Goal: Task Accomplishment & Management: Complete application form

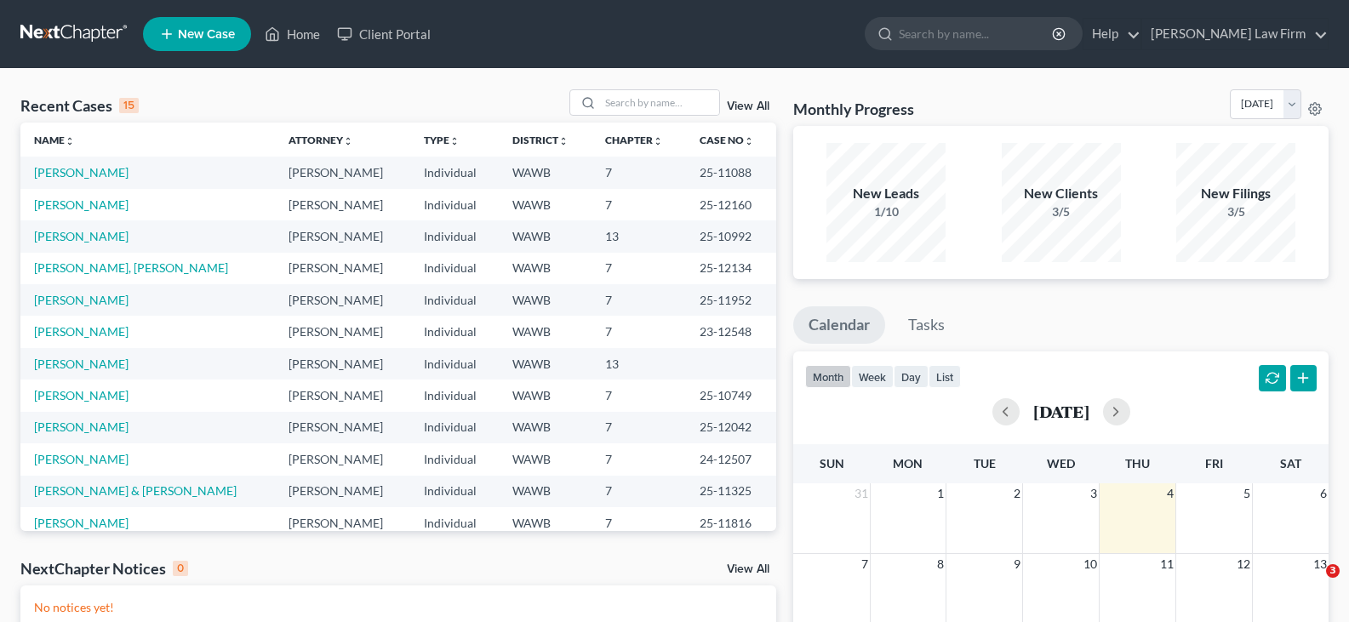
select select "1"
click at [675, 95] on input "search" at bounding box center [659, 102] width 119 height 25
type input "[PERSON_NAME]"
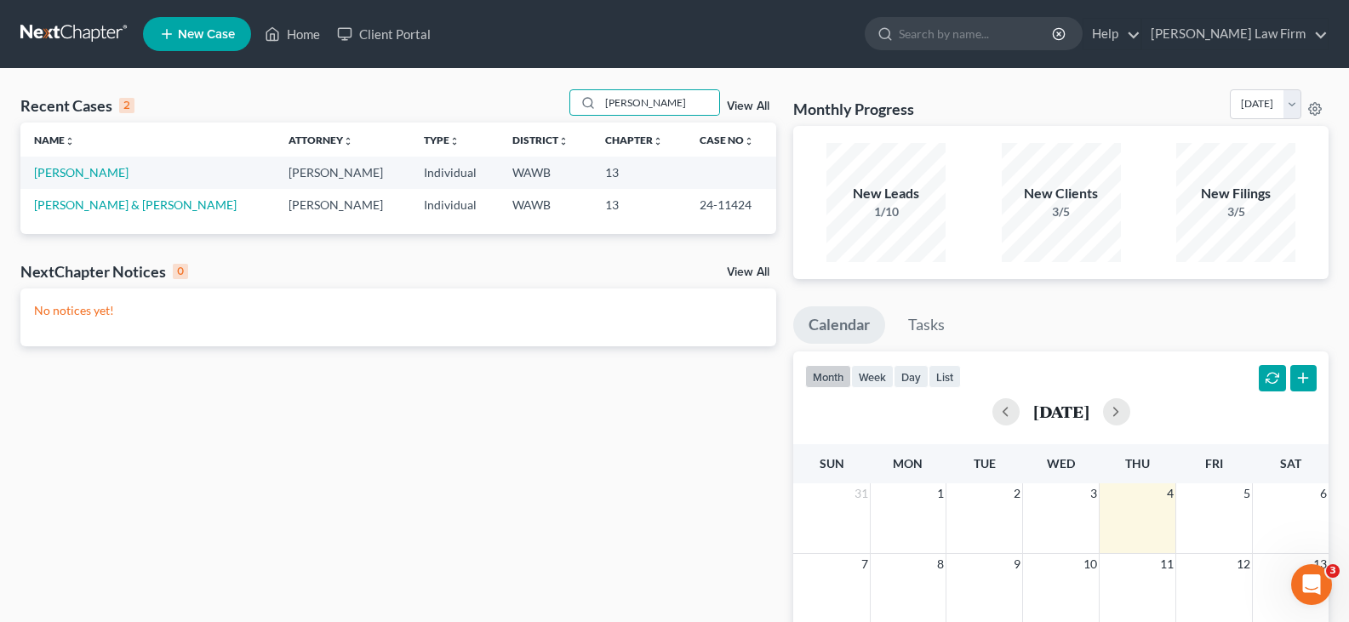
click at [79, 181] on td "[PERSON_NAME]" at bounding box center [147, 172] width 255 height 31
click at [79, 170] on link "[PERSON_NAME]" at bounding box center [81, 172] width 94 height 14
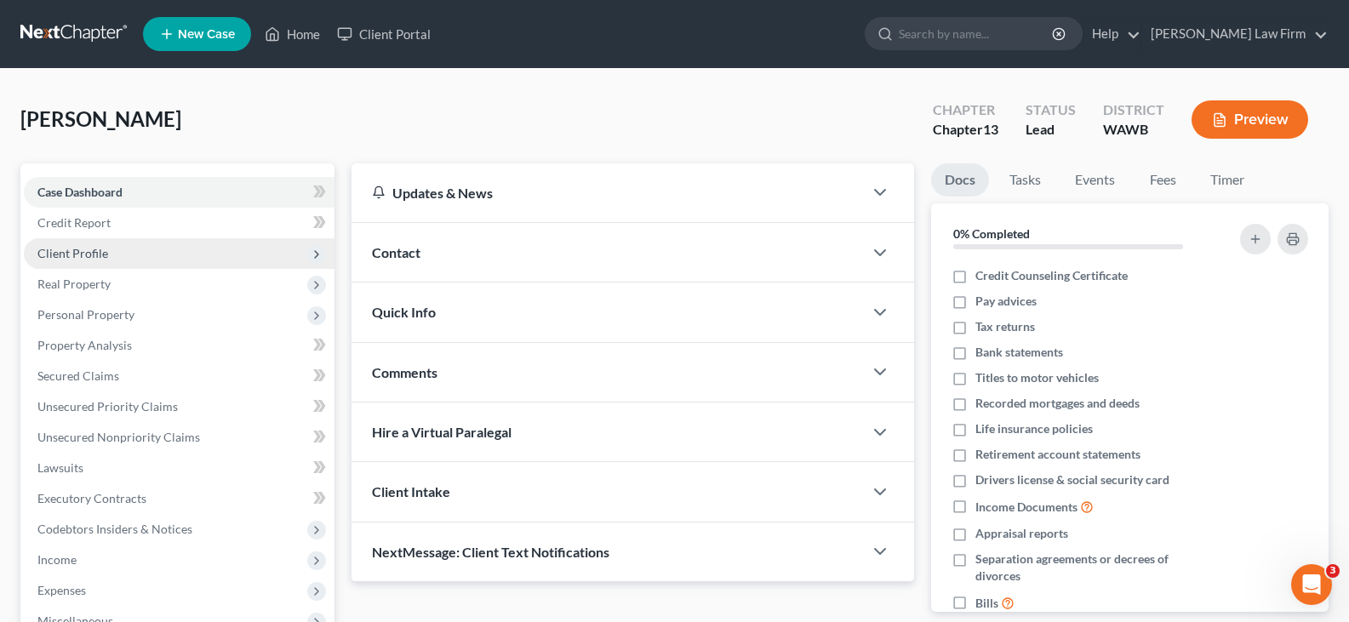
click at [110, 260] on span "Client Profile" at bounding box center [179, 253] width 311 height 31
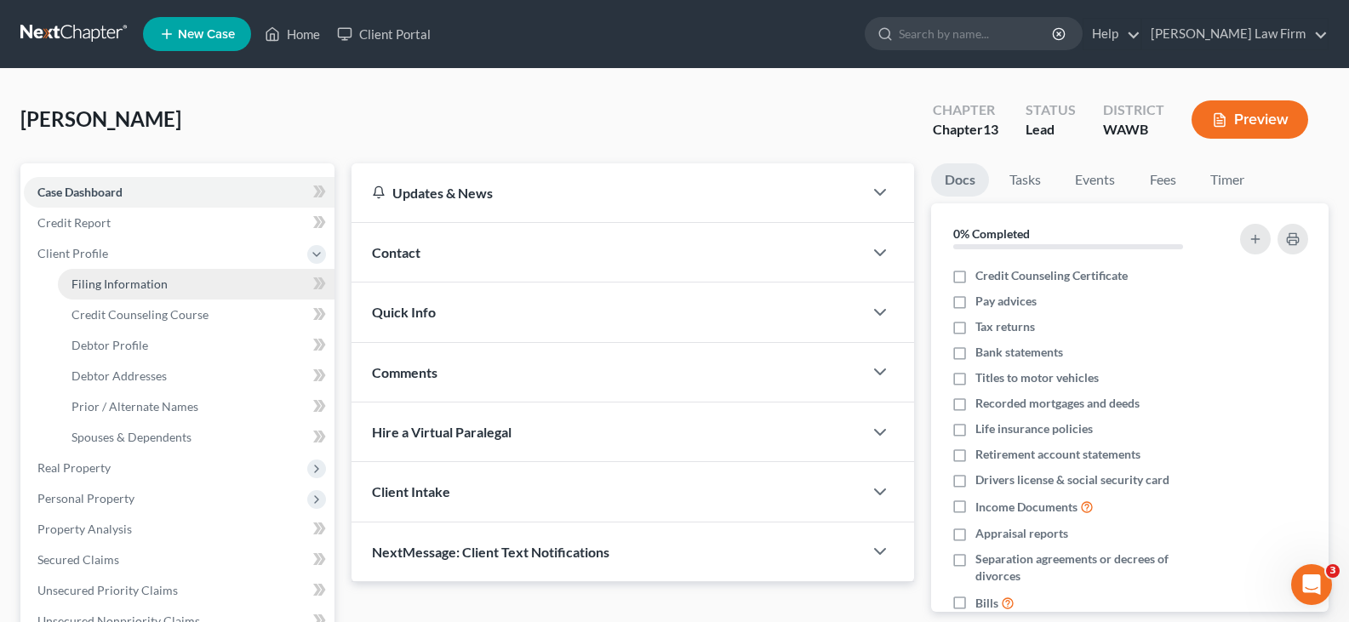
click at [123, 283] on span "Filing Information" at bounding box center [120, 284] width 96 height 14
select select "1"
select select "0"
select select "3"
select select "50"
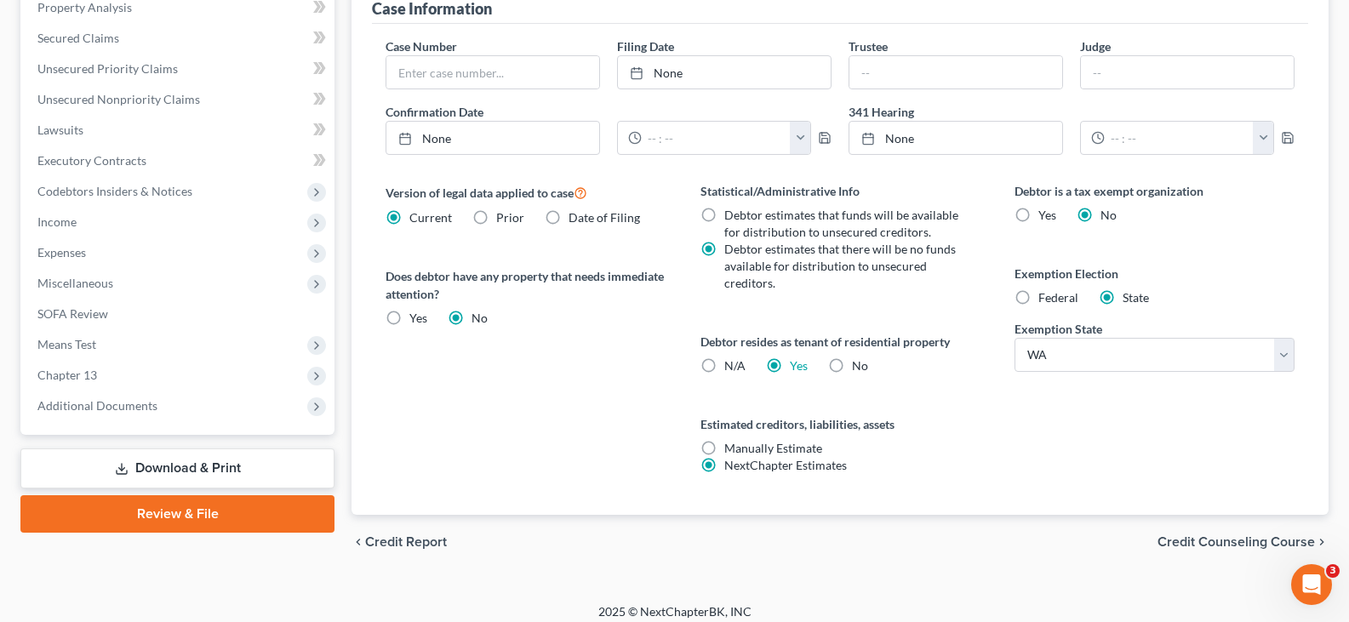
scroll to position [534, 0]
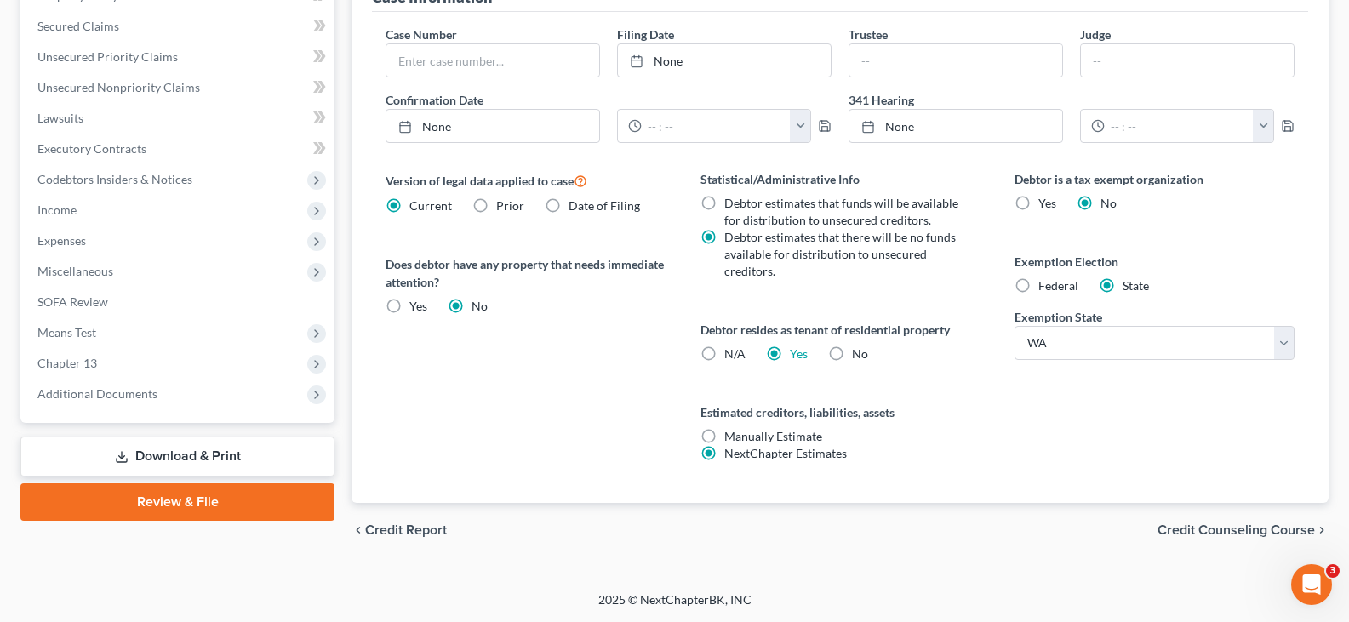
click at [1232, 534] on span "Credit Counseling Course" at bounding box center [1236, 531] width 157 height 14
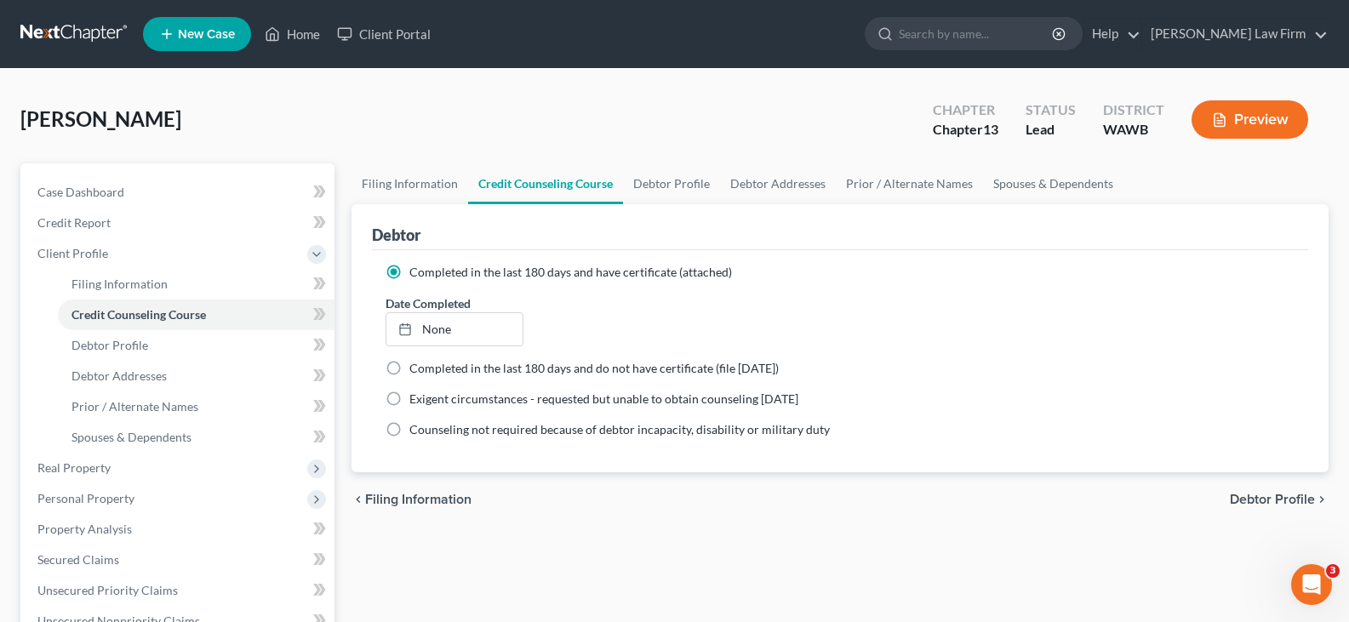
click at [1253, 494] on span "Debtor Profile" at bounding box center [1272, 500] width 85 height 14
select select "0"
select select "3"
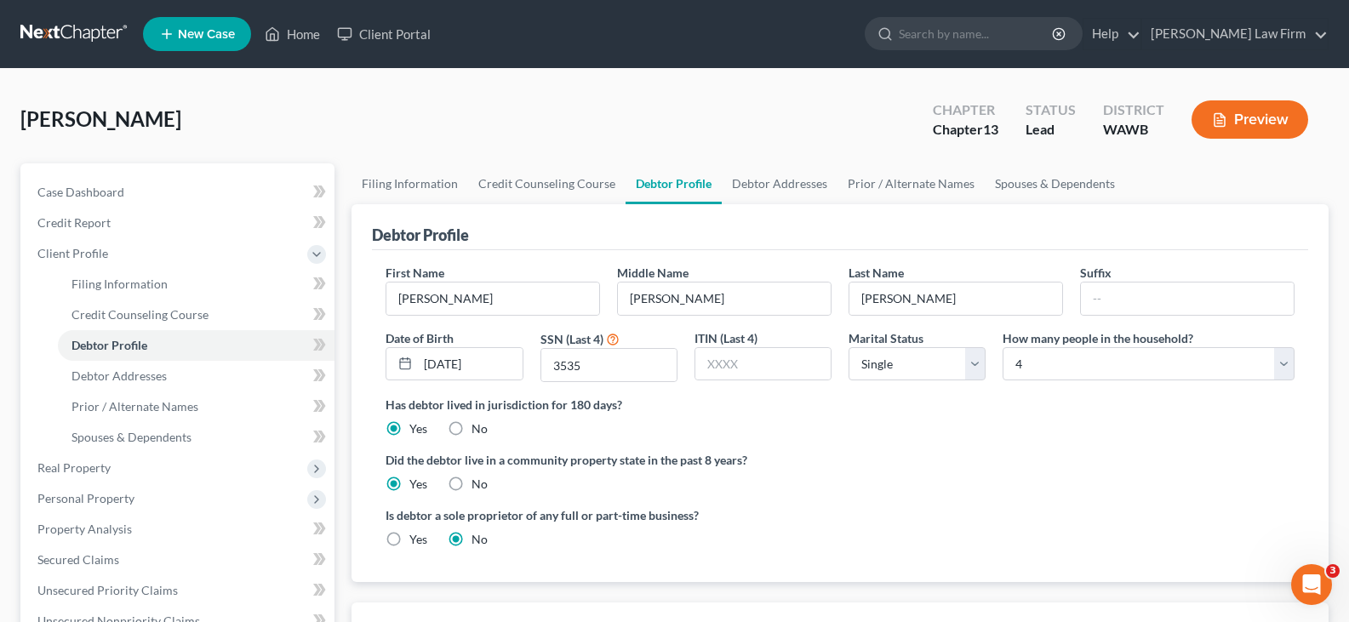
radio input "true"
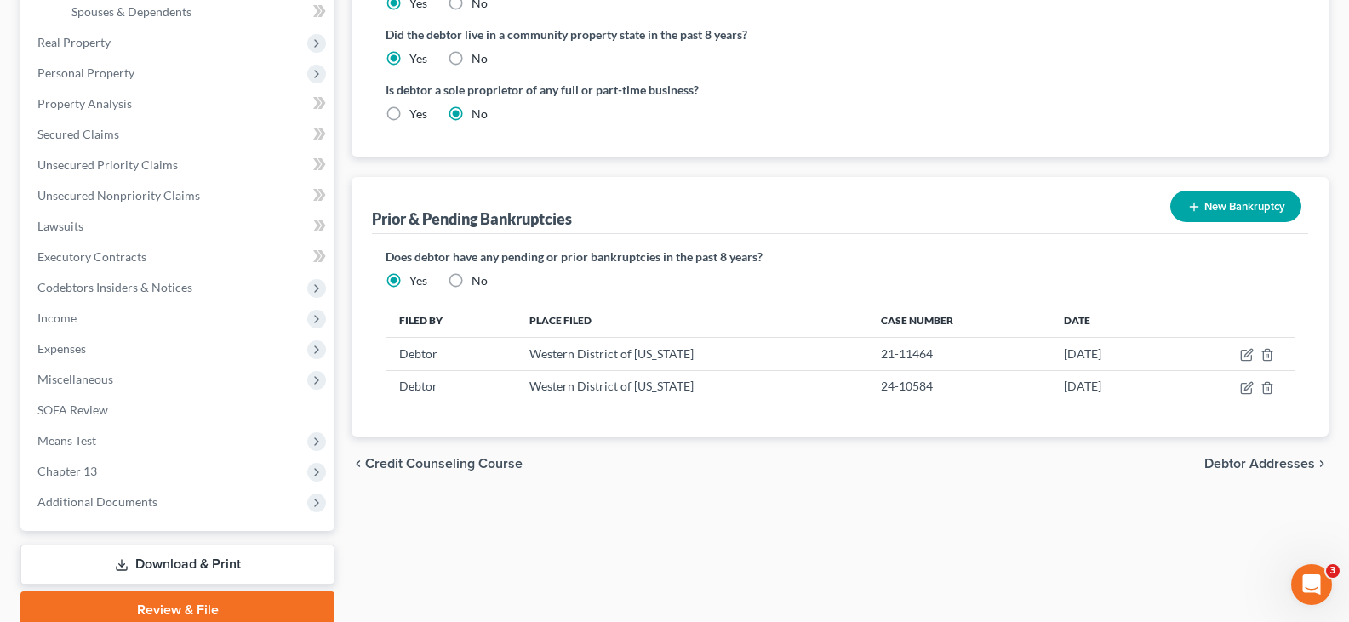
click at [1248, 466] on span "Debtor Addresses" at bounding box center [1260, 464] width 111 height 14
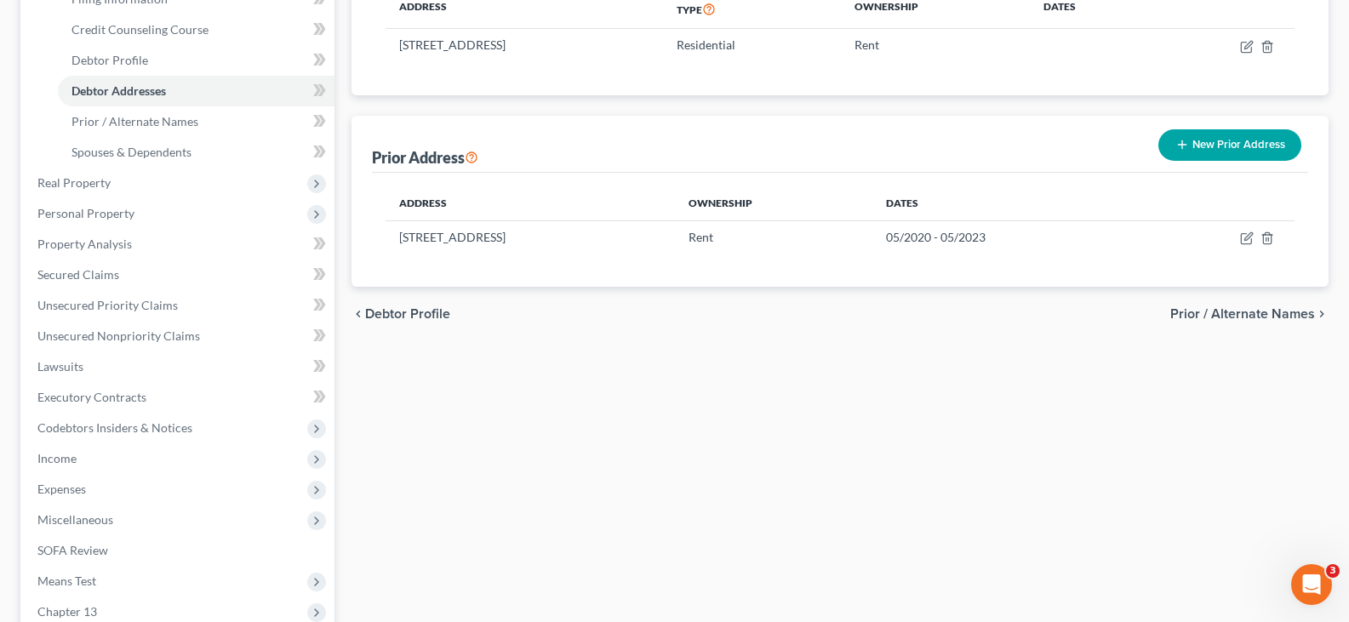
scroll to position [341, 0]
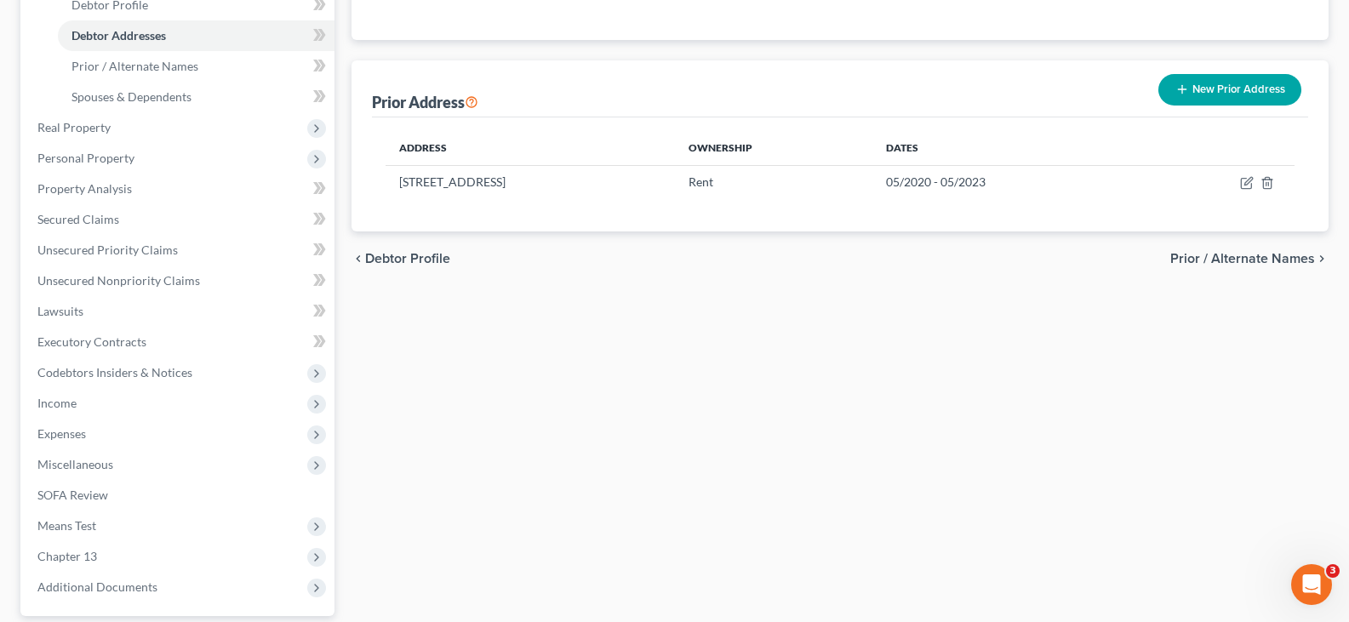
click at [1245, 262] on span "Prior / Alternate Names" at bounding box center [1242, 259] width 145 height 14
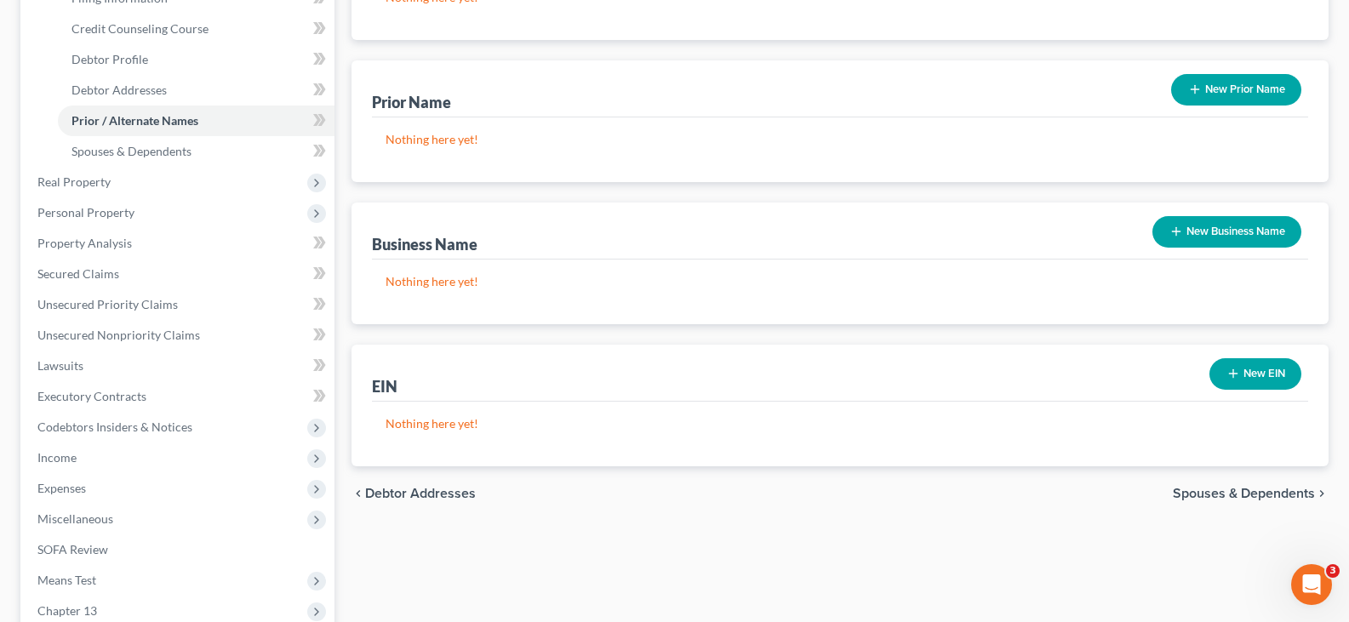
scroll to position [341, 0]
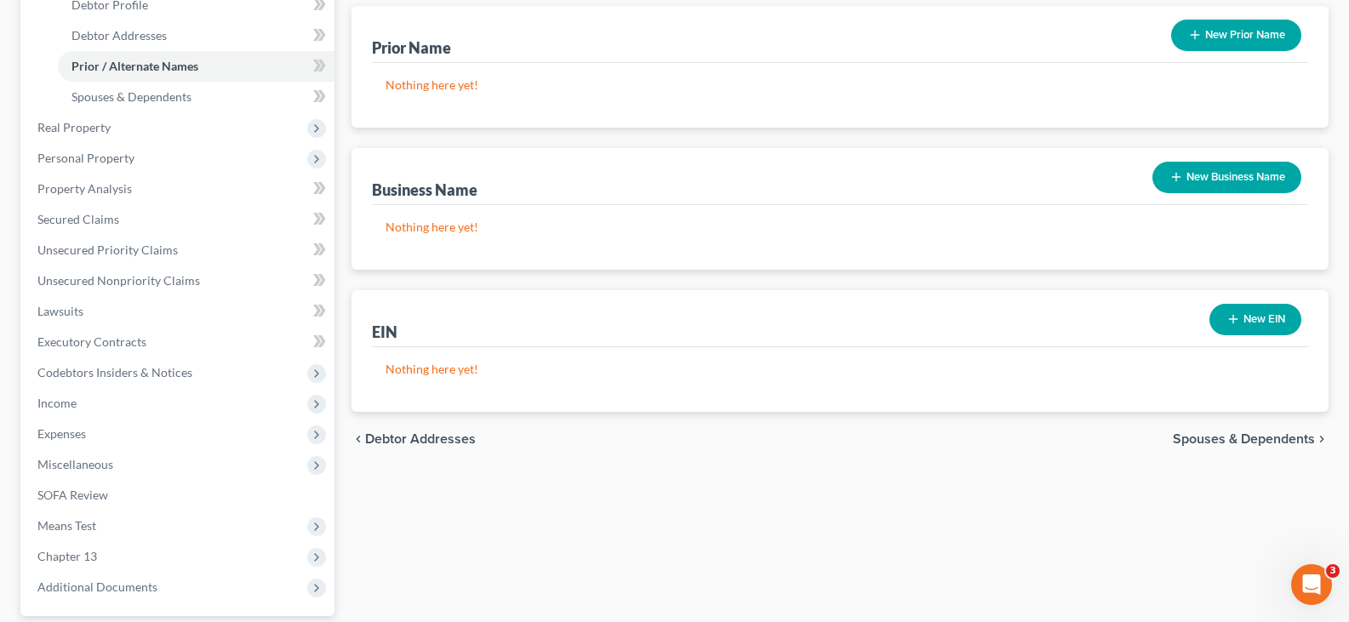
click at [1253, 439] on span "Spouses & Dependents" at bounding box center [1244, 439] width 142 height 14
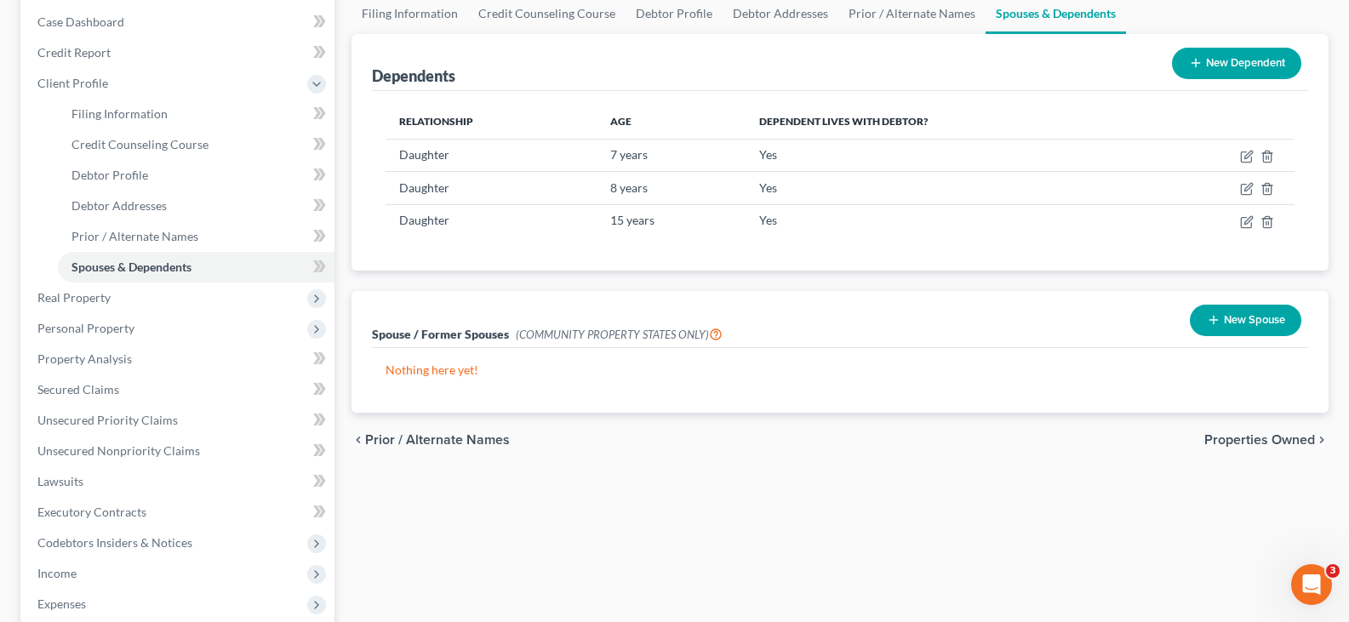
click at [1230, 445] on span "Properties Owned" at bounding box center [1260, 440] width 111 height 14
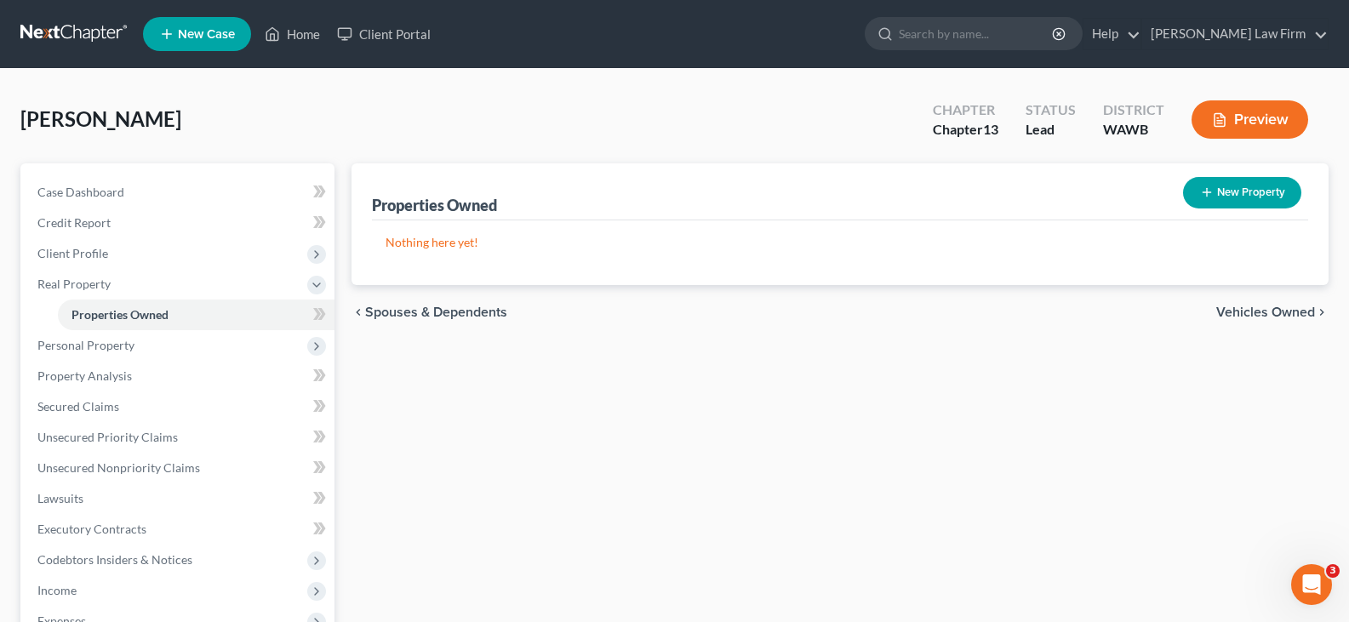
click at [1286, 312] on span "Vehicles Owned" at bounding box center [1265, 313] width 99 height 14
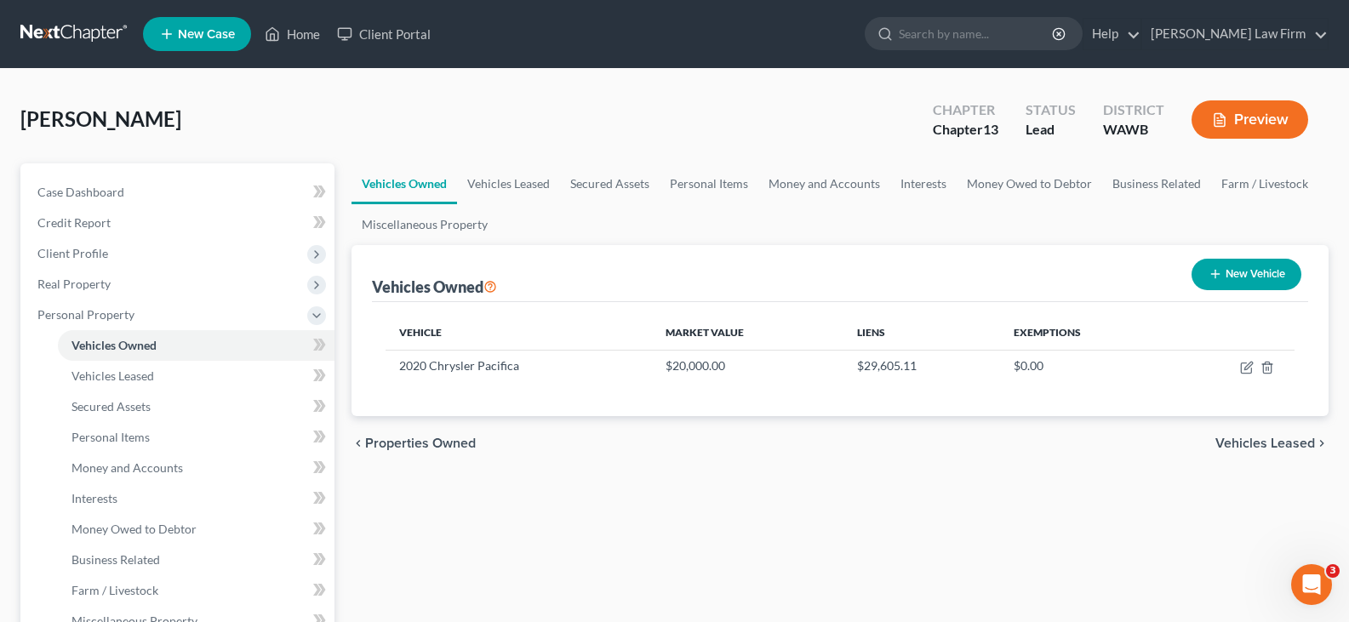
click at [1243, 438] on span "Vehicles Leased" at bounding box center [1266, 444] width 100 height 14
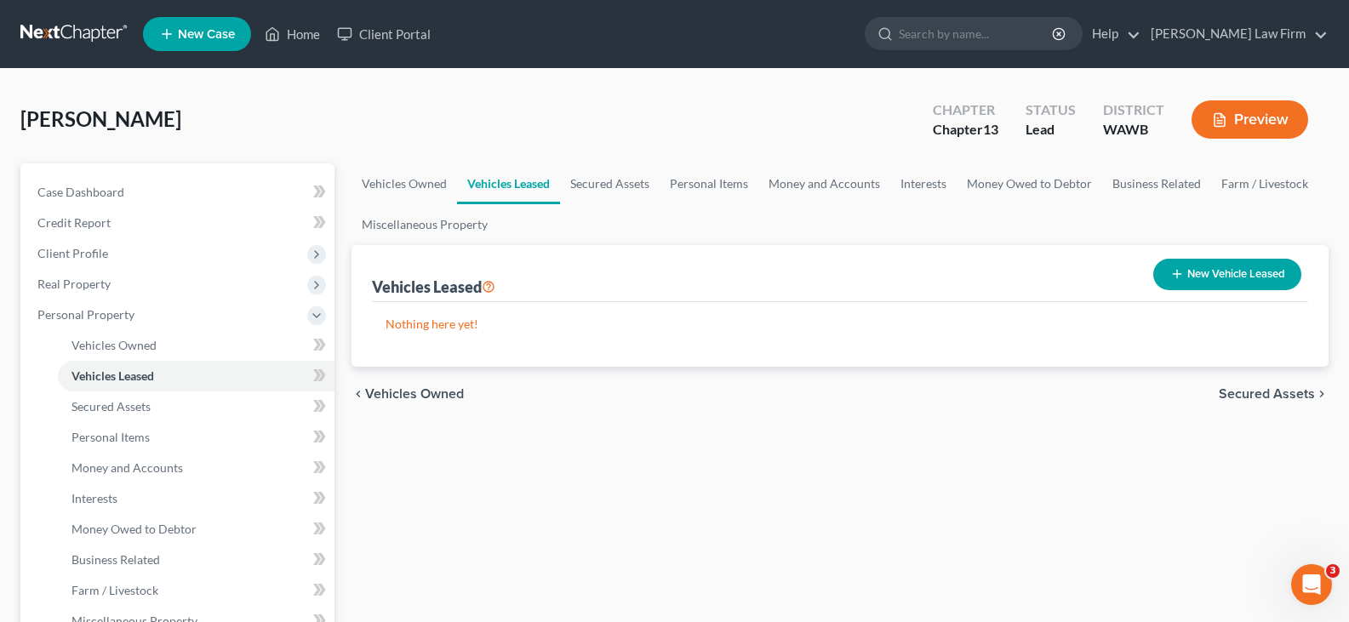
click at [1259, 391] on span "Secured Assets" at bounding box center [1267, 394] width 96 height 14
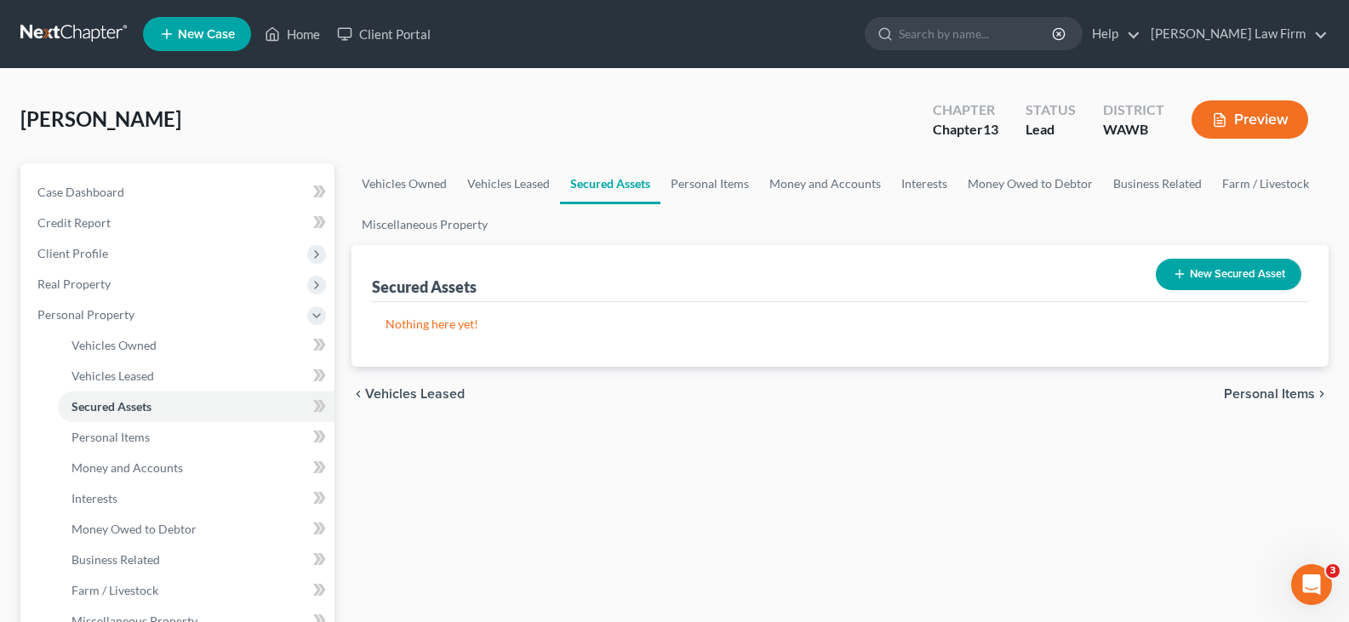
click at [1259, 391] on span "Personal Items" at bounding box center [1269, 394] width 91 height 14
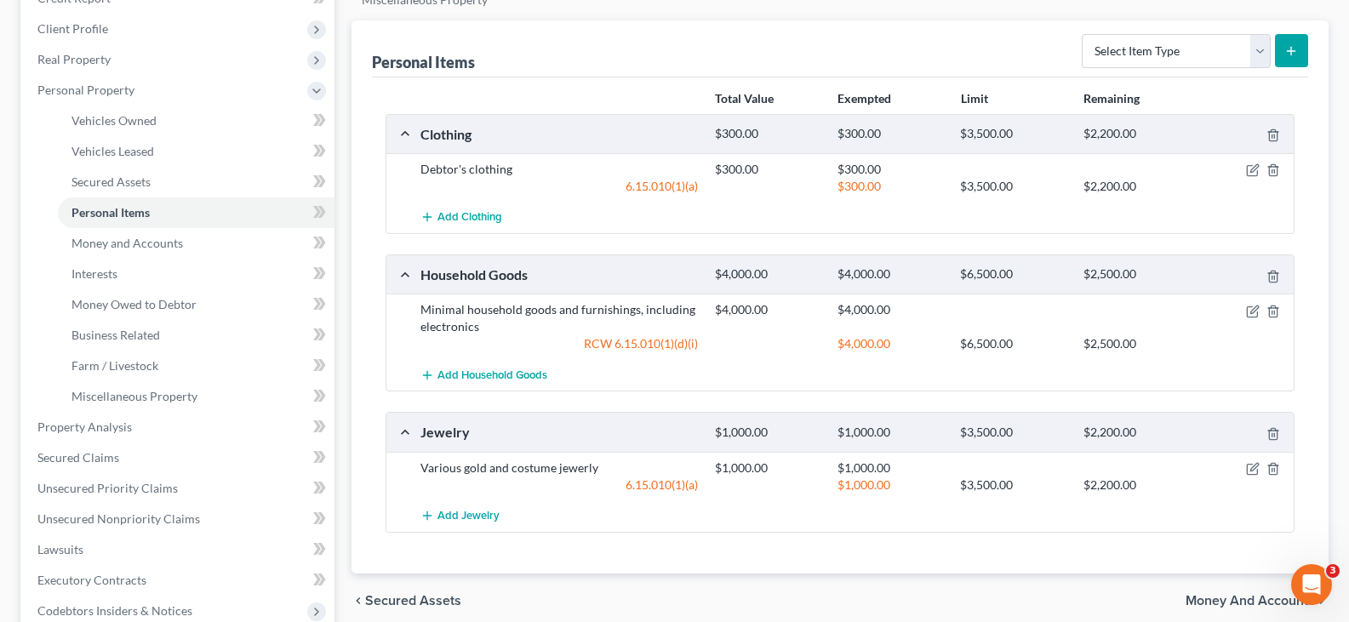
scroll to position [255, 0]
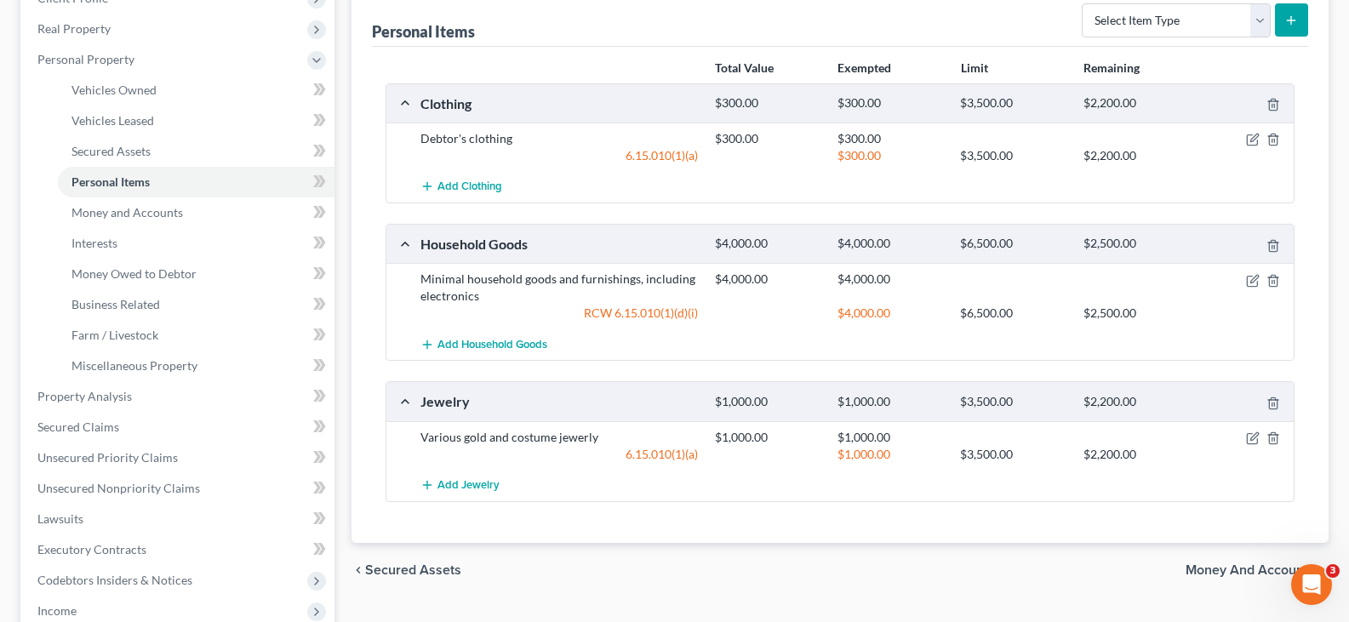
click at [1223, 564] on span "Money and Accounts" at bounding box center [1250, 571] width 129 height 14
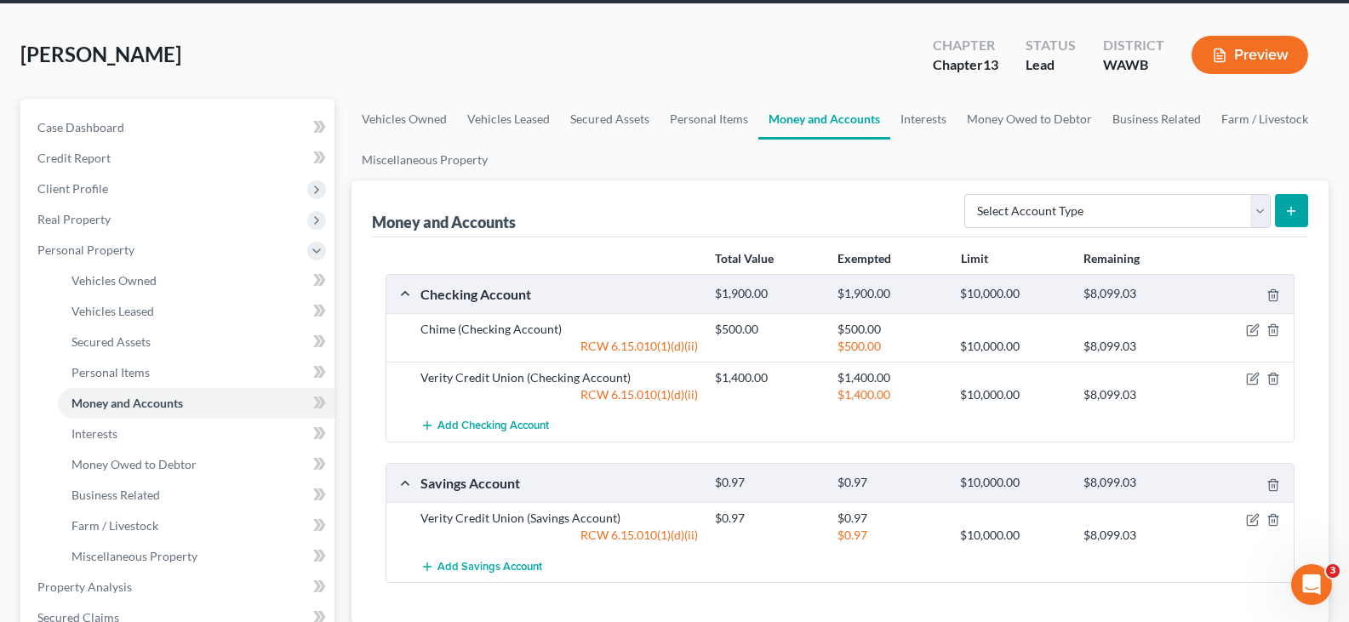
scroll to position [170, 0]
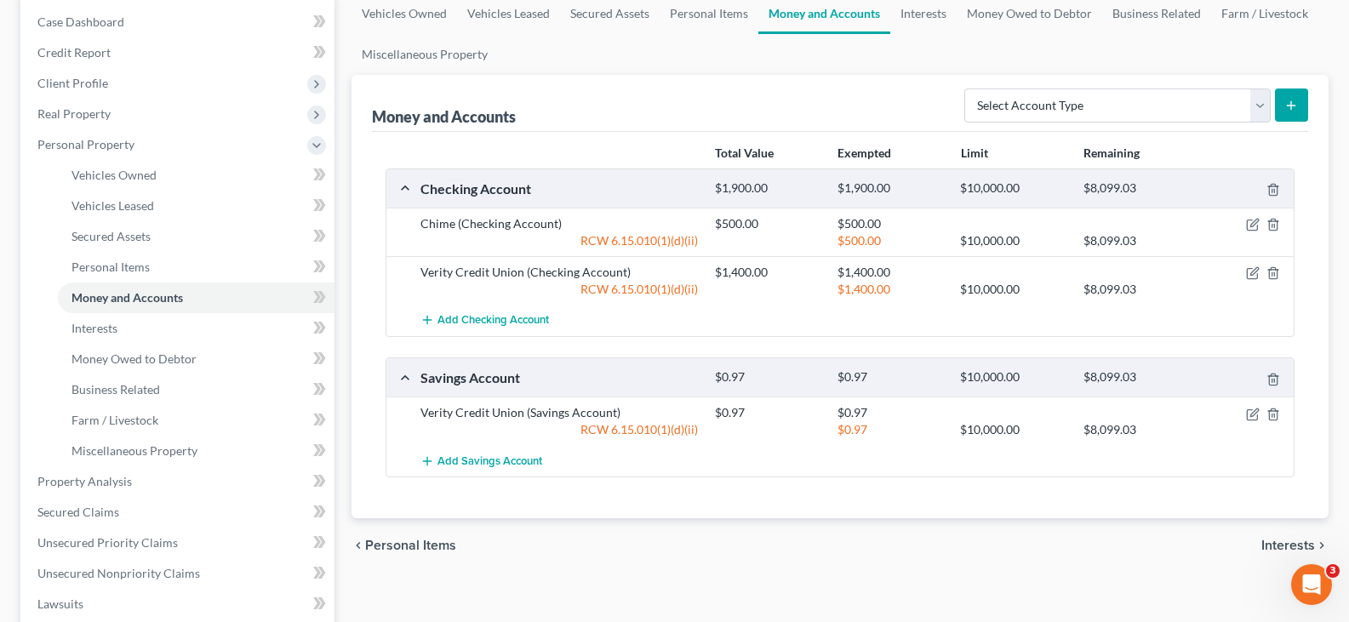
click at [1274, 542] on span "Interests" at bounding box center [1289, 546] width 54 height 14
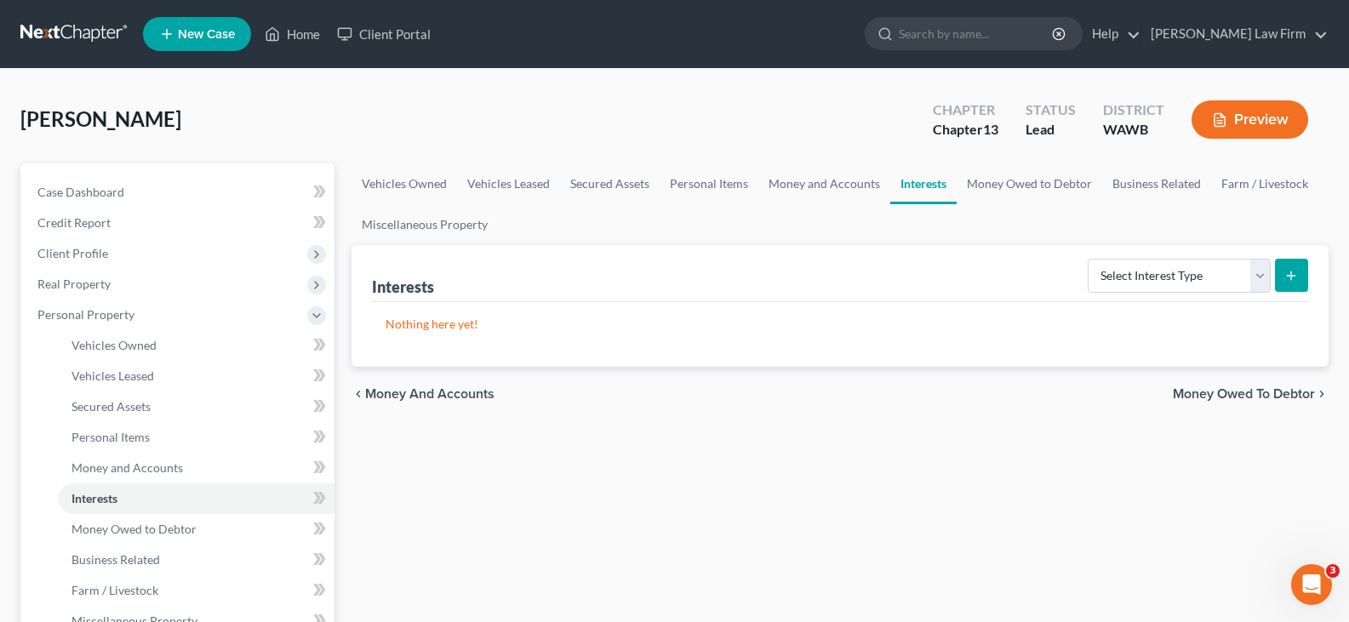
click at [1242, 396] on span "Money Owed to Debtor" at bounding box center [1244, 394] width 142 height 14
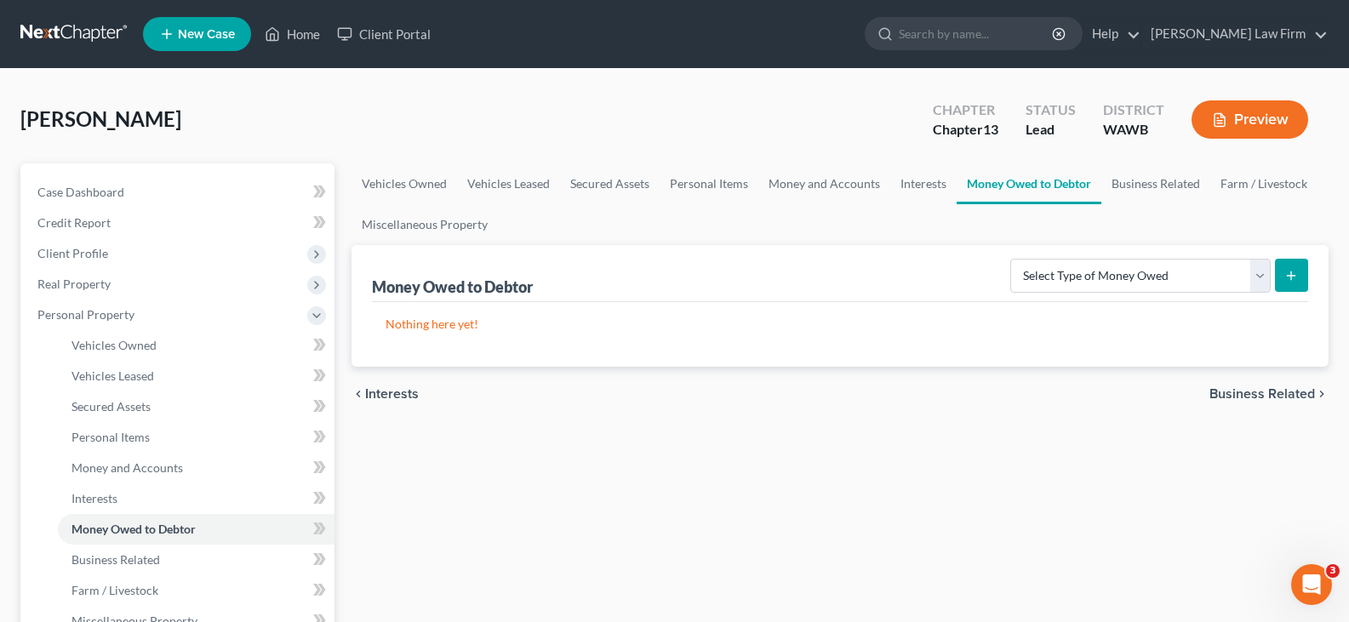
click at [1242, 392] on span "Business Related" at bounding box center [1263, 394] width 106 height 14
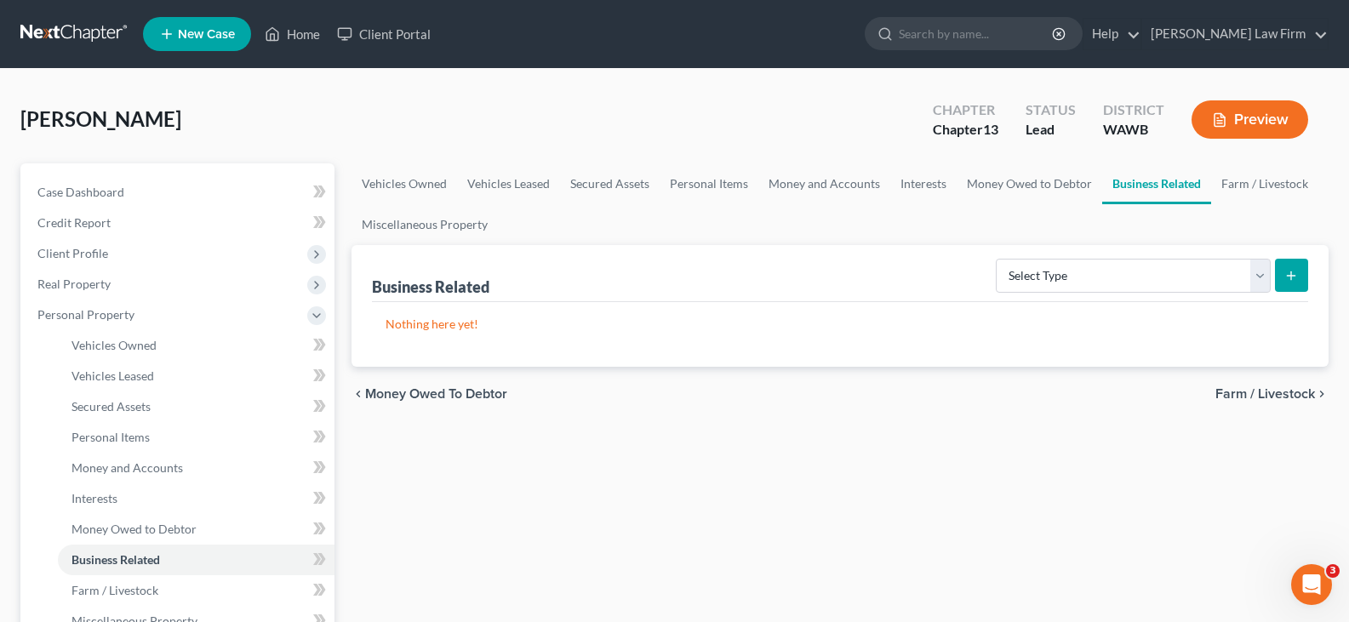
click at [1242, 392] on span "Farm / Livestock" at bounding box center [1266, 394] width 100 height 14
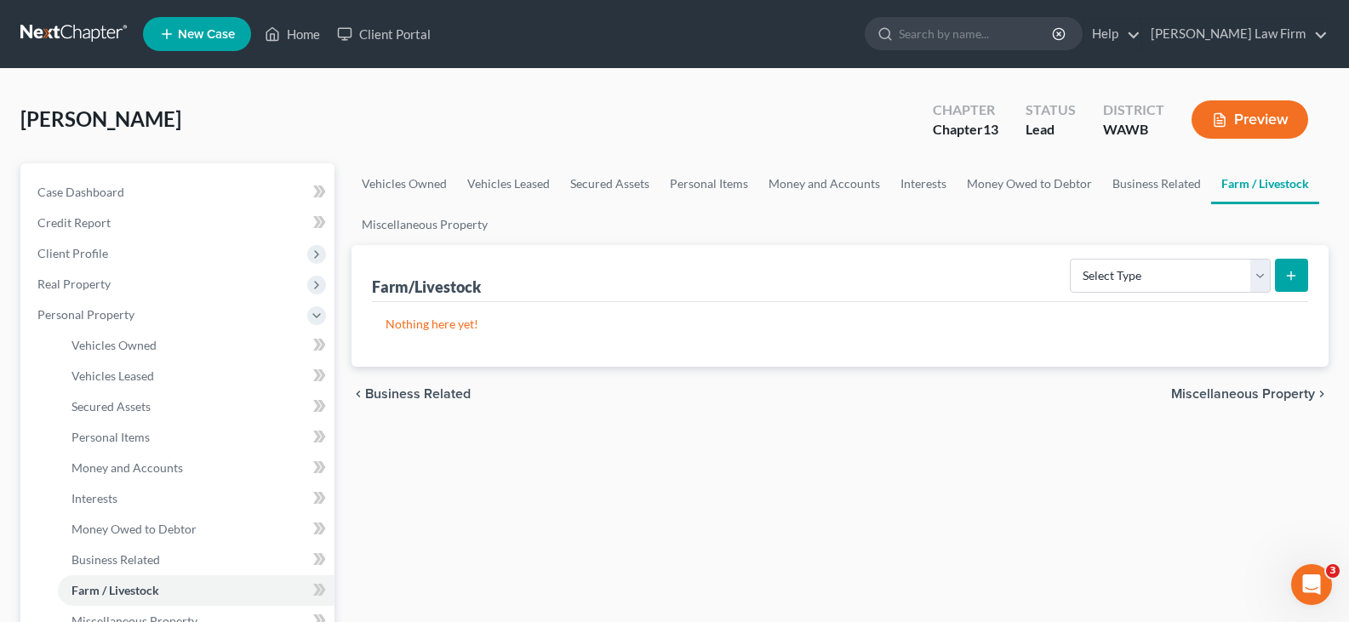
click at [1242, 392] on span "Miscellaneous Property" at bounding box center [1243, 394] width 144 height 14
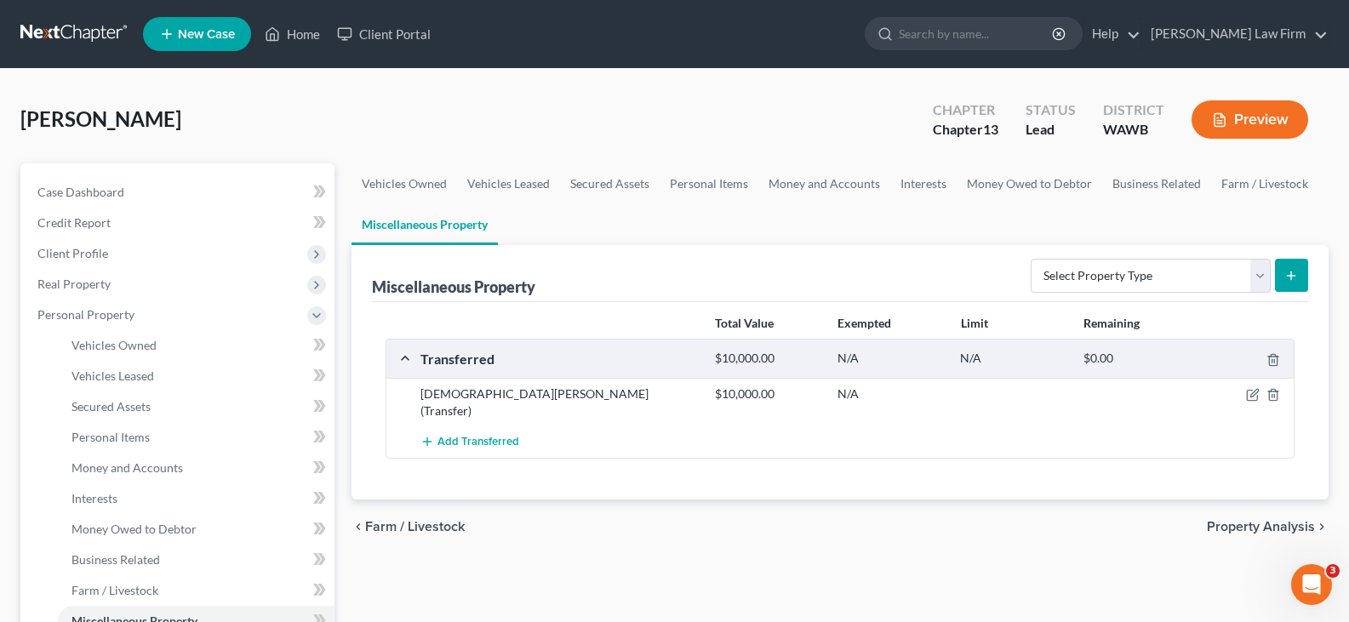
click at [1259, 520] on span "Property Analysis" at bounding box center [1261, 527] width 108 height 14
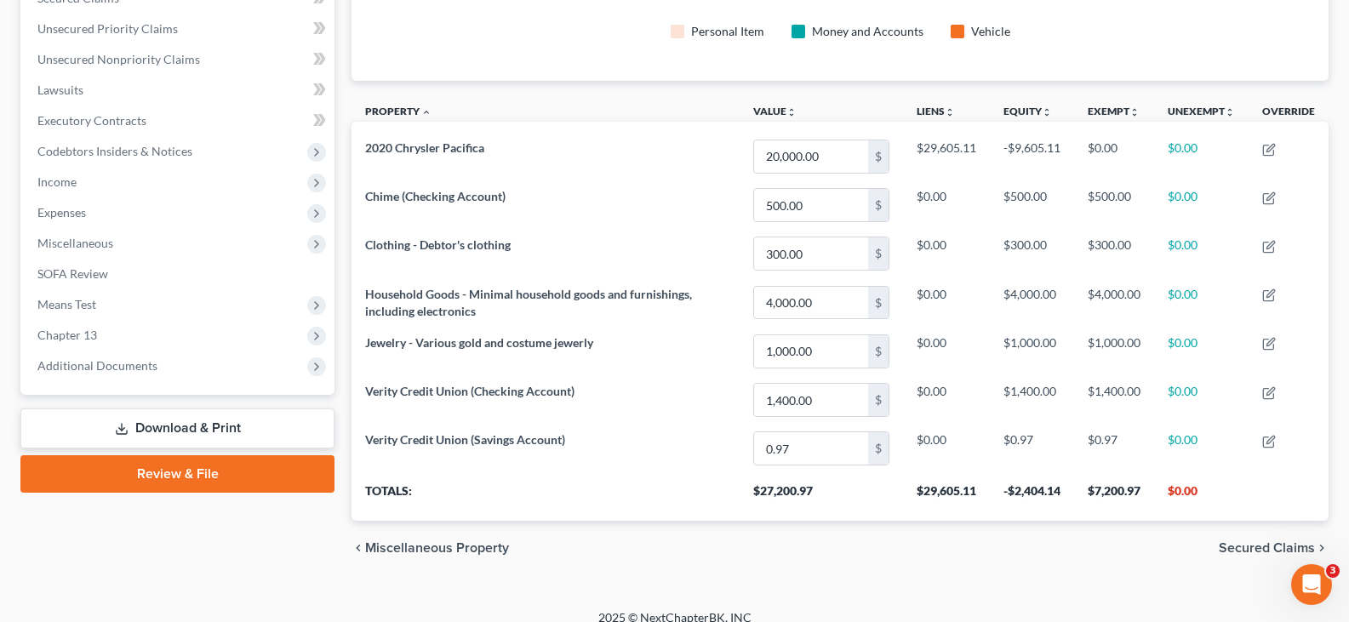
scroll to position [396, 0]
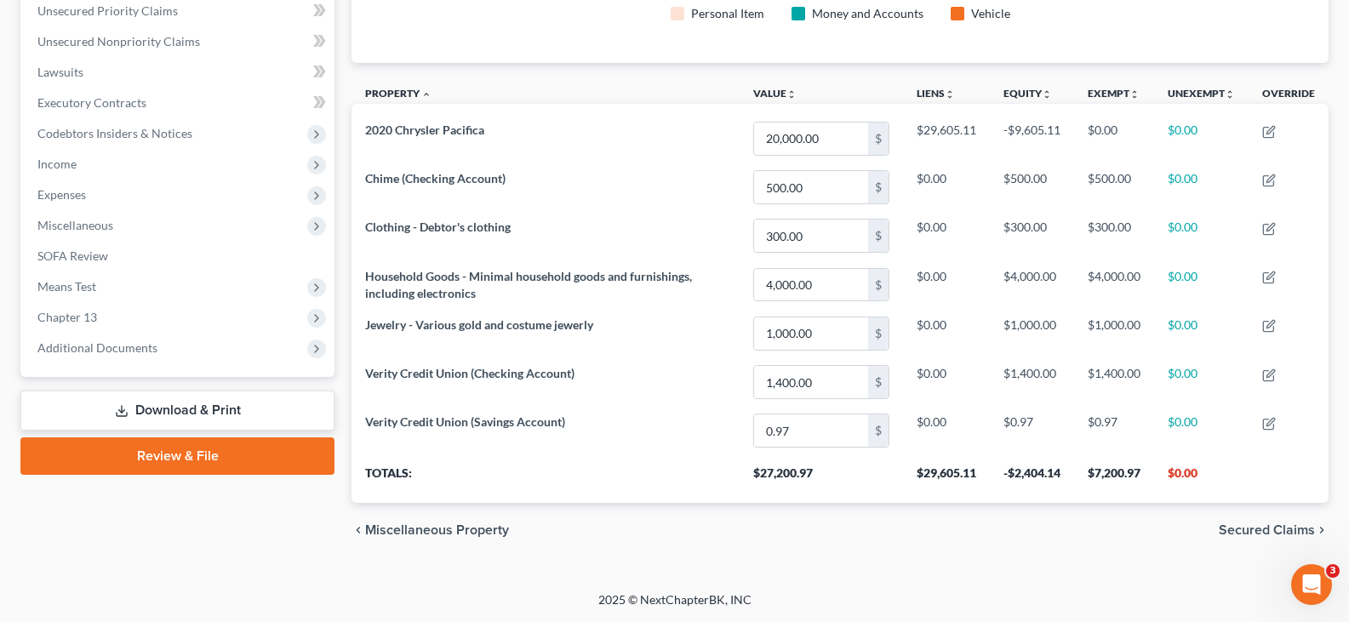
click at [1265, 520] on div "chevron_left Miscellaneous Property Secured Claims chevron_right" at bounding box center [840, 530] width 977 height 54
click at [1271, 527] on span "Secured Claims" at bounding box center [1267, 531] width 96 height 14
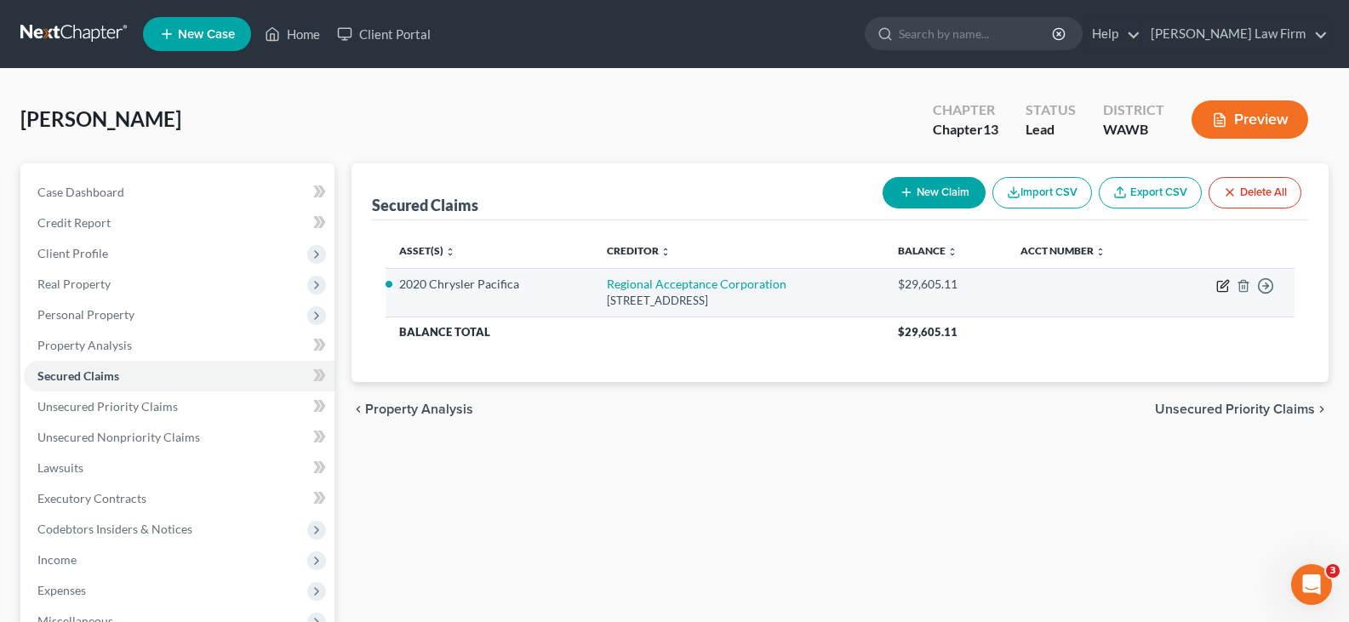
click at [1225, 285] on icon "button" at bounding box center [1225, 284] width 8 height 8
select select "28"
select select "0"
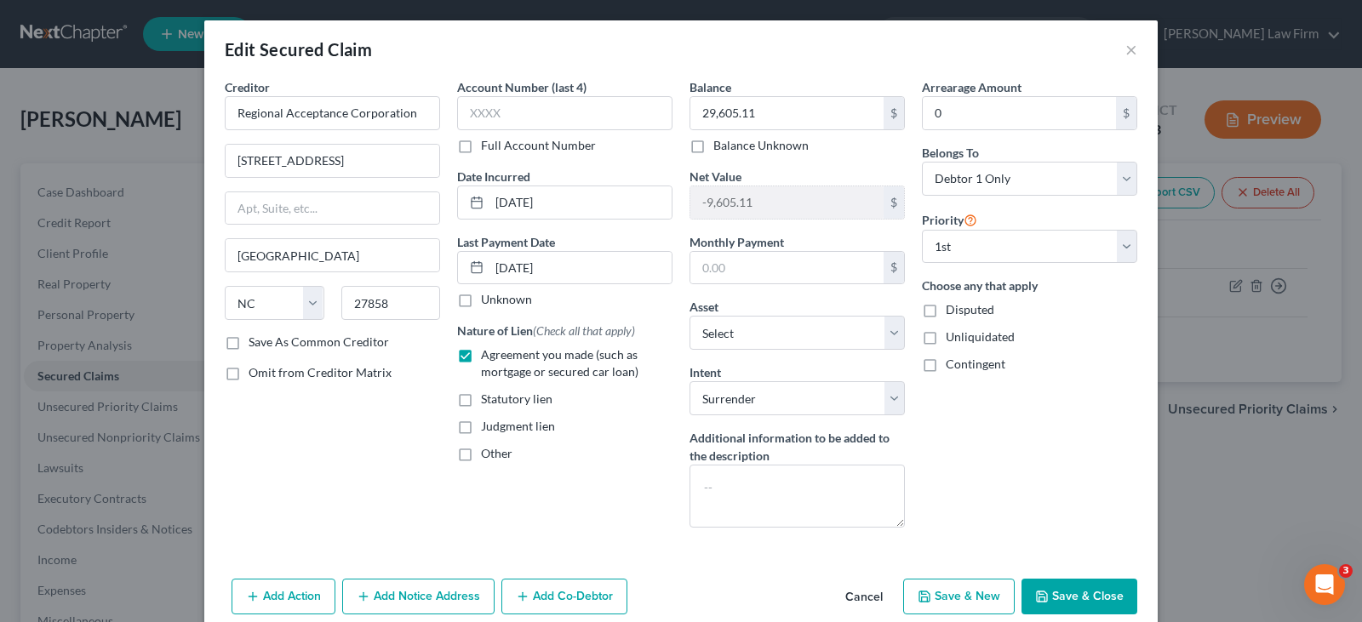
drag, startPoint x: 1083, startPoint y: 591, endPoint x: 1104, endPoint y: 564, distance: 34.6
click at [1083, 592] on button "Save & Close" at bounding box center [1080, 597] width 116 height 36
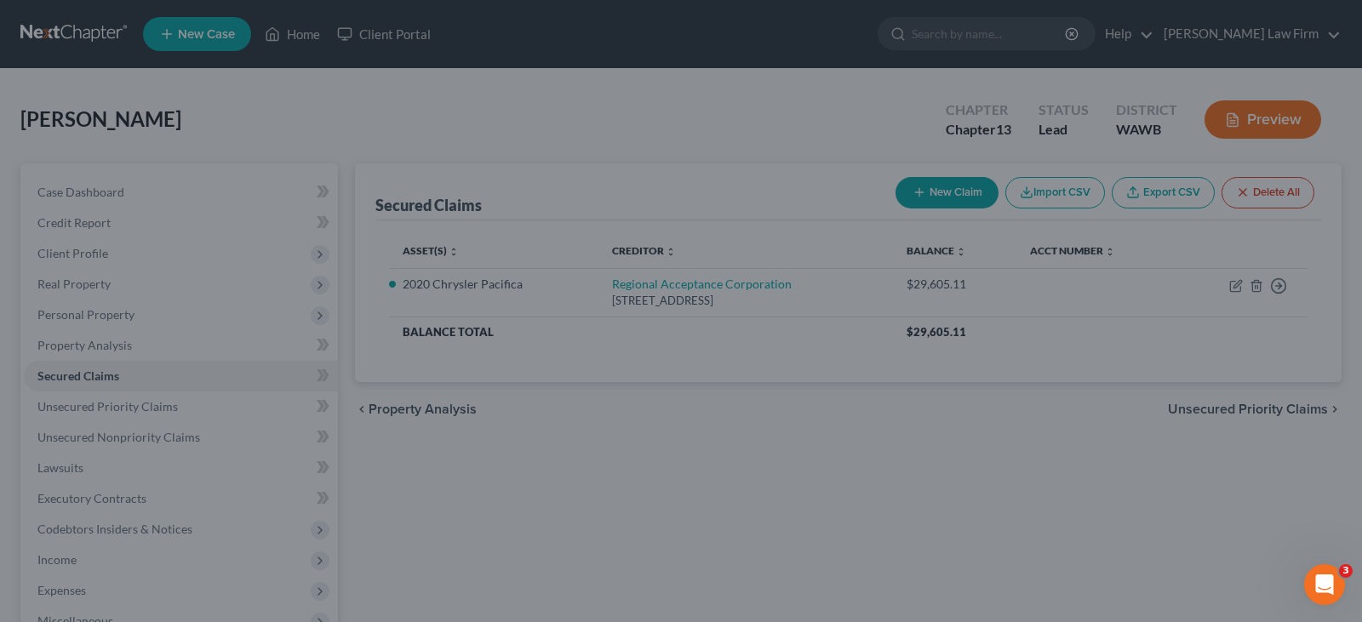
select select "6"
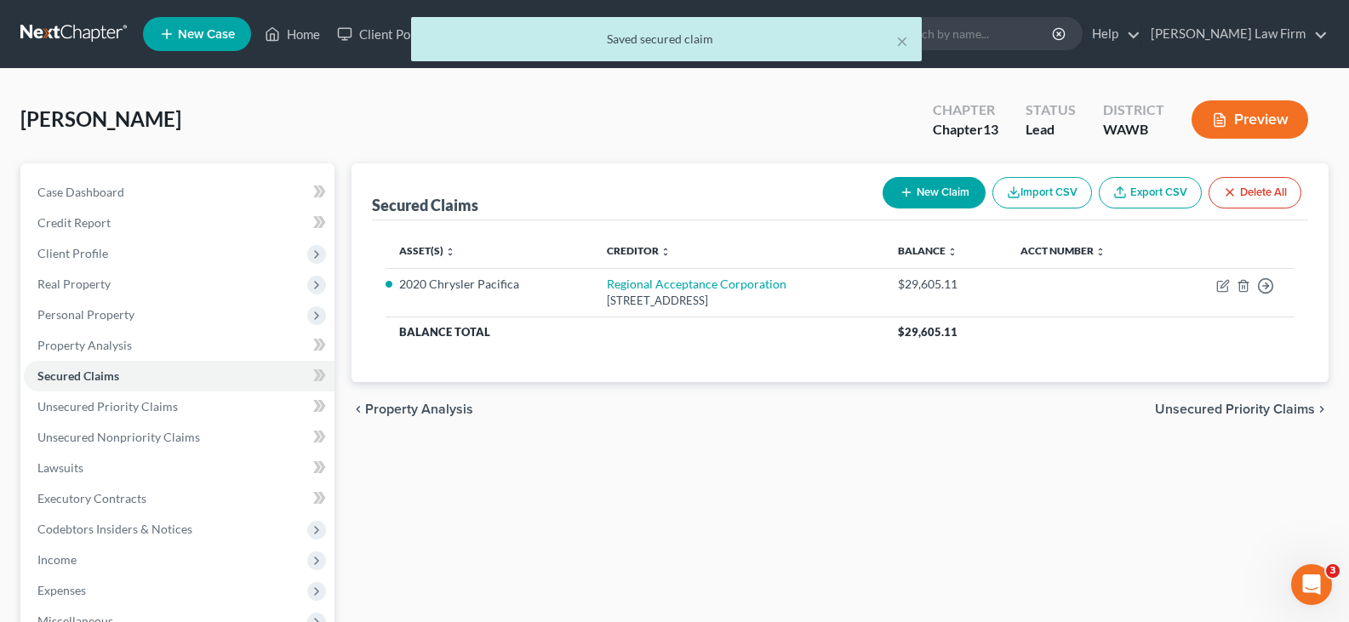
click at [1230, 408] on span "Unsecured Priority Claims" at bounding box center [1235, 410] width 160 height 14
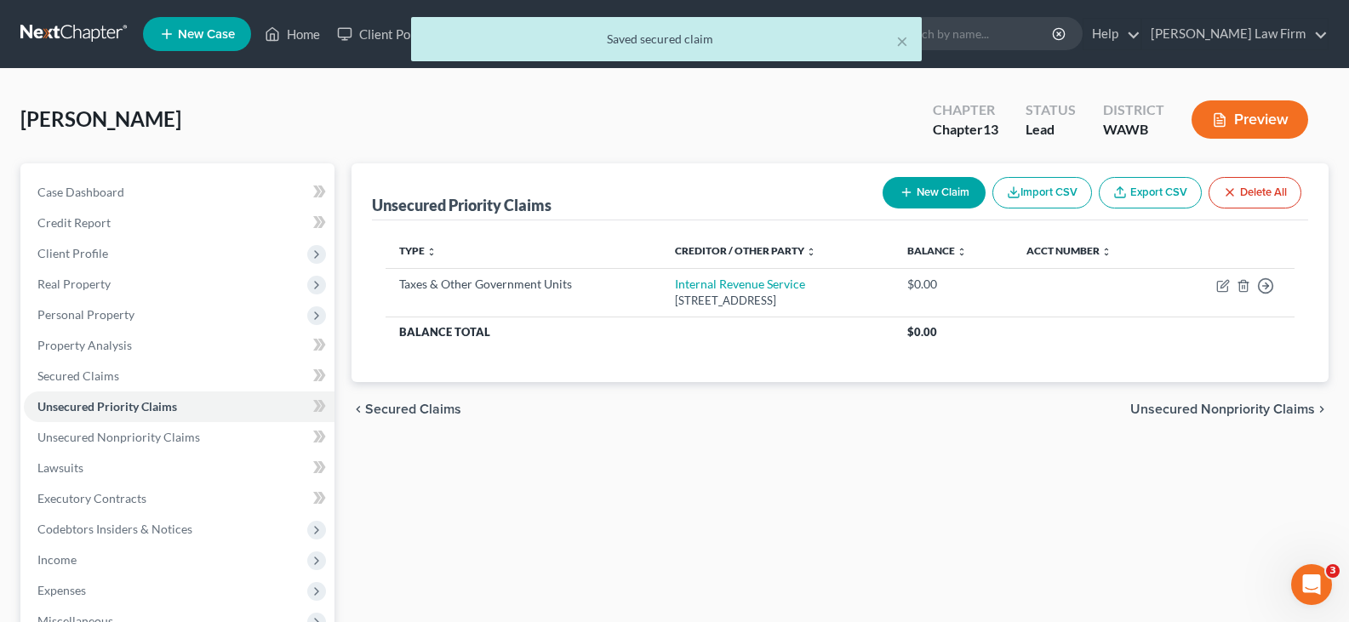
click at [1230, 408] on span "Unsecured Nonpriority Claims" at bounding box center [1222, 410] width 185 height 14
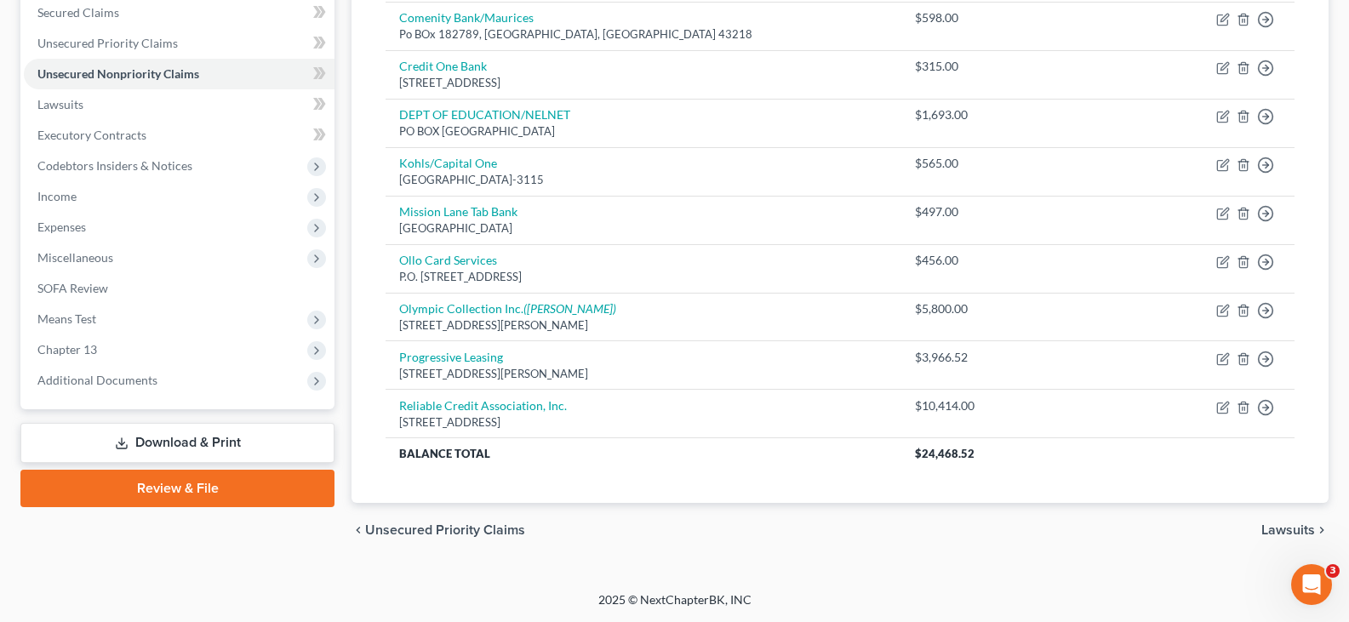
click at [1307, 532] on span "Lawsuits" at bounding box center [1289, 531] width 54 height 14
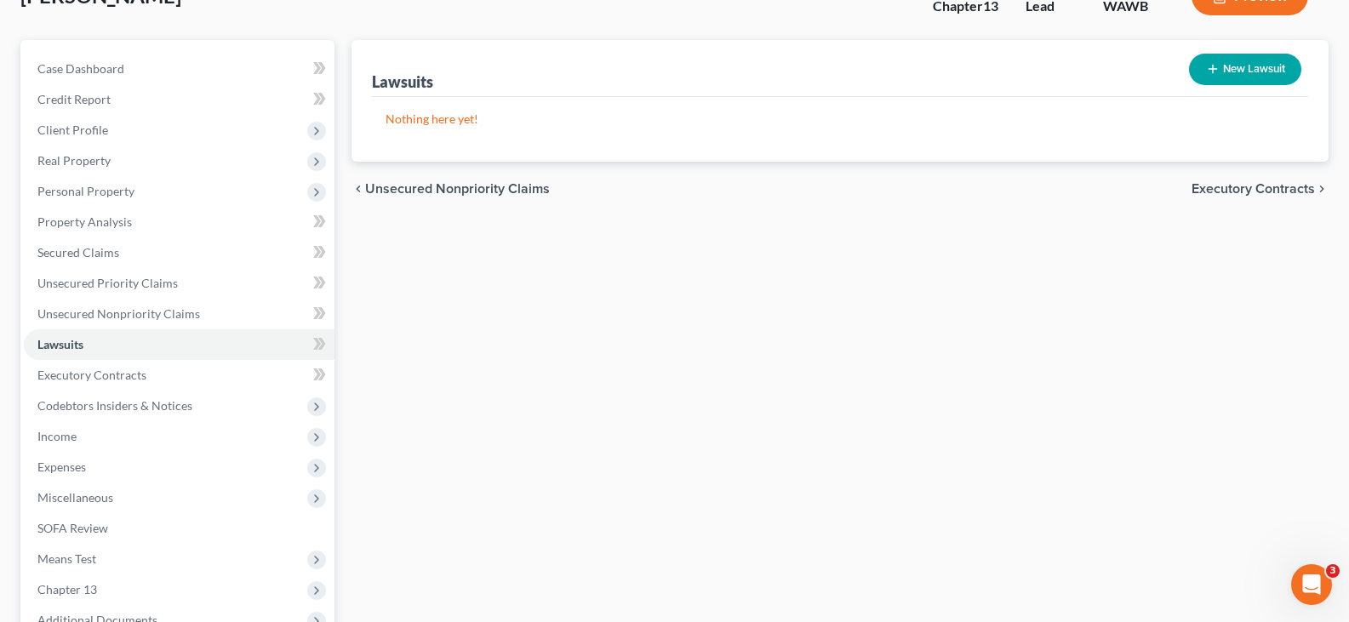
scroll to position [20, 0]
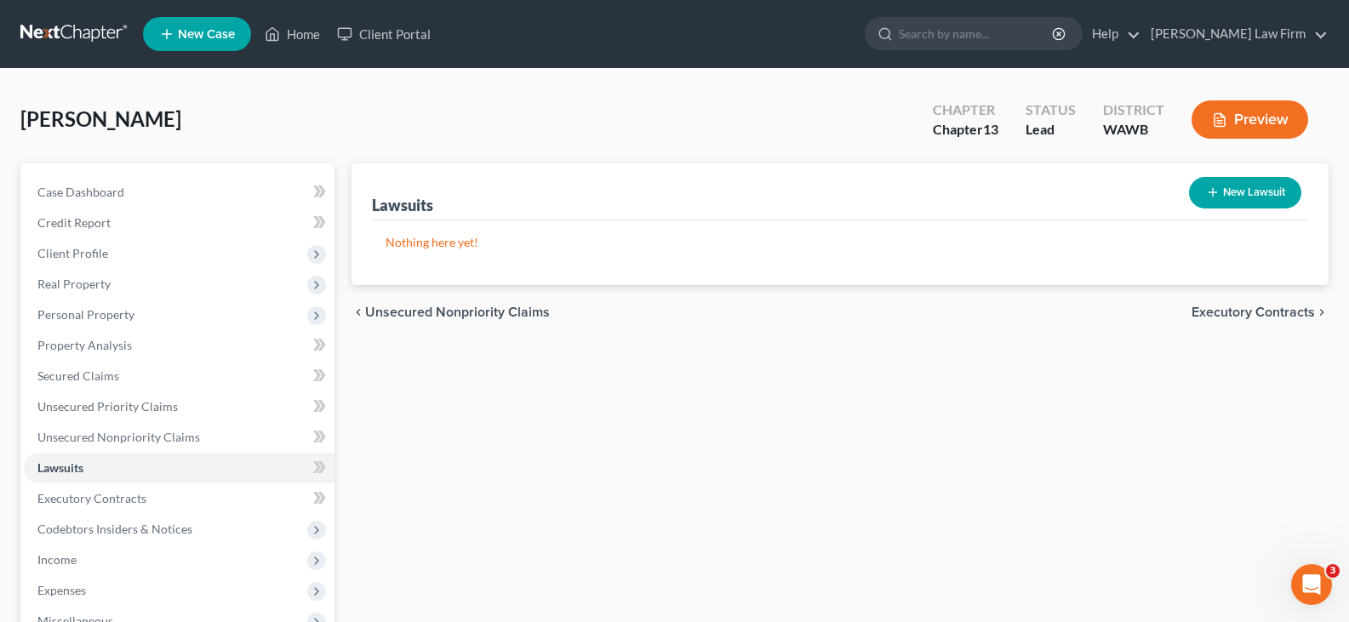
click at [1238, 309] on span "Executory Contracts" at bounding box center [1253, 313] width 123 height 14
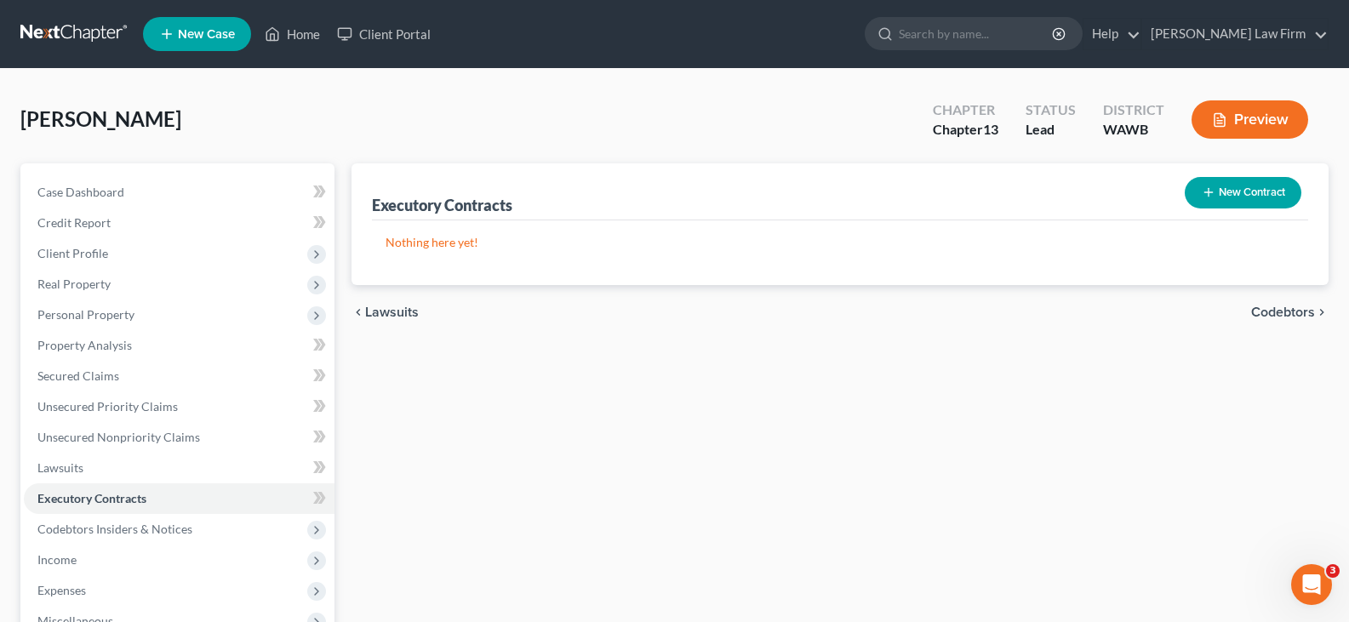
click at [1275, 312] on span "Codebtors" at bounding box center [1283, 313] width 64 height 14
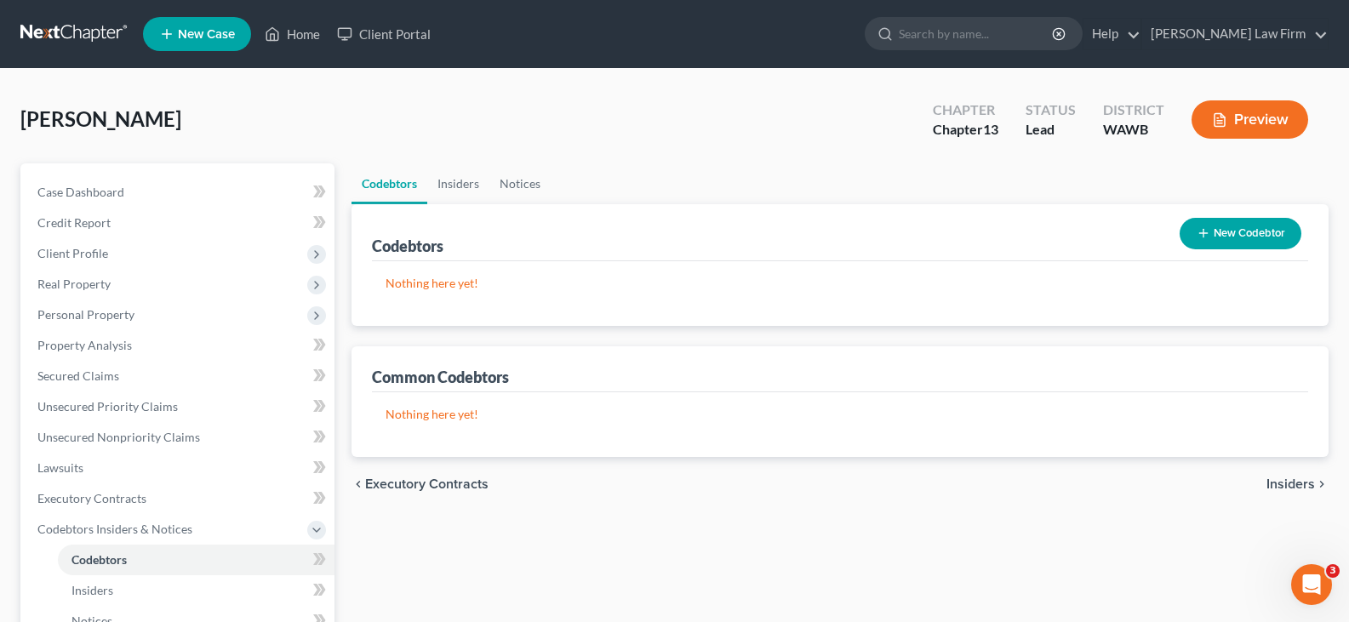
click at [1297, 481] on span "Insiders" at bounding box center [1291, 485] width 49 height 14
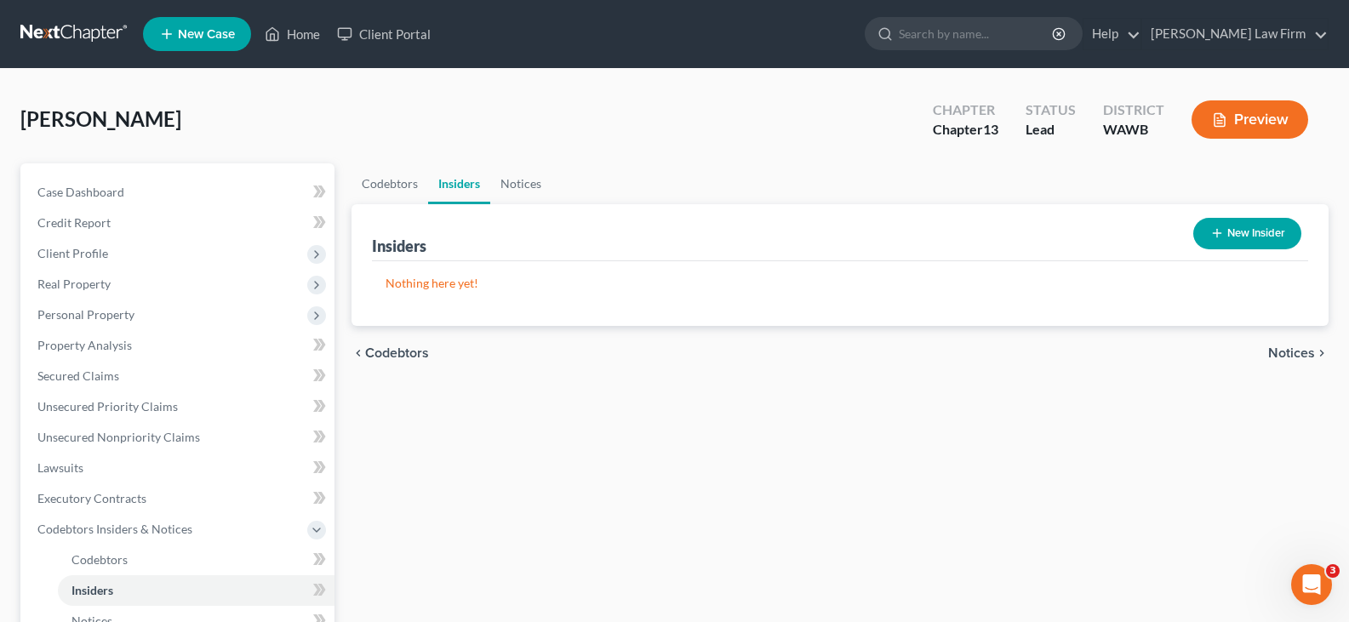
click at [1290, 352] on span "Notices" at bounding box center [1291, 353] width 47 height 14
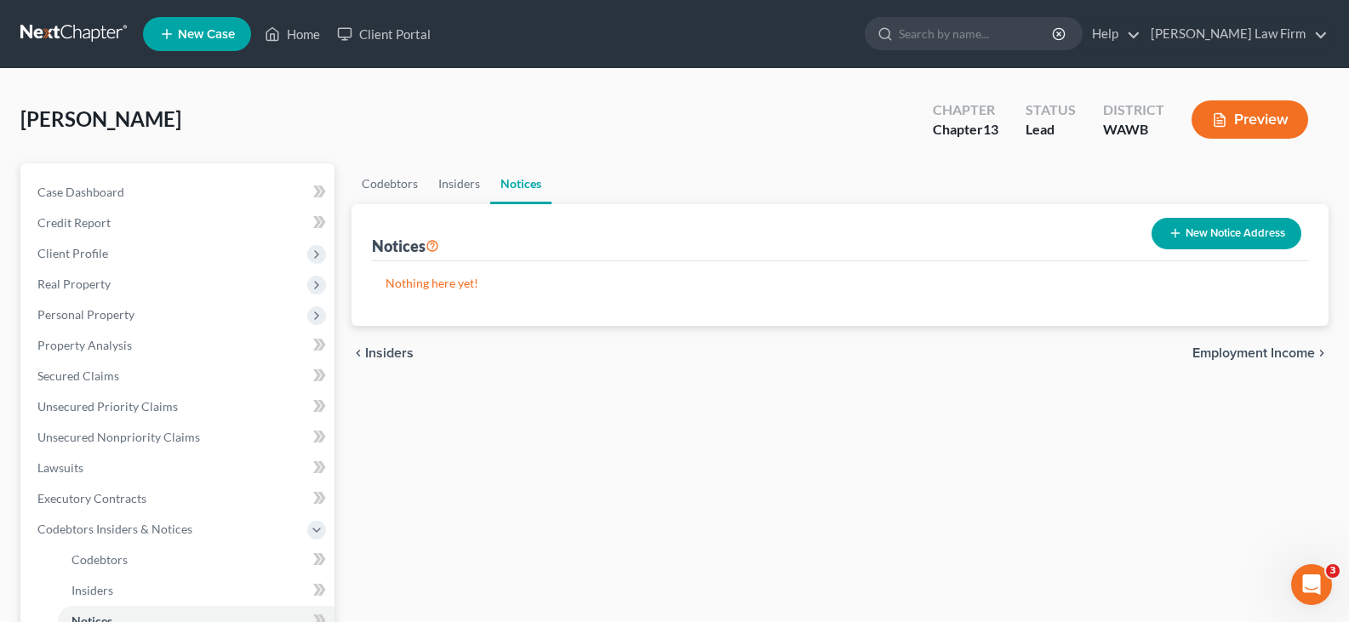
click at [1290, 347] on span "Employment Income" at bounding box center [1254, 353] width 123 height 14
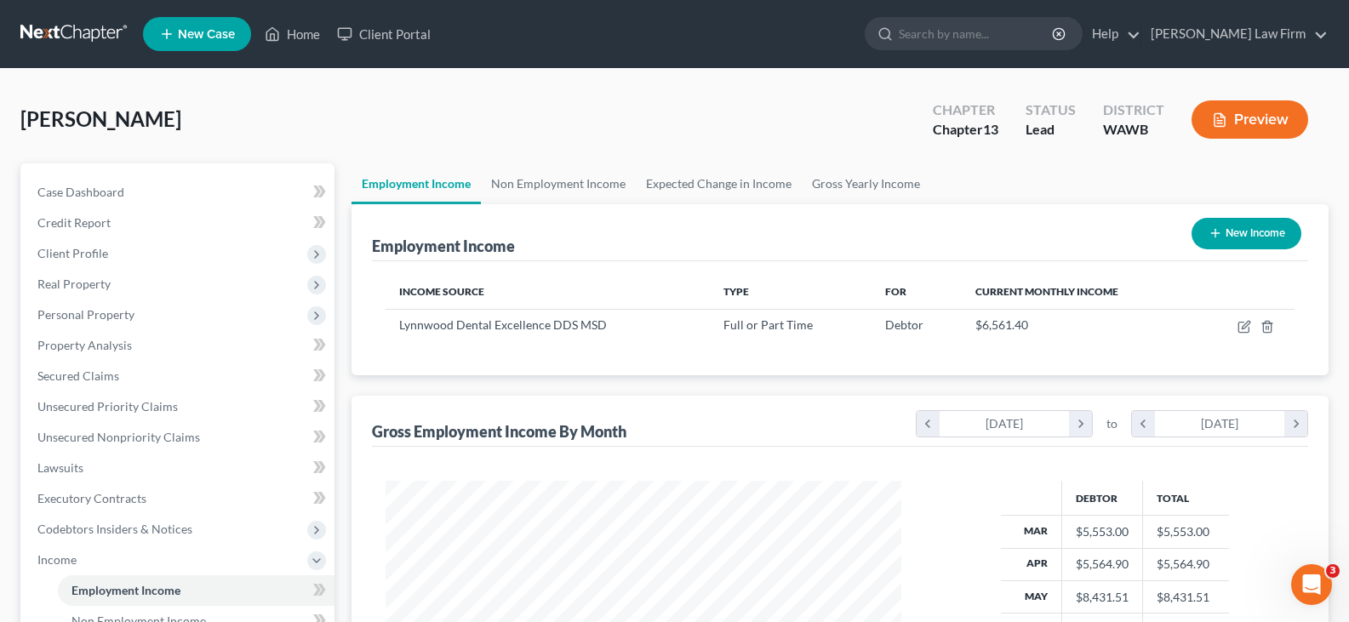
scroll to position [306, 550]
click at [535, 180] on link "Non Employment Income" at bounding box center [558, 183] width 155 height 41
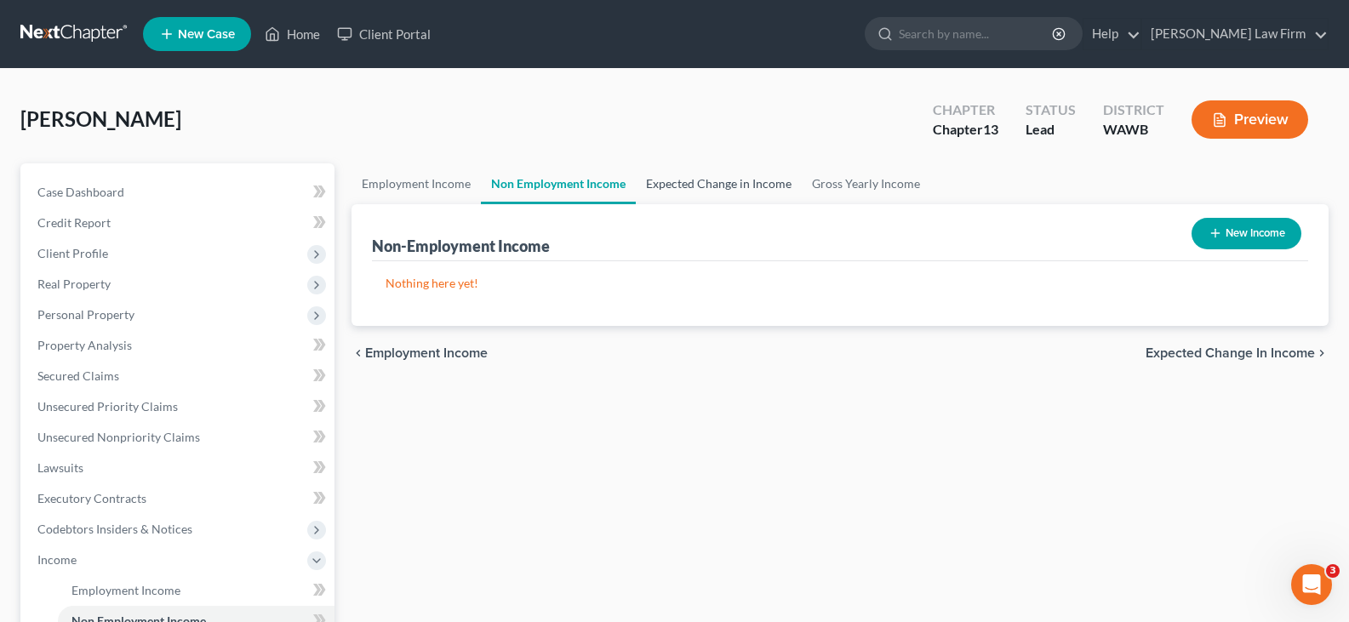
click at [695, 184] on link "Expected Change in Income" at bounding box center [719, 183] width 166 height 41
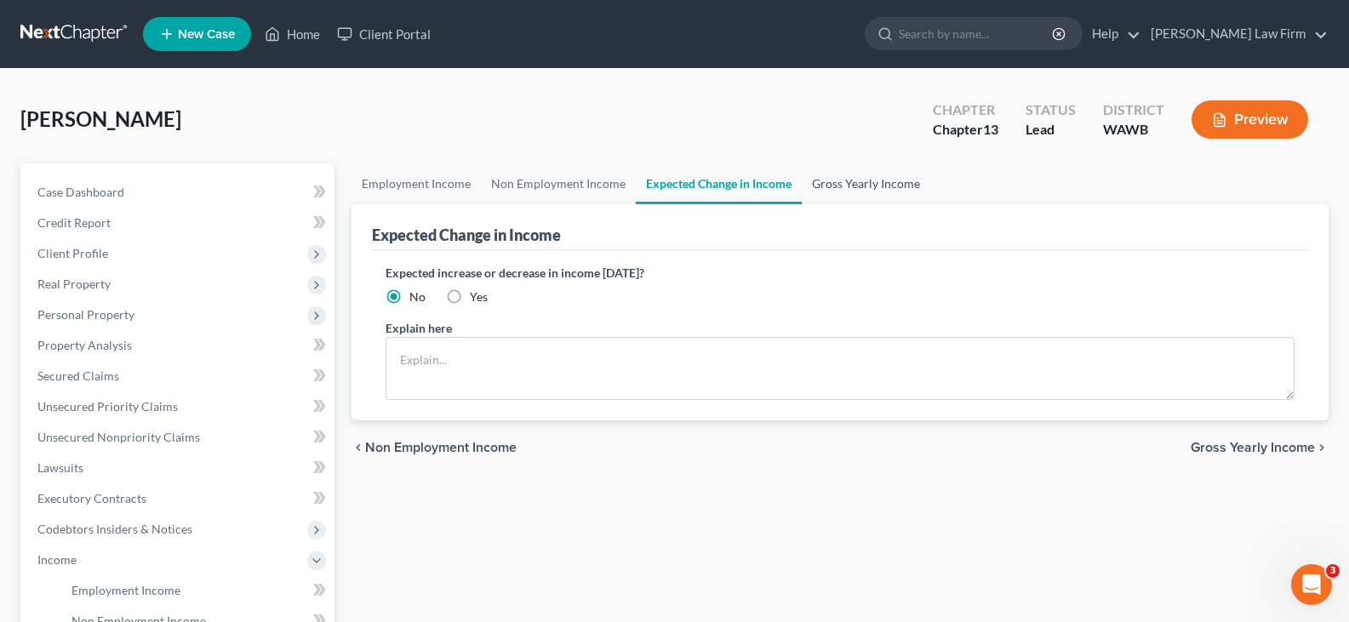
click at [864, 180] on link "Gross Yearly Income" at bounding box center [866, 183] width 129 height 41
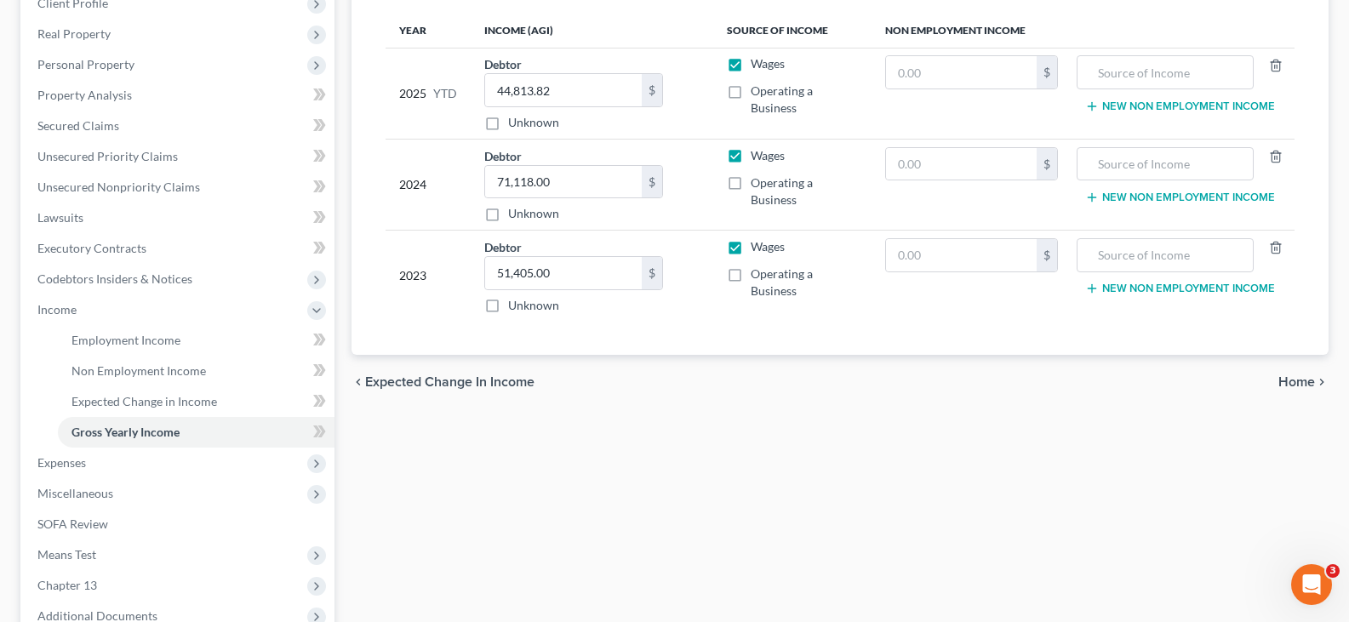
scroll to position [255, 0]
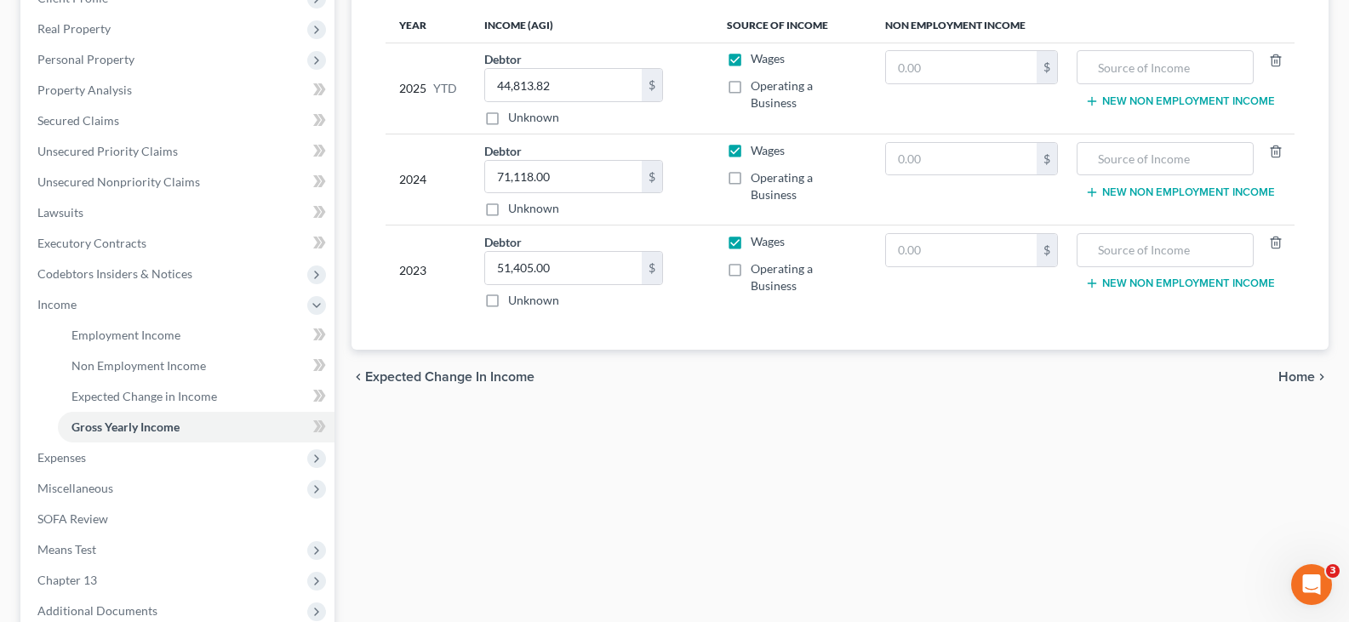
click at [1301, 375] on span "Home" at bounding box center [1297, 377] width 37 height 14
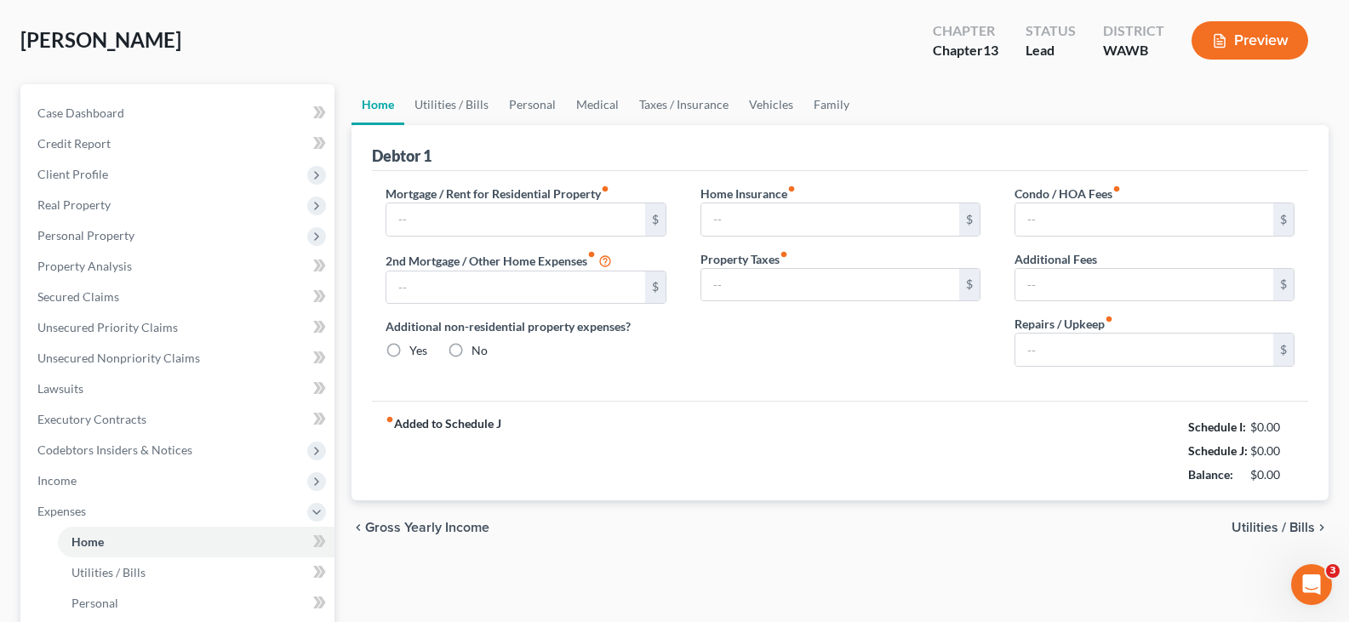
type input "2,245.00"
type input "0.00"
radio input "true"
type input "0.00"
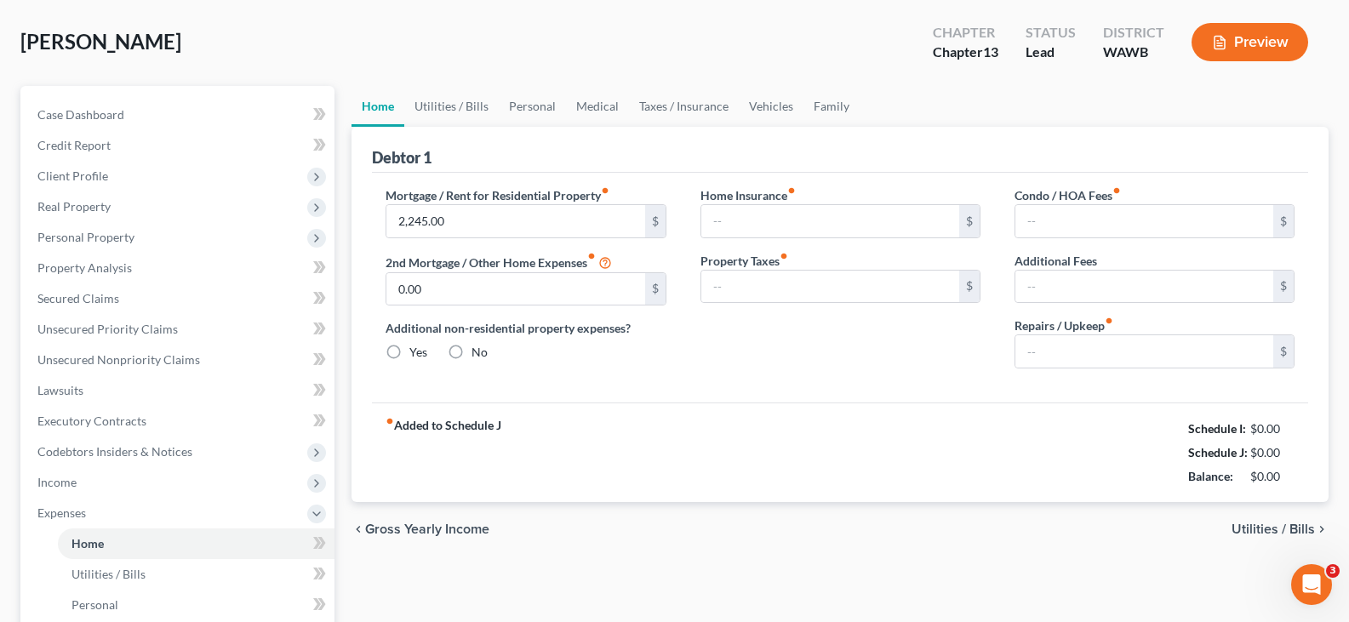
type input "0.00"
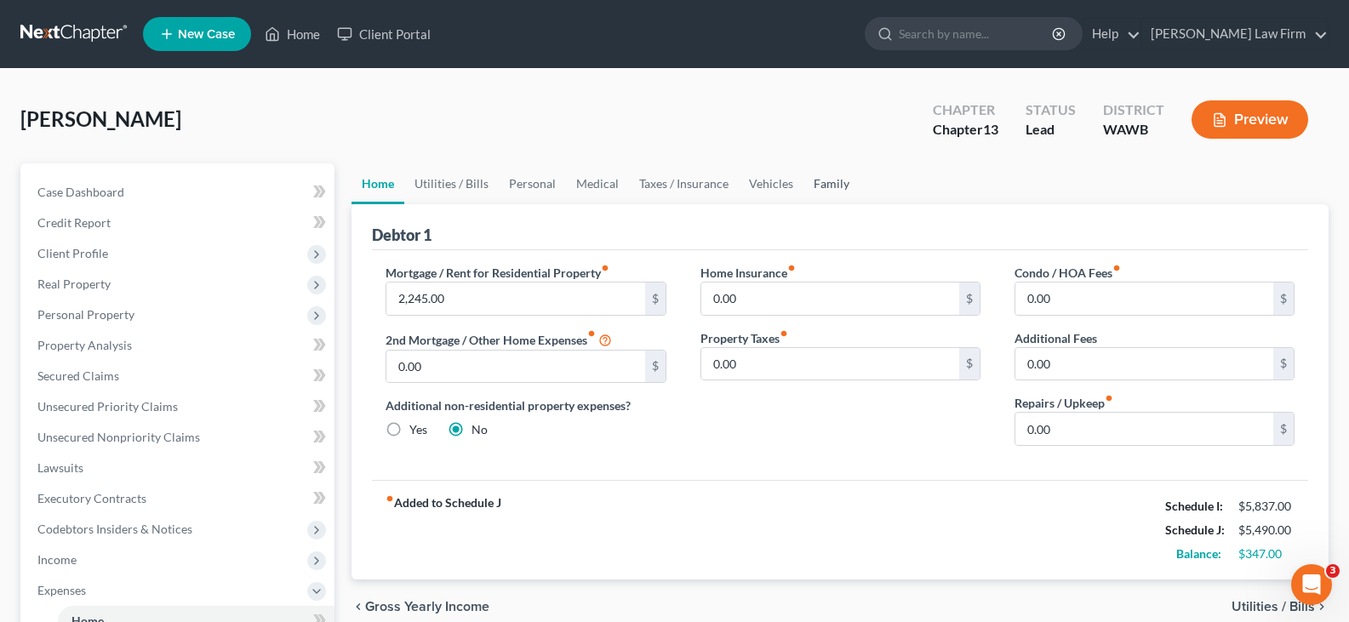
click at [814, 183] on link "Family" at bounding box center [832, 183] width 56 height 41
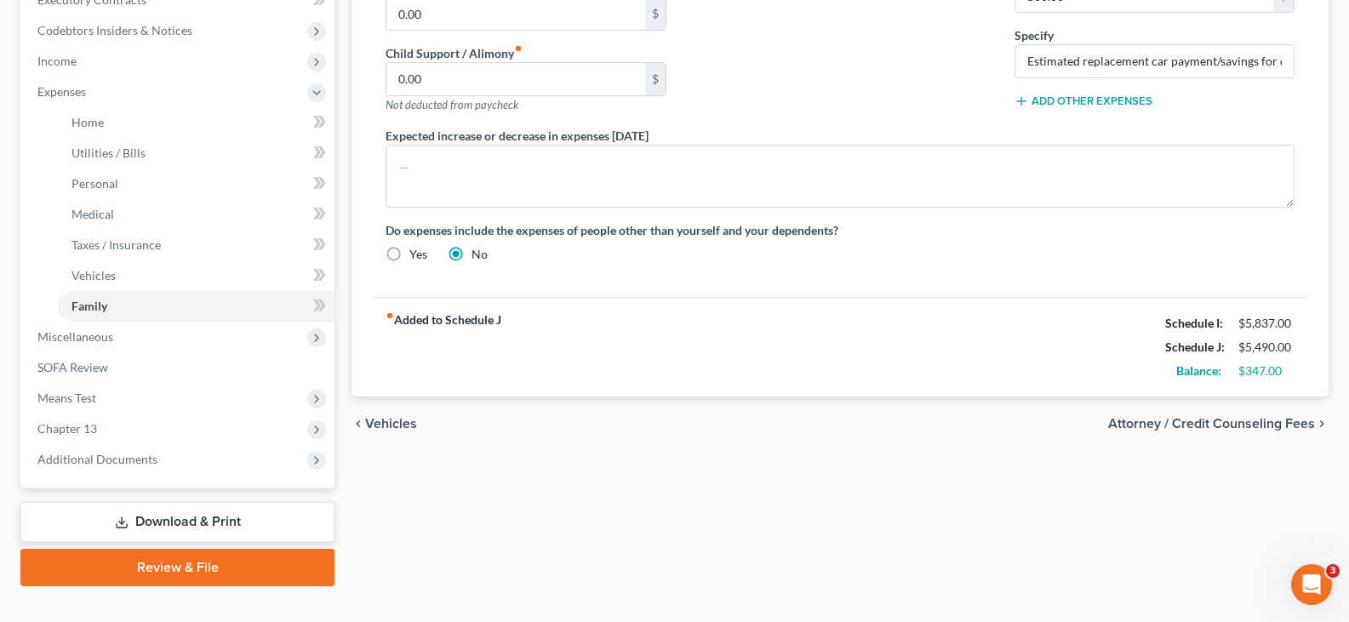
scroll to position [511, 0]
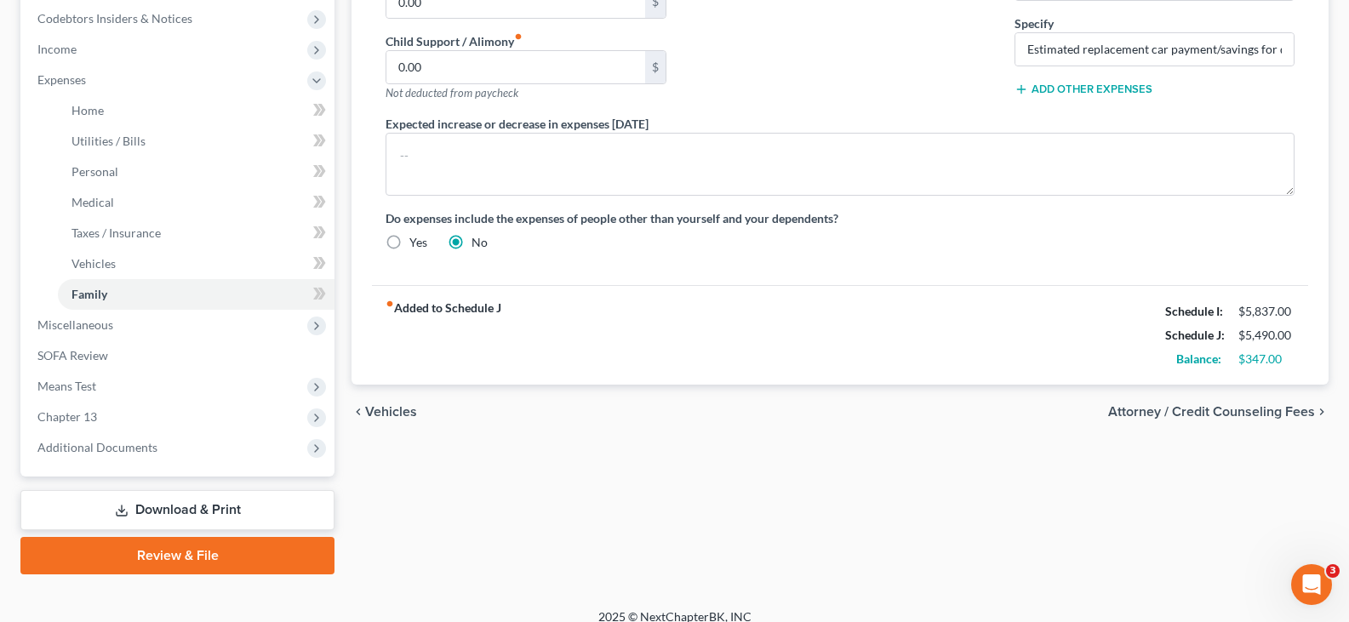
click at [1236, 405] on span "Attorney / Credit Counseling Fees" at bounding box center [1211, 412] width 207 height 14
select select "0"
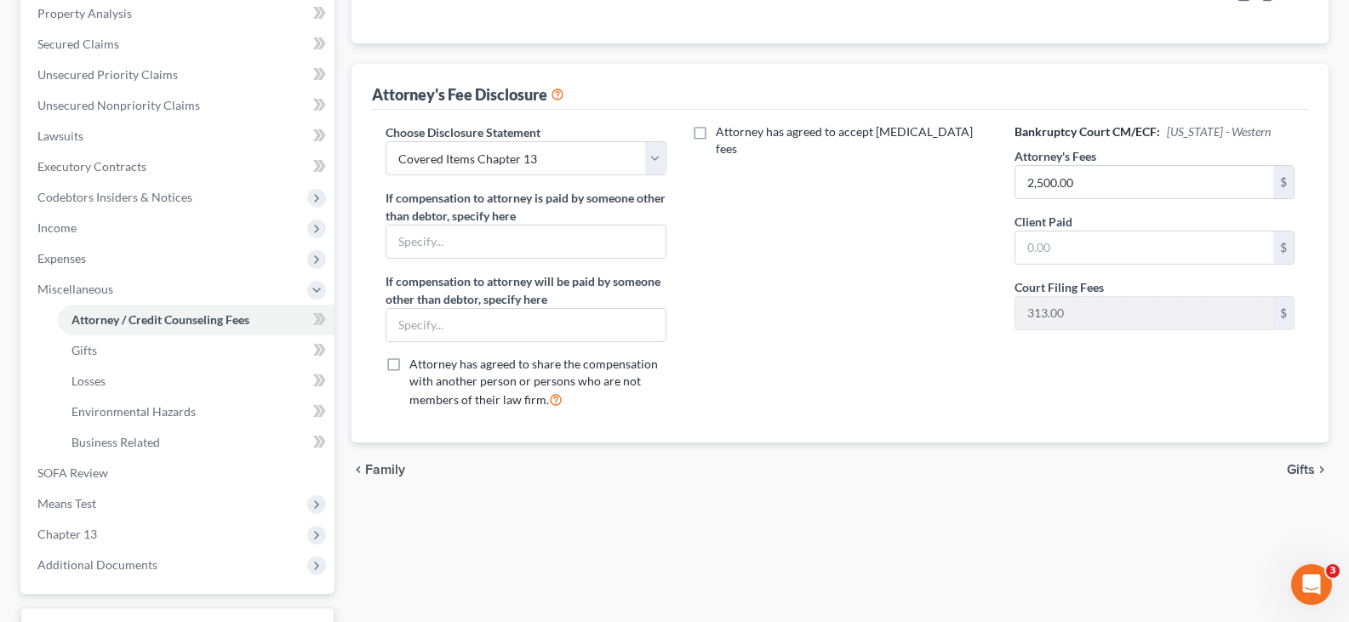
scroll to position [341, 0]
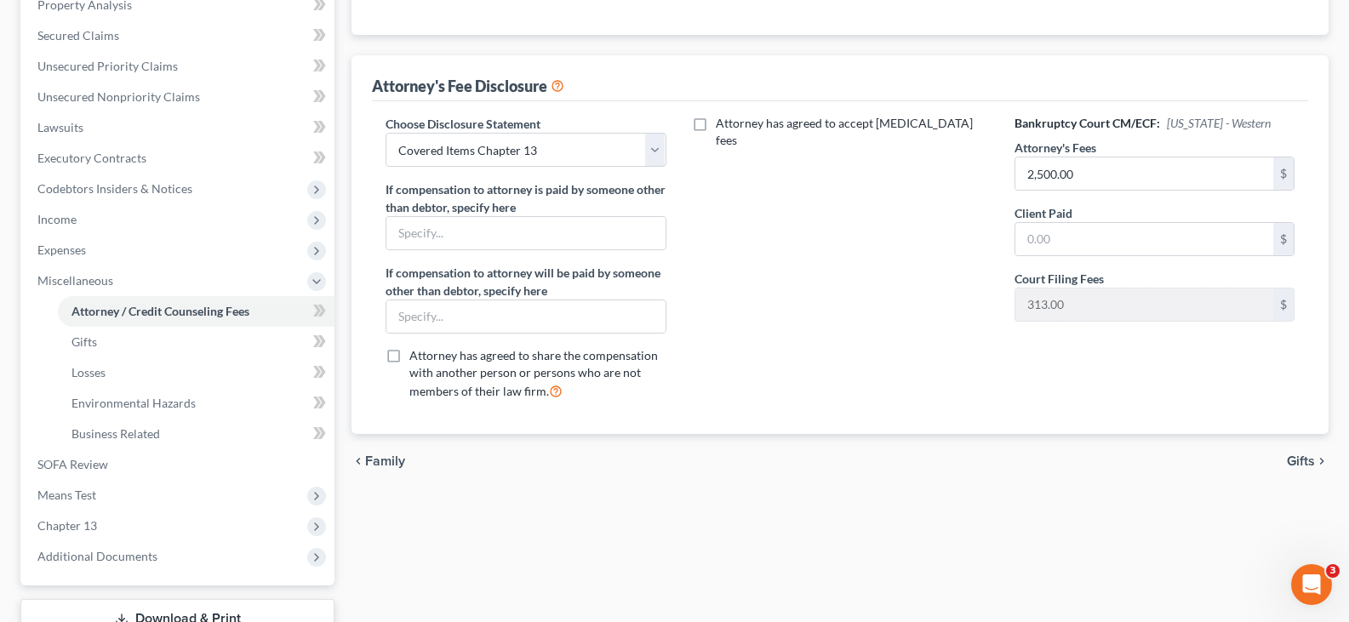
click at [1308, 461] on span "Gifts" at bounding box center [1301, 462] width 28 height 14
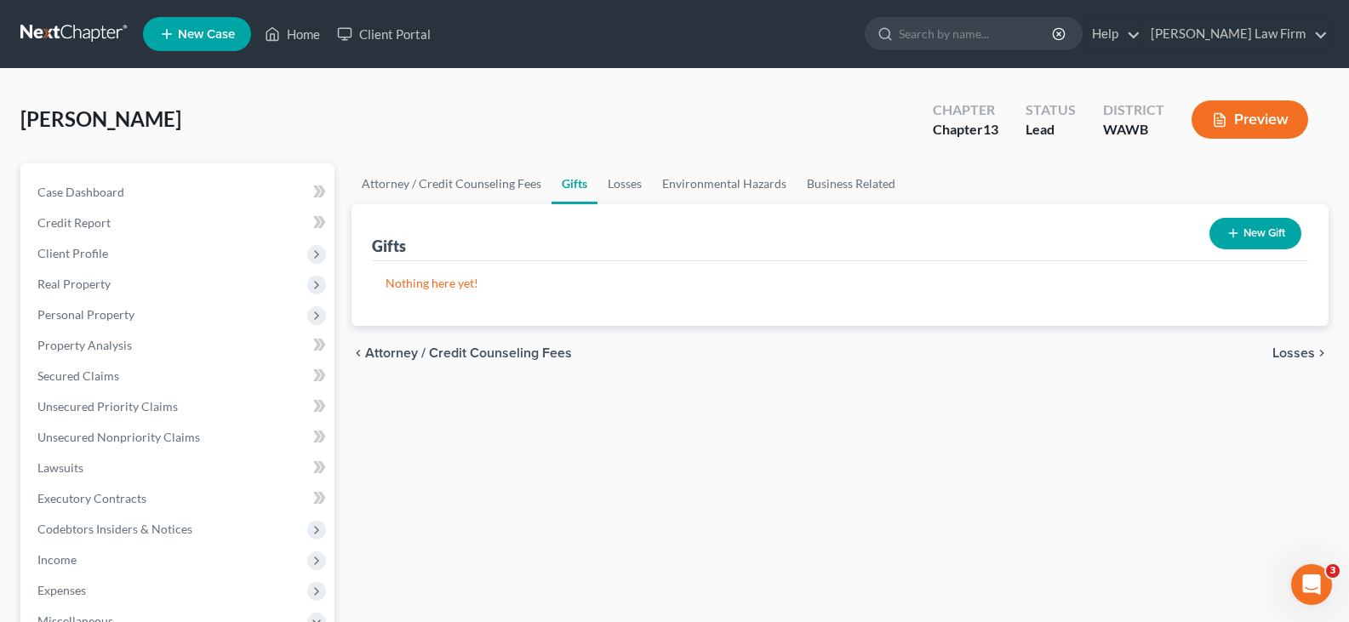
click at [1294, 352] on span "Losses" at bounding box center [1294, 353] width 43 height 14
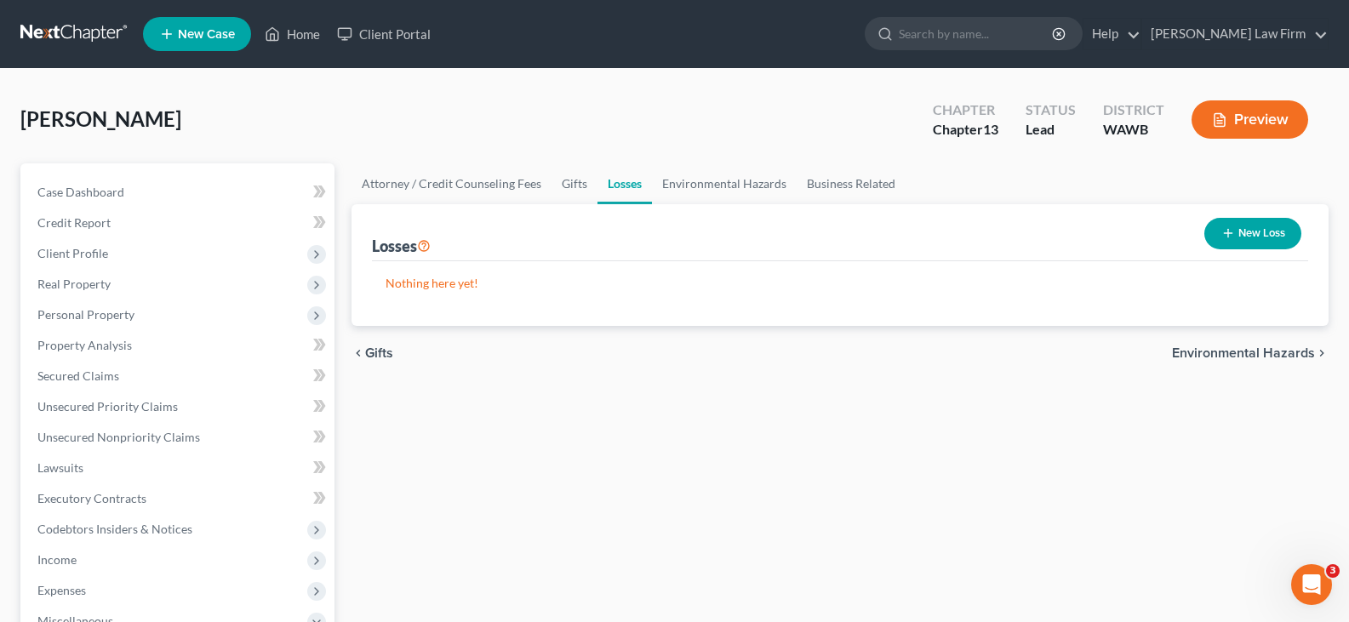
click at [1294, 352] on span "Environmental Hazards" at bounding box center [1243, 353] width 143 height 14
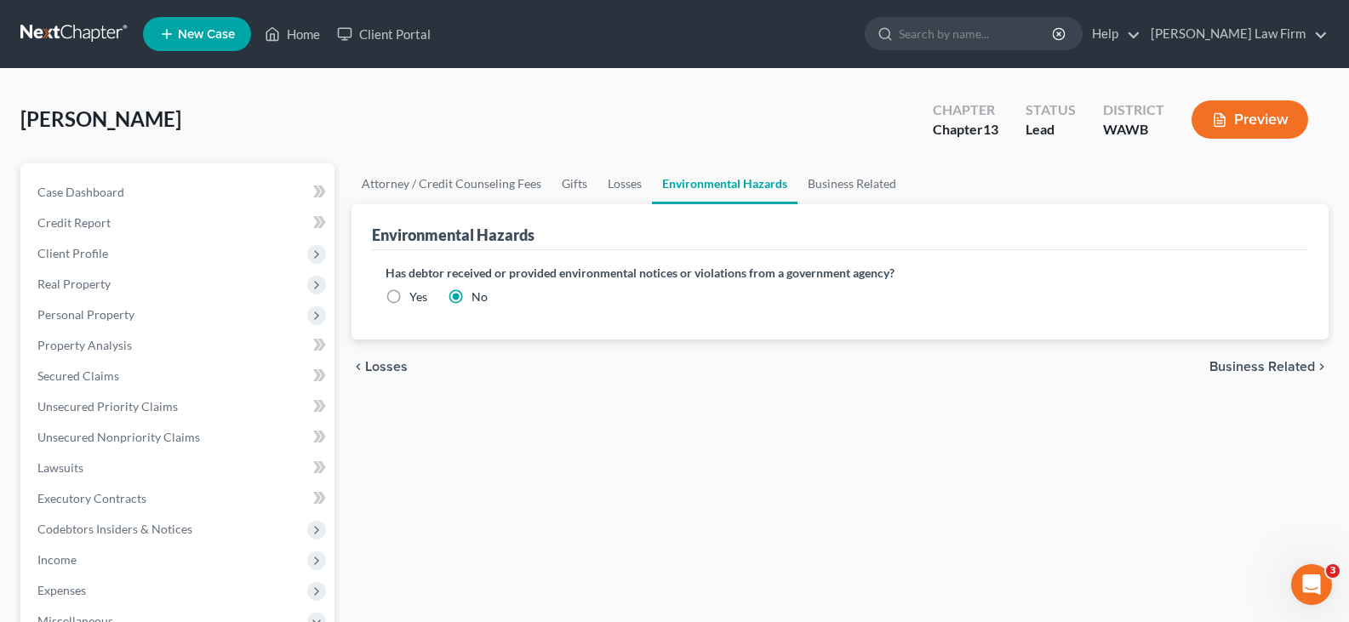
click at [1296, 363] on span "Business Related" at bounding box center [1263, 367] width 106 height 14
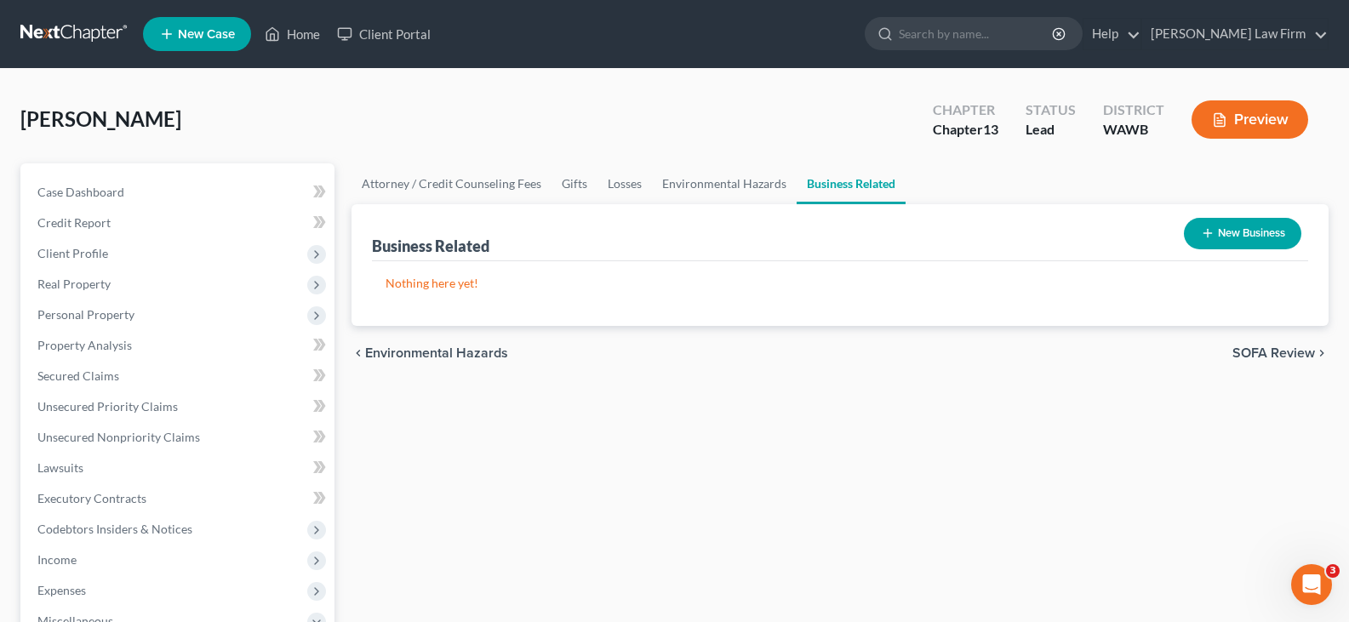
click at [1295, 358] on span "SOFA Review" at bounding box center [1274, 353] width 83 height 14
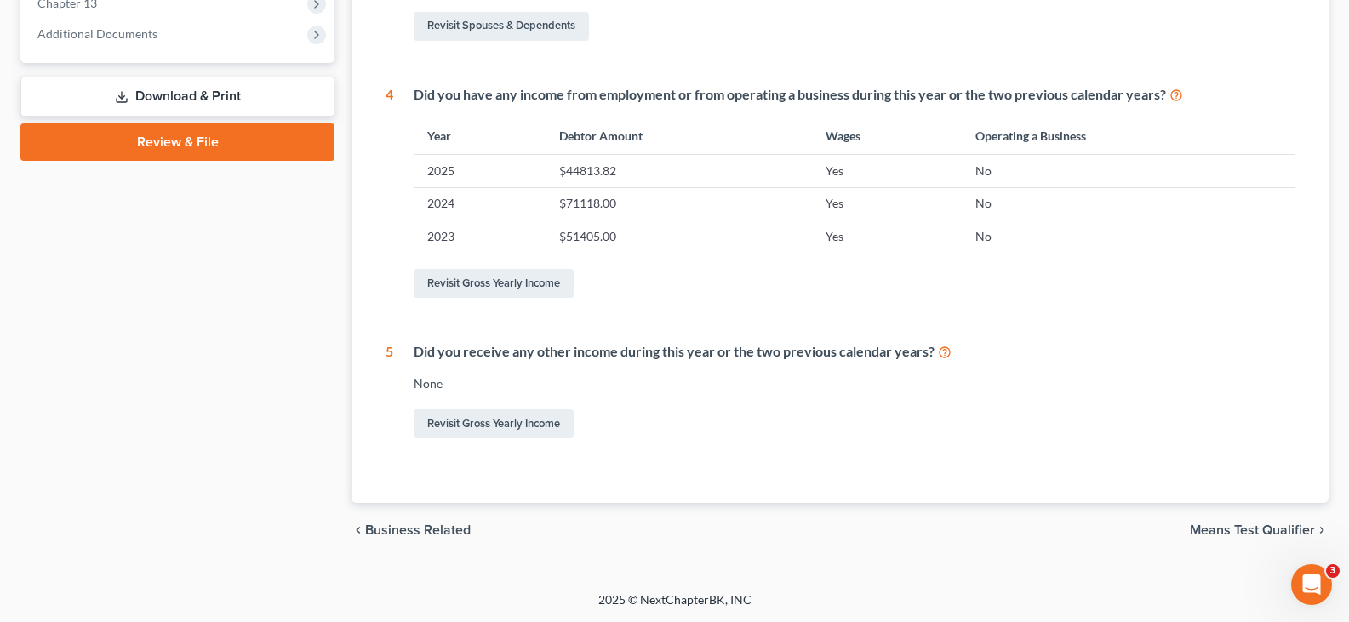
click at [1213, 530] on span "Means Test Qualifier" at bounding box center [1252, 531] width 125 height 14
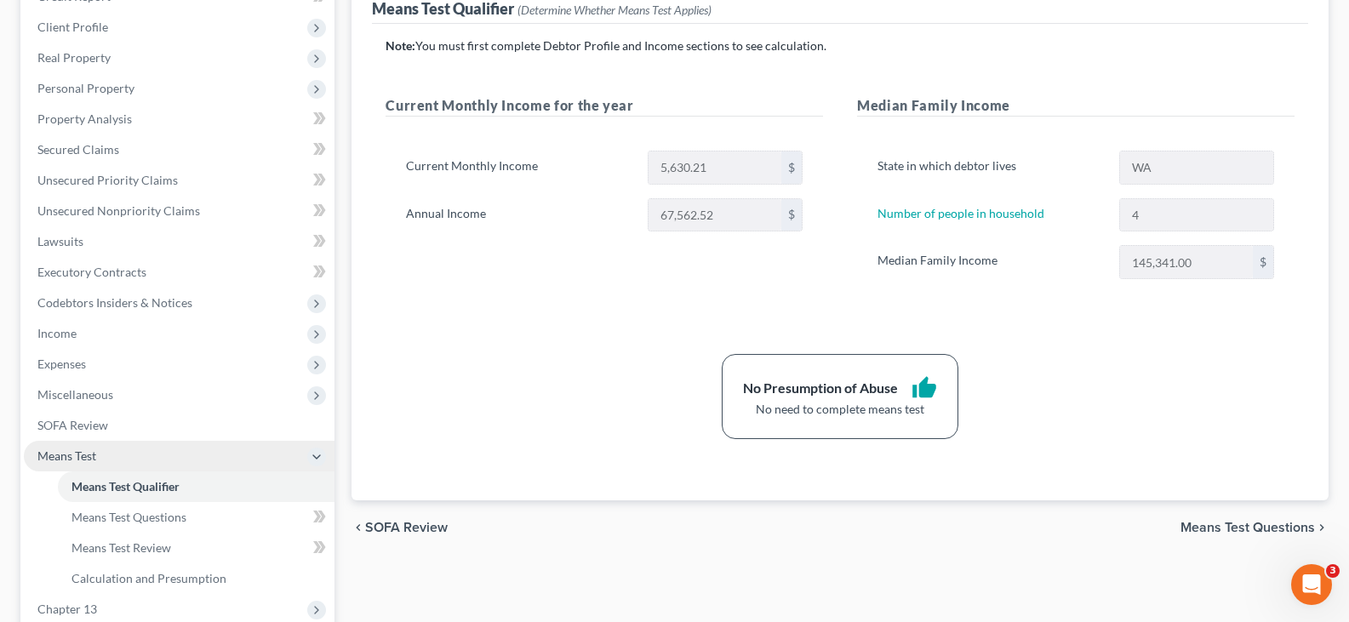
scroll to position [341, 0]
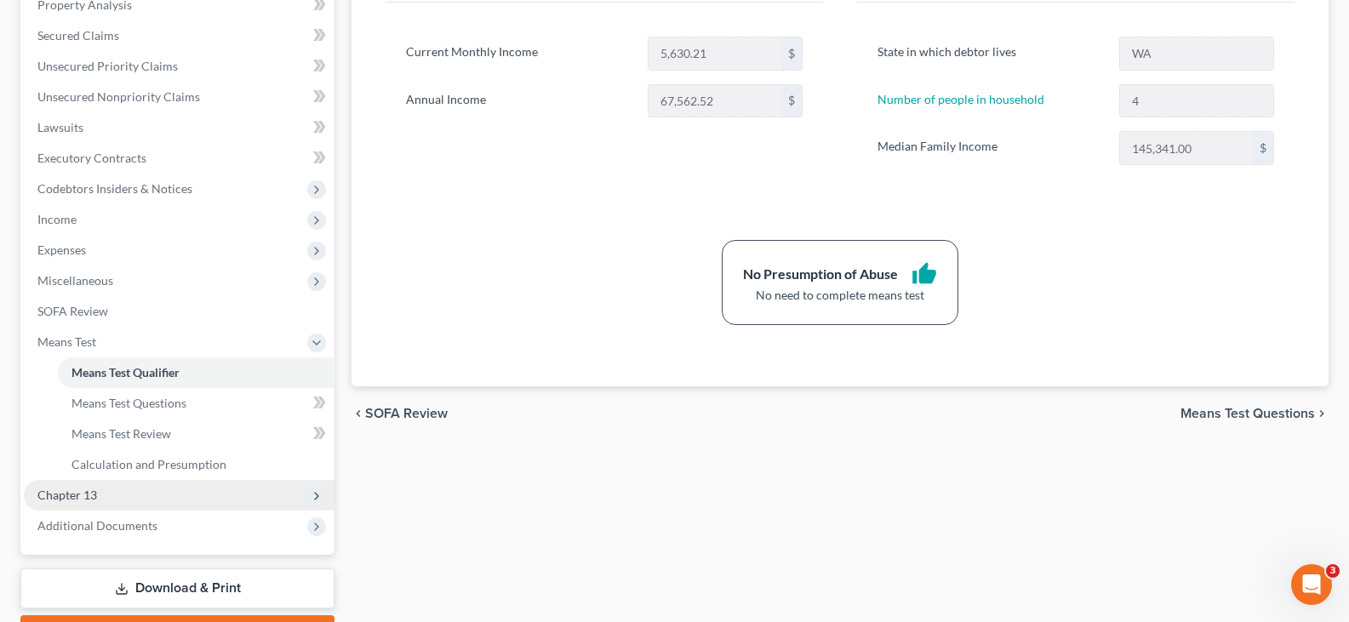
click at [109, 498] on span "Chapter 13" at bounding box center [179, 495] width 311 height 31
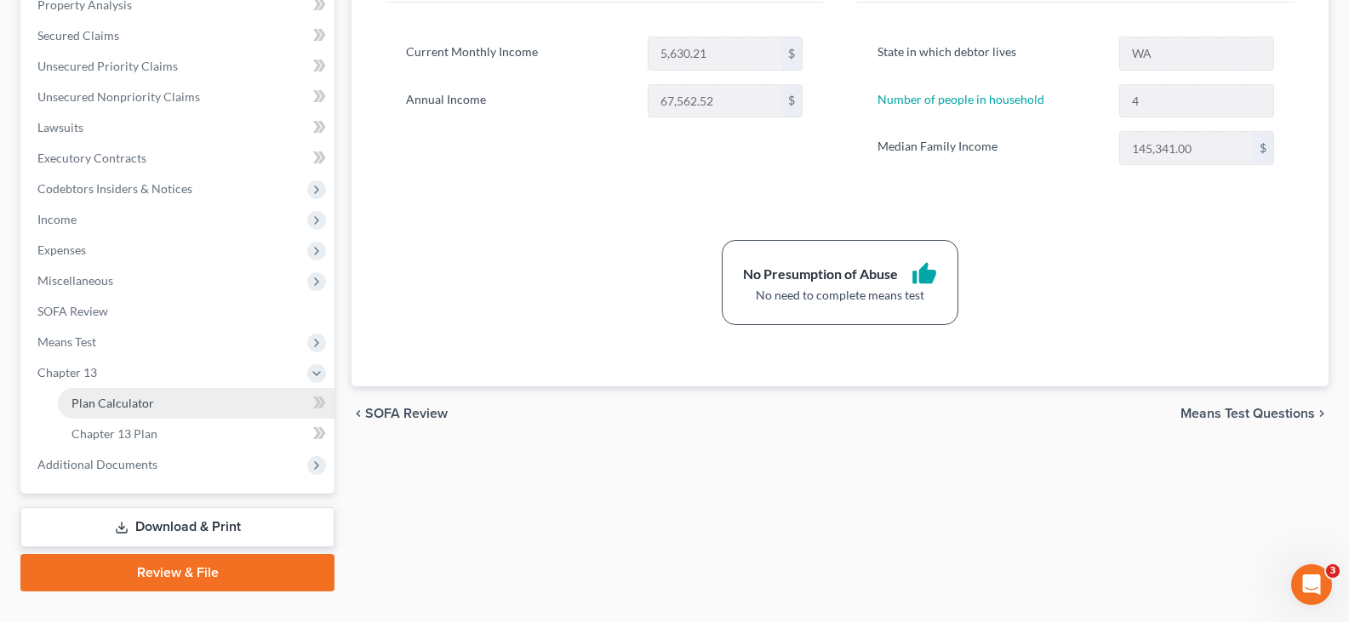
click at [140, 396] on span "Plan Calculator" at bounding box center [113, 403] width 83 height 14
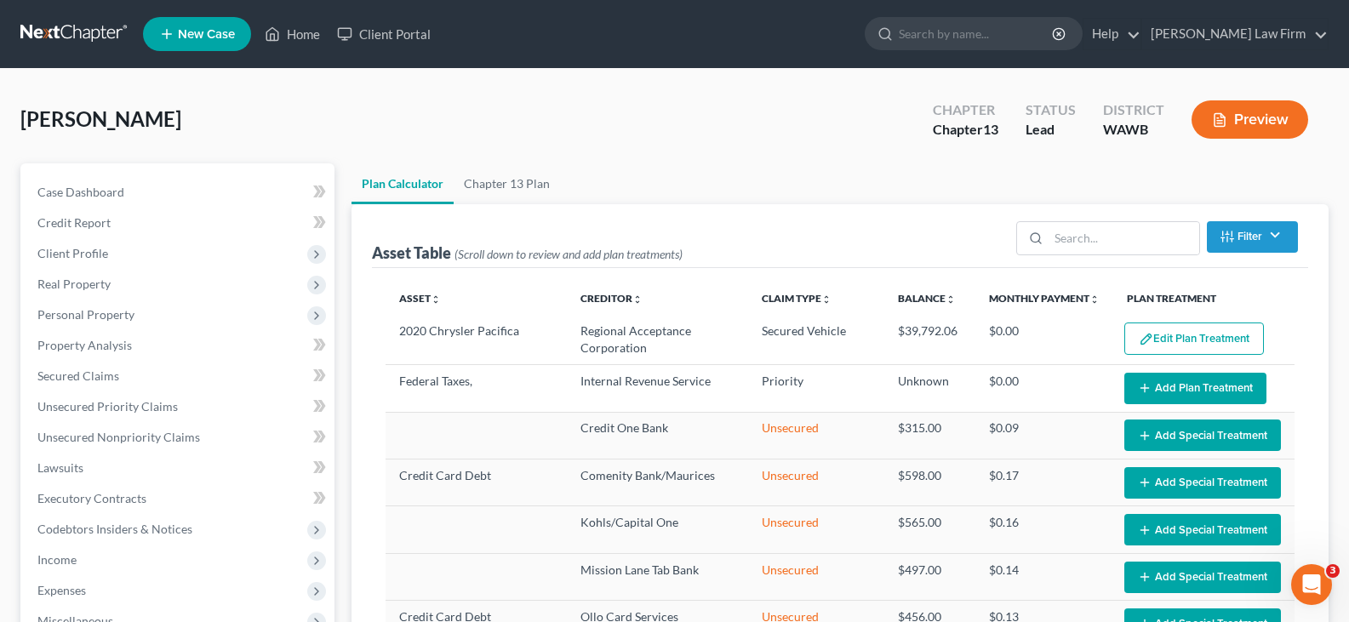
select select "59"
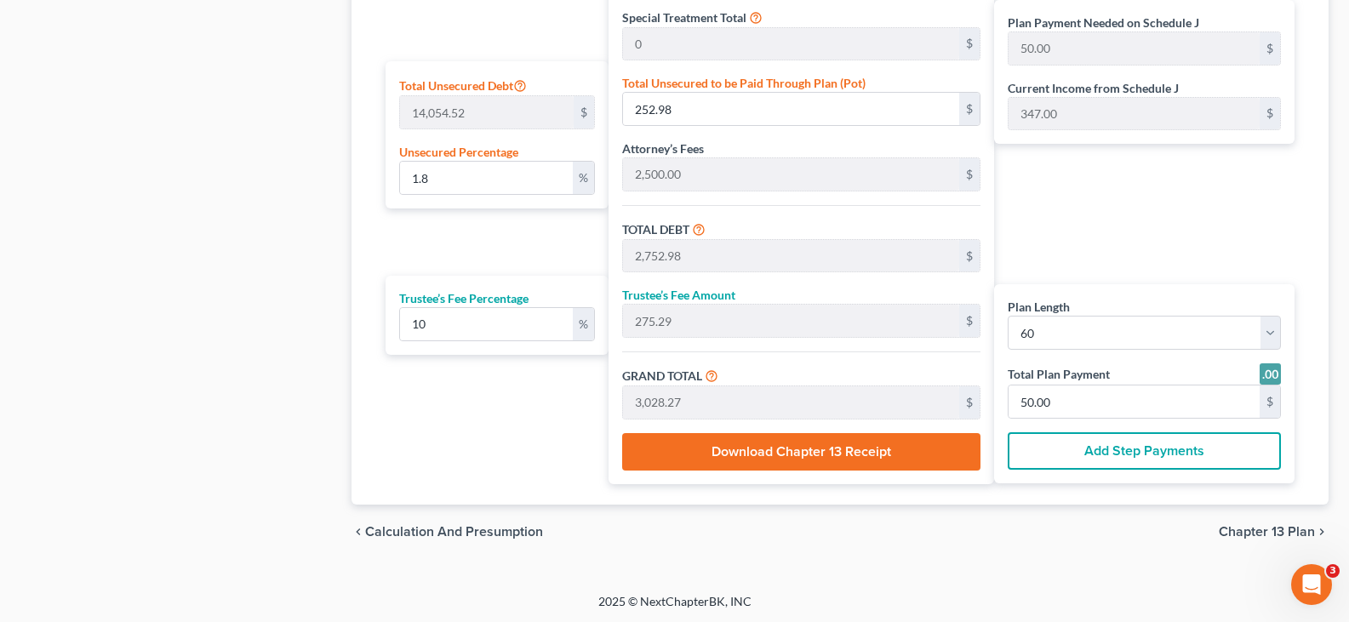
scroll to position [1033, 0]
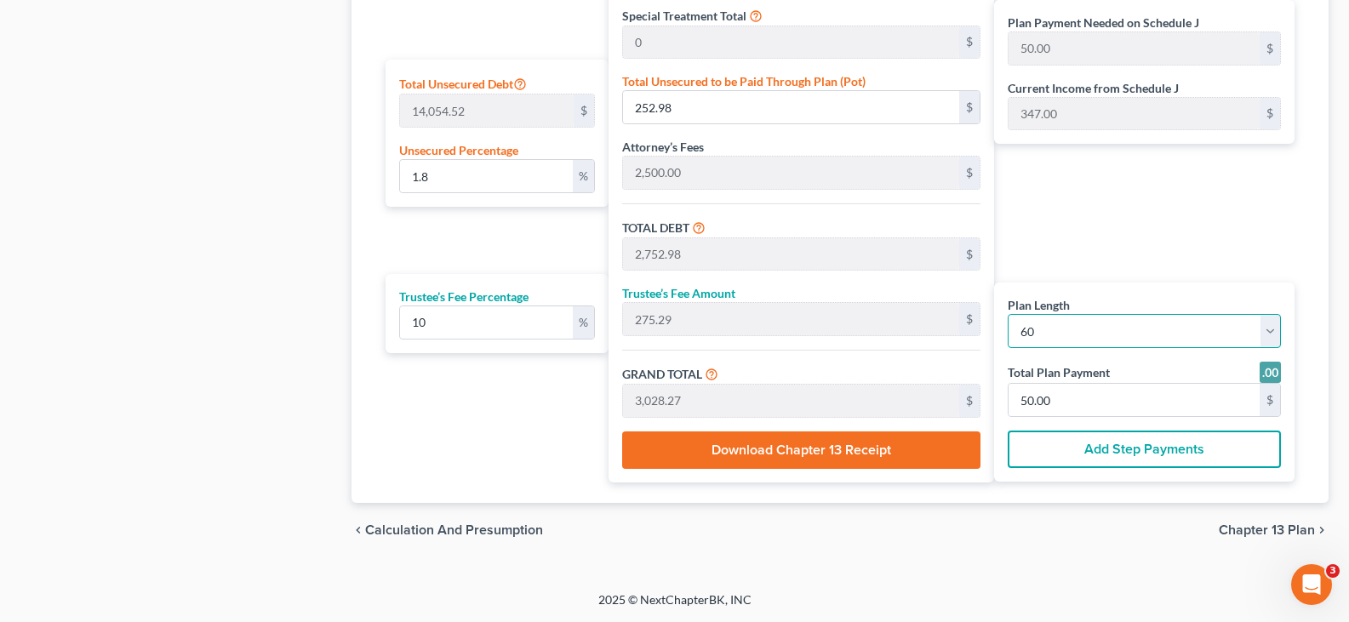
click at [1055, 335] on select "1 2 3 4 5 6 7 8 9 10 11 12 13 14 15 16 17 18 19 20 21 22 23 24 25 26 27 28 29 3…" at bounding box center [1144, 331] width 273 height 34
select select "35"
click at [1008, 314] on select "1 2 3 4 5 6 7 8 9 10 11 12 13 14 15 16 17 18 19 20 21 22 23 24 25 26 27 28 29 3…" at bounding box center [1144, 331] width 273 height 34
select select "35"
type input "84.00"
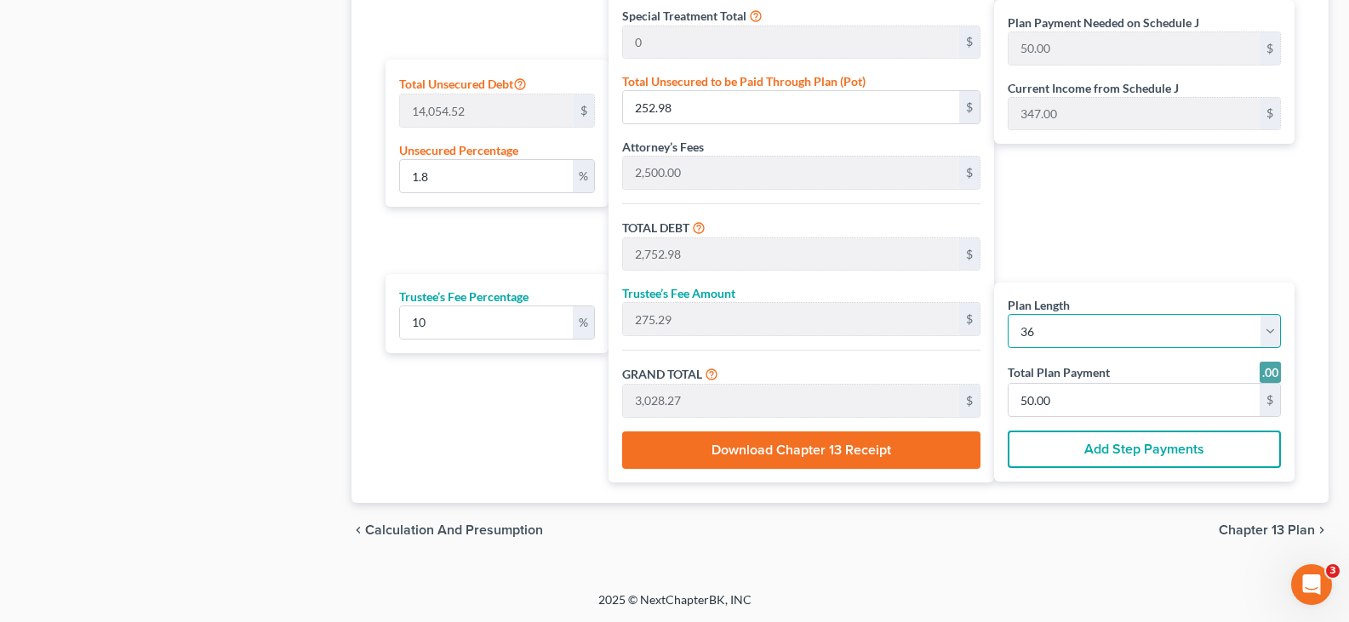
type input "84.00"
click at [1111, 399] on input "84.00" at bounding box center [1134, 400] width 251 height 32
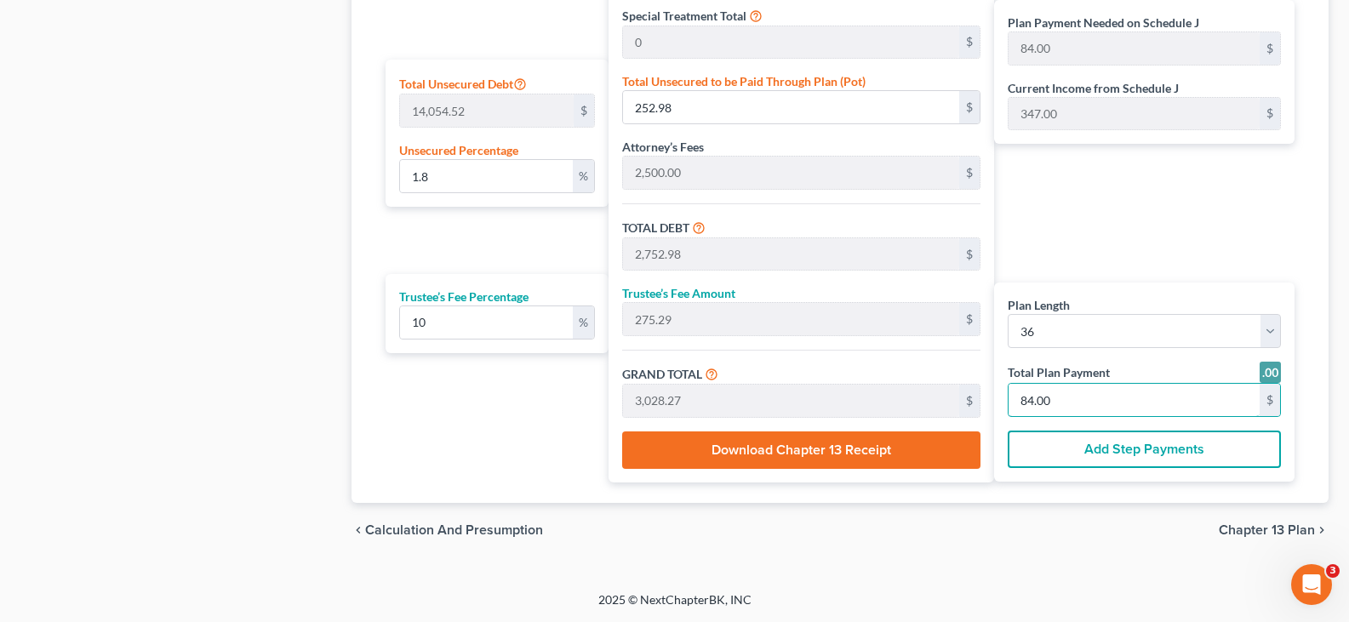
type input "0"
type input "98.18"
type input "9.81"
type input "108.00"
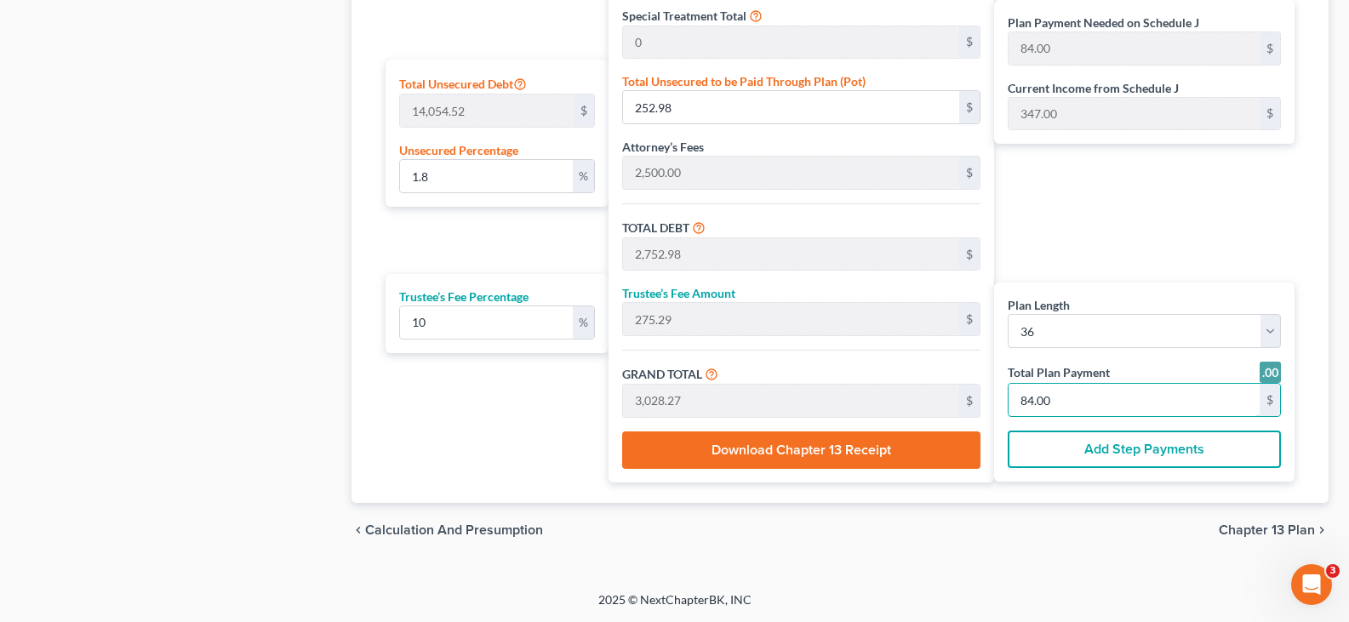
type input "3"
type input "1,112.72"
type input "111.27"
type input "1,224.00"
type input "34"
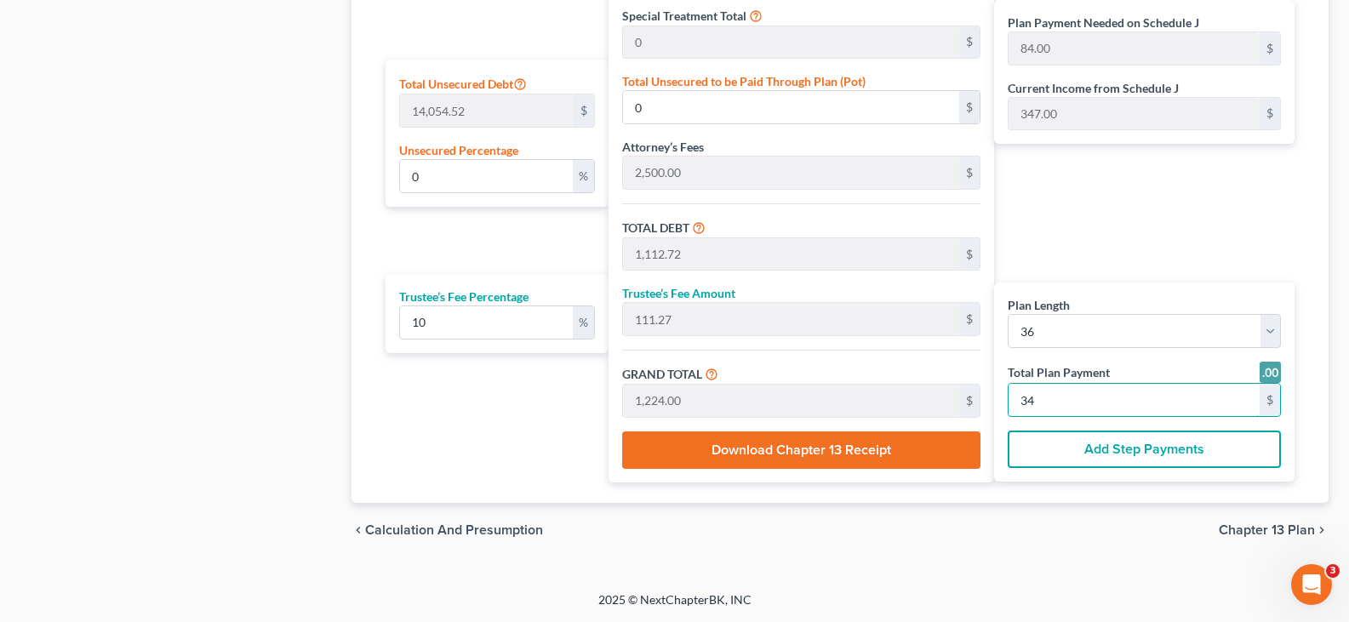
type input "61.38"
type input "8,627.27"
type input "11,127.27"
type input "1,112.72"
type input "12,240.00"
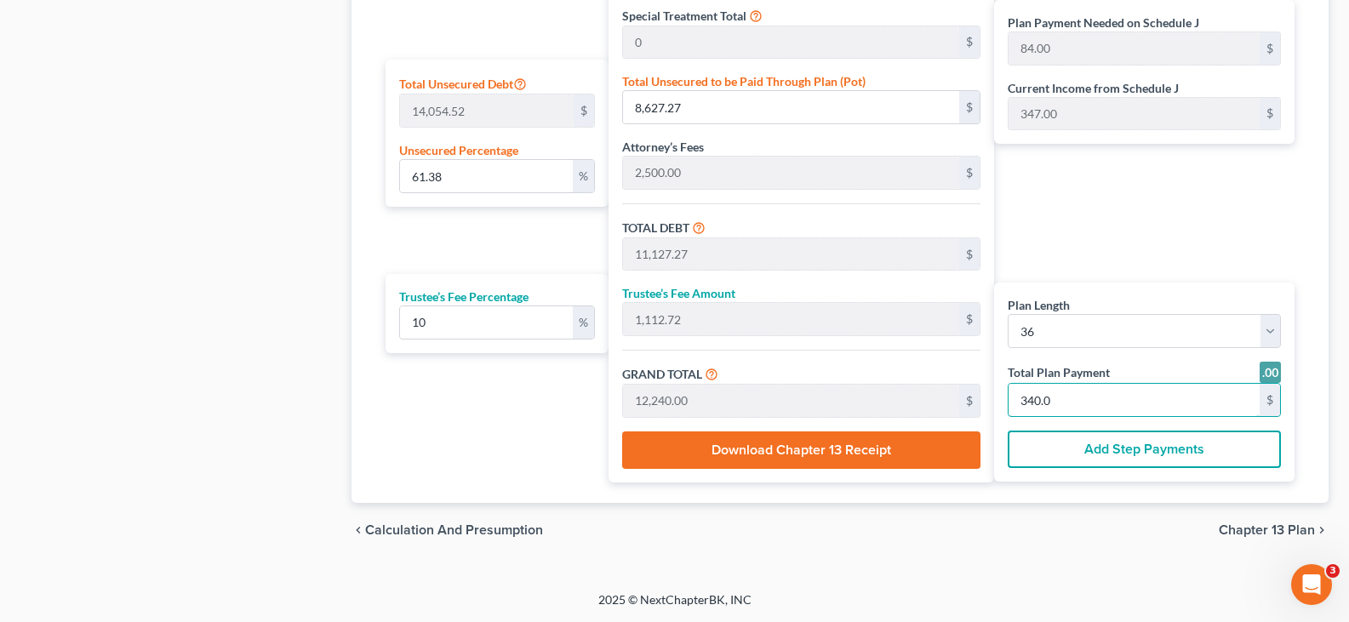
type input "340.00"
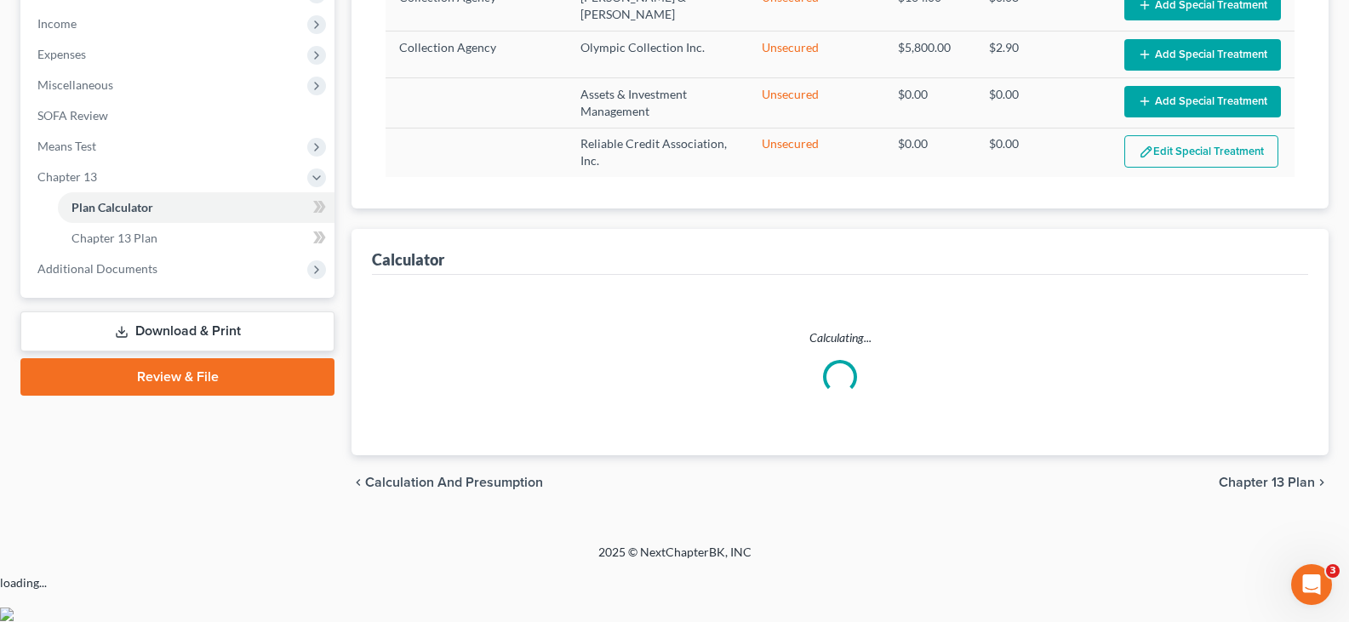
select select "35"
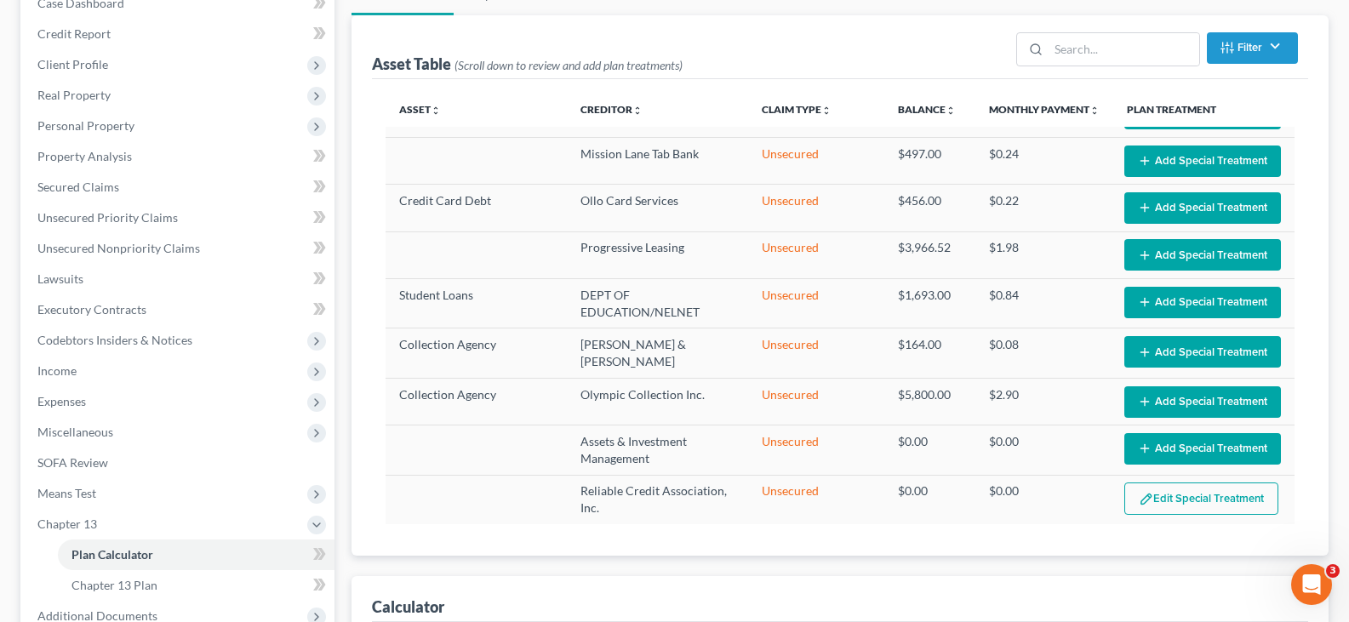
scroll to position [438, 0]
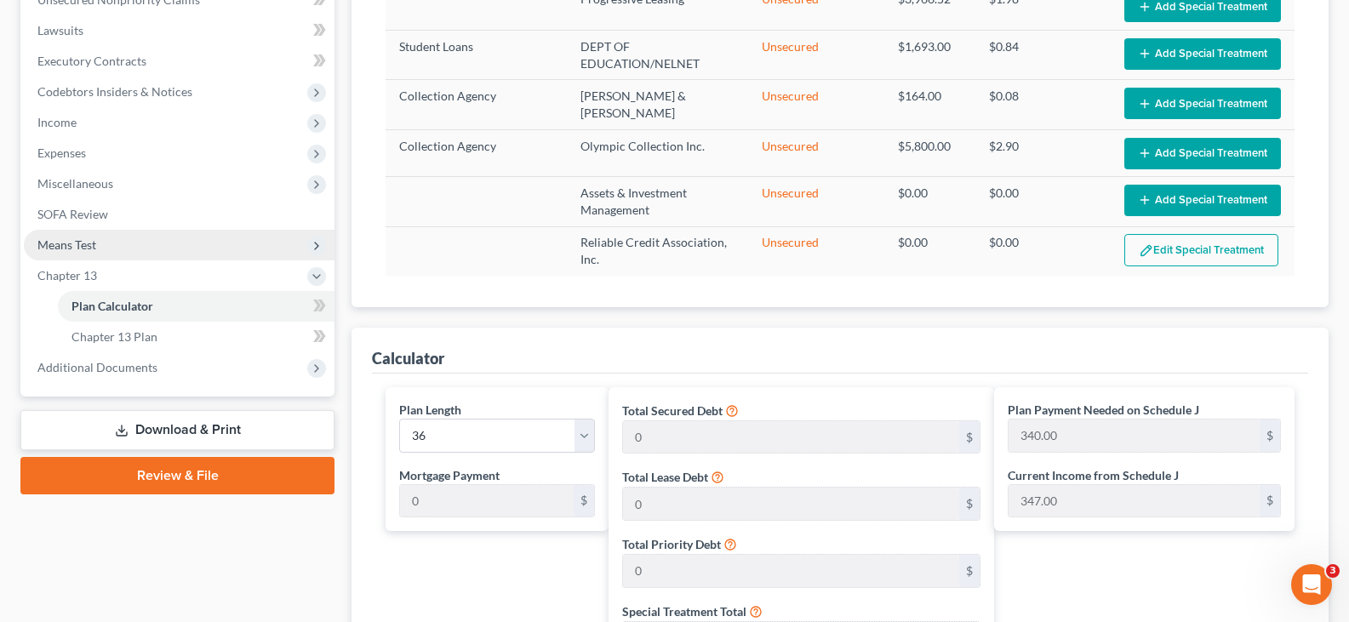
click at [169, 246] on span "Means Test" at bounding box center [179, 245] width 311 height 31
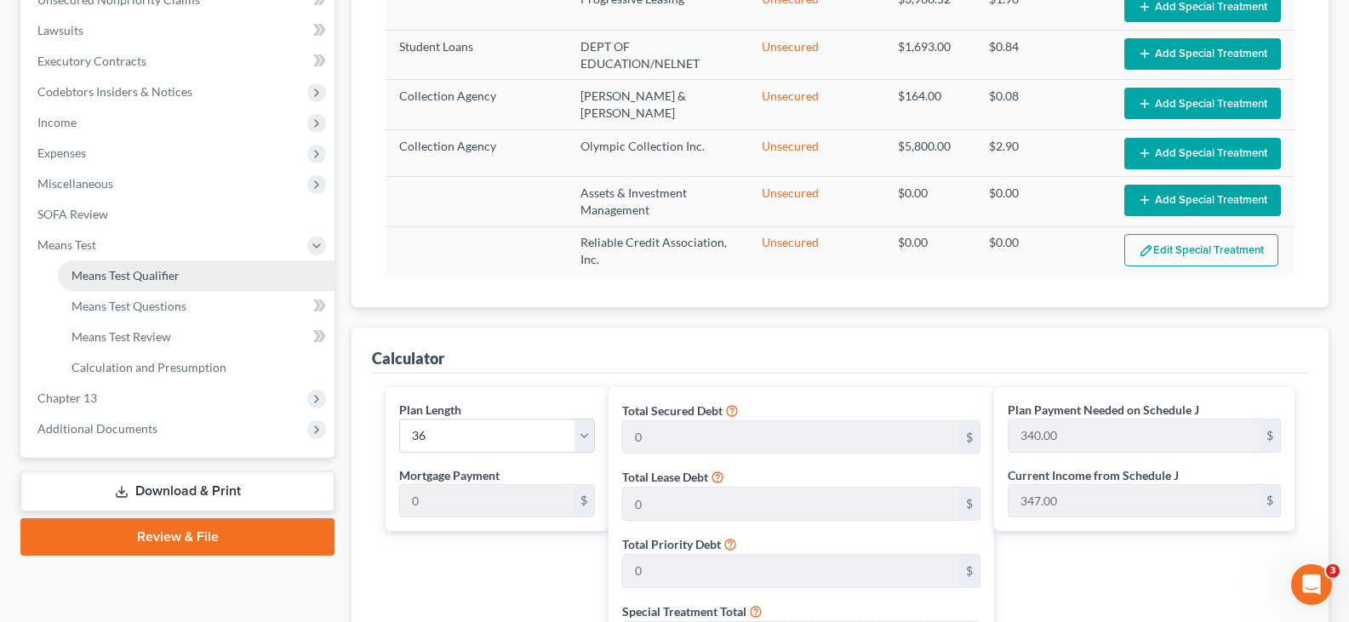
click at [190, 284] on link "Means Test Qualifier" at bounding box center [196, 275] width 277 height 31
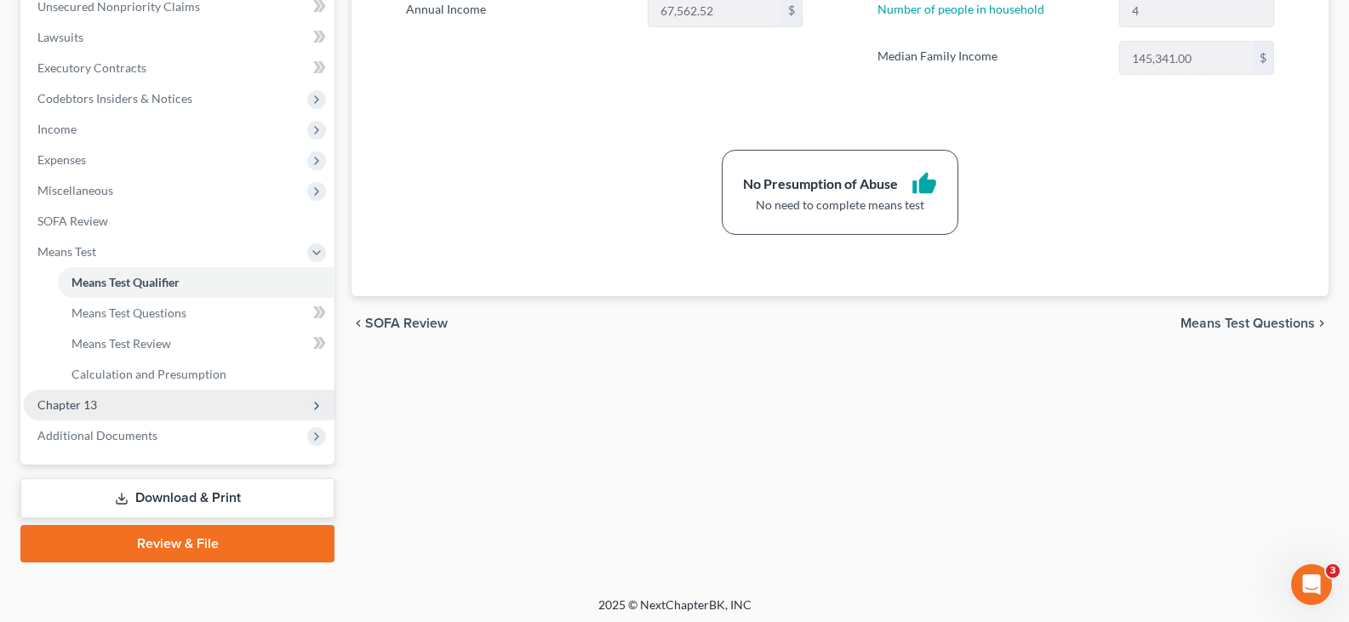
scroll to position [436, 0]
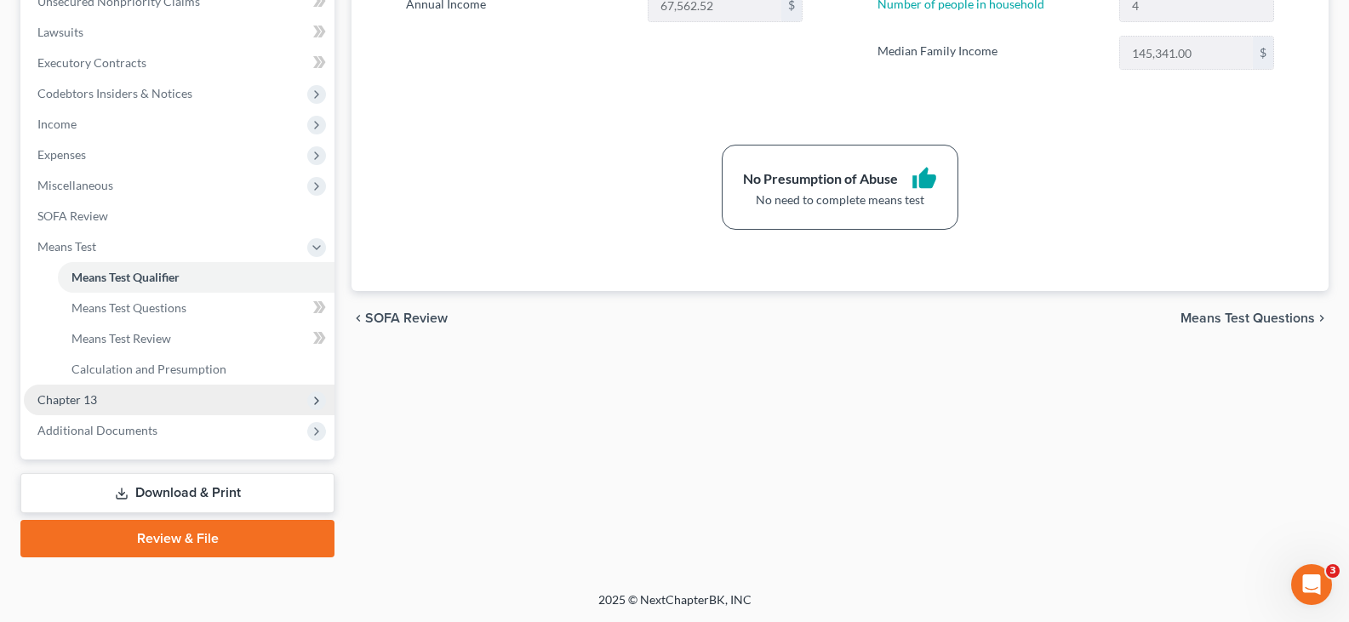
click at [123, 408] on span "Chapter 13" at bounding box center [179, 400] width 311 height 31
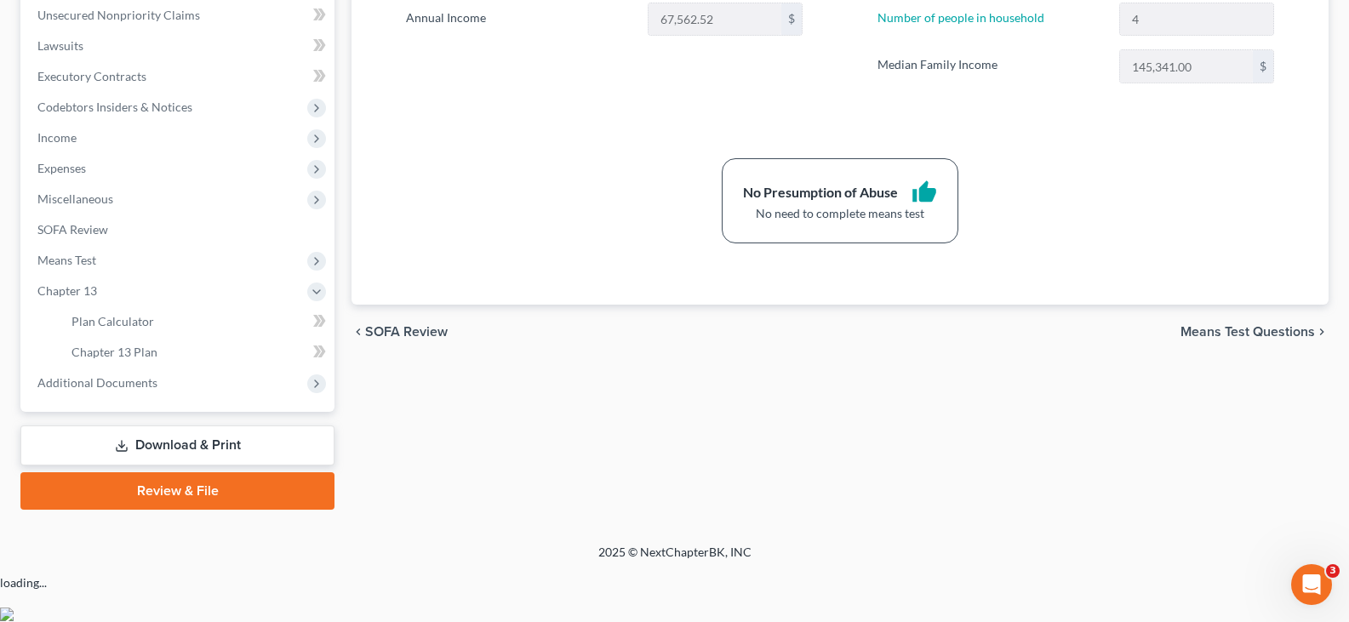
scroll to position [375, 0]
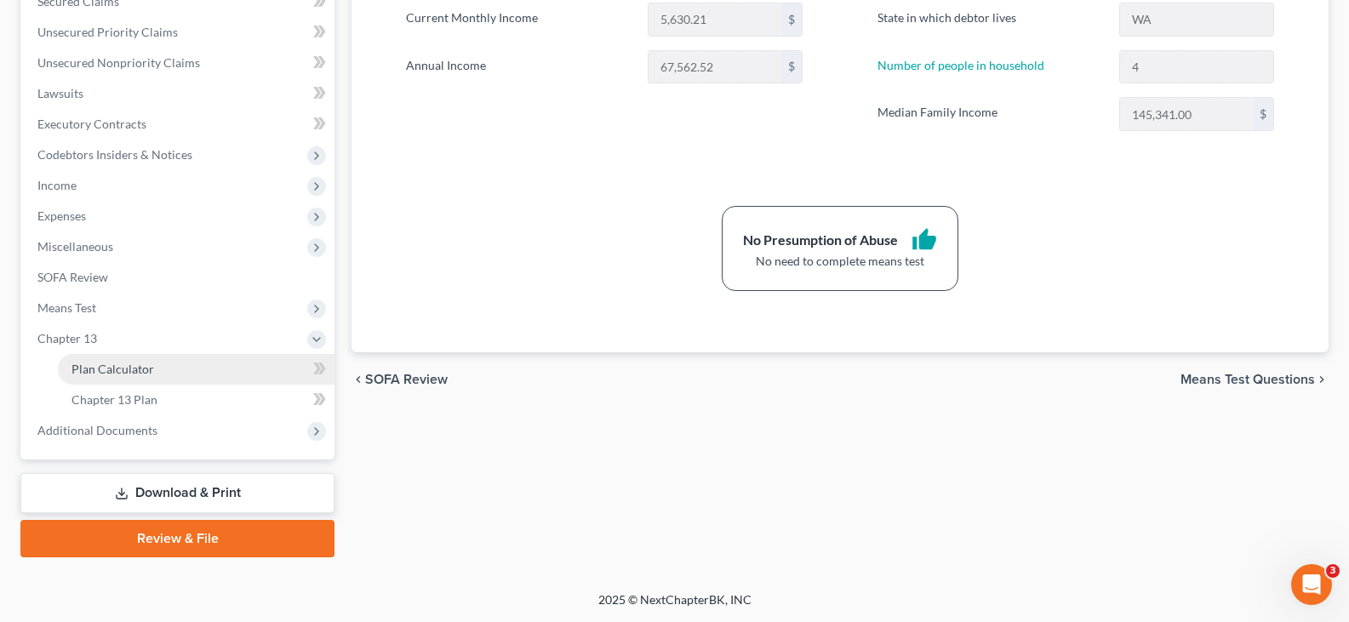
click at [122, 366] on span "Plan Calculator" at bounding box center [113, 369] width 83 height 14
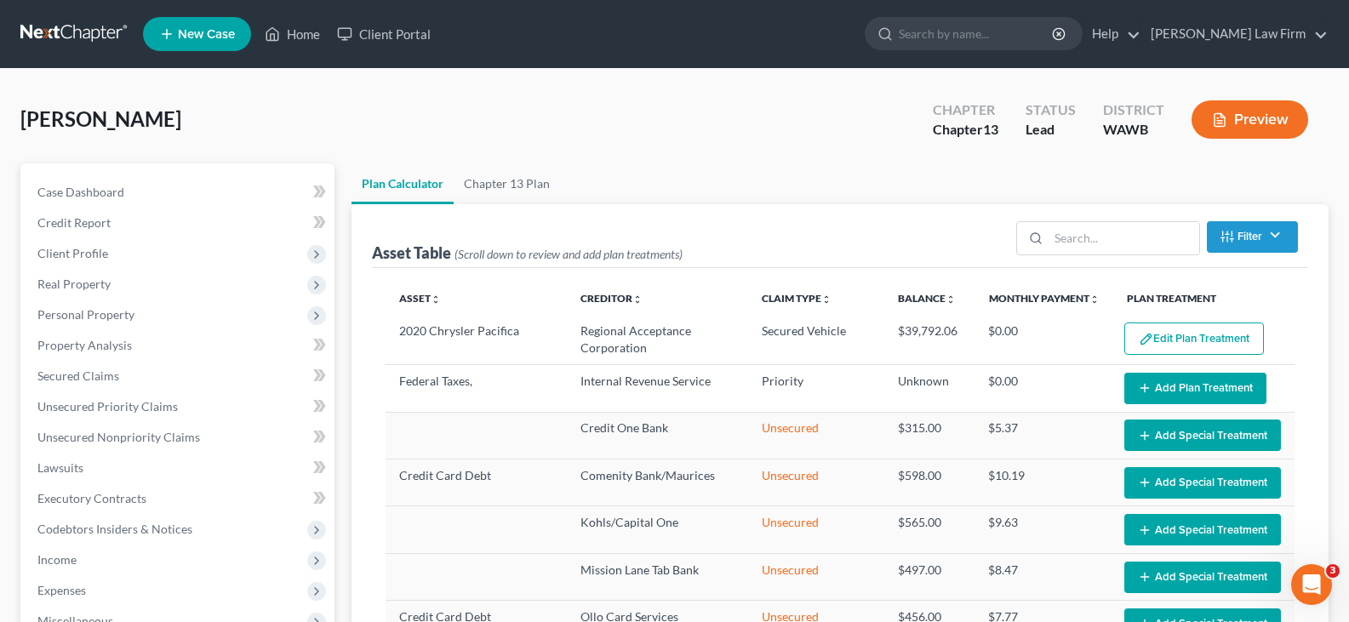
select select "35"
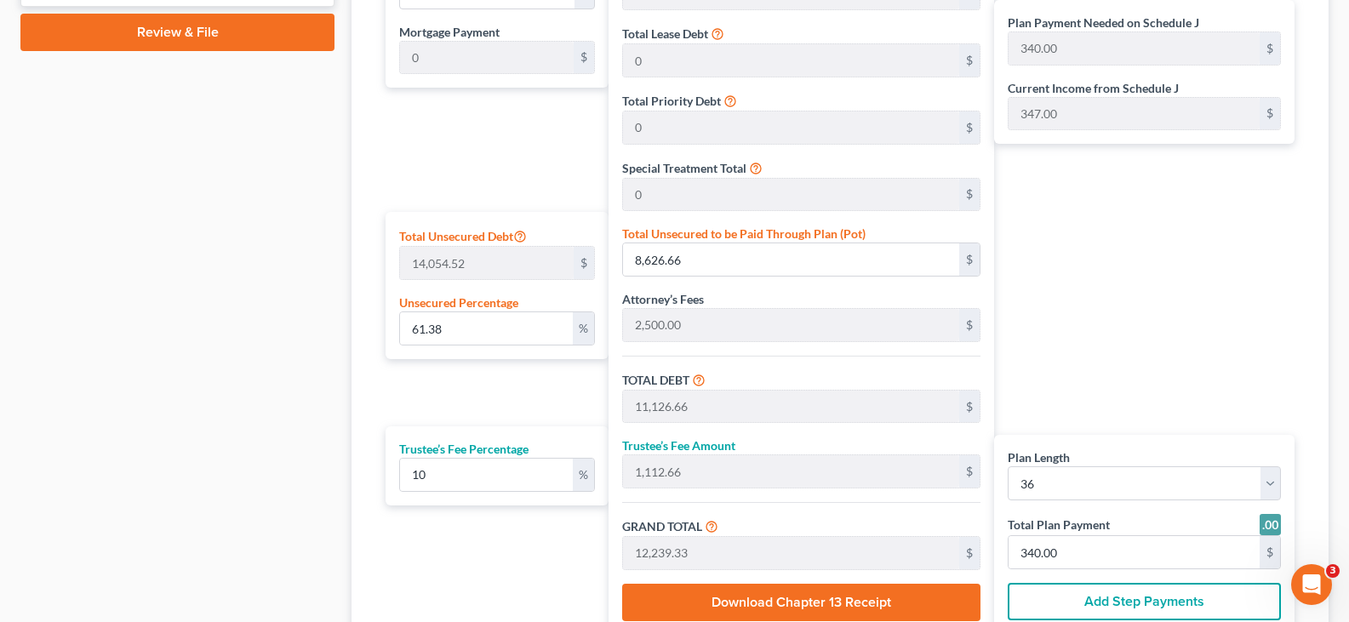
scroll to position [511, 0]
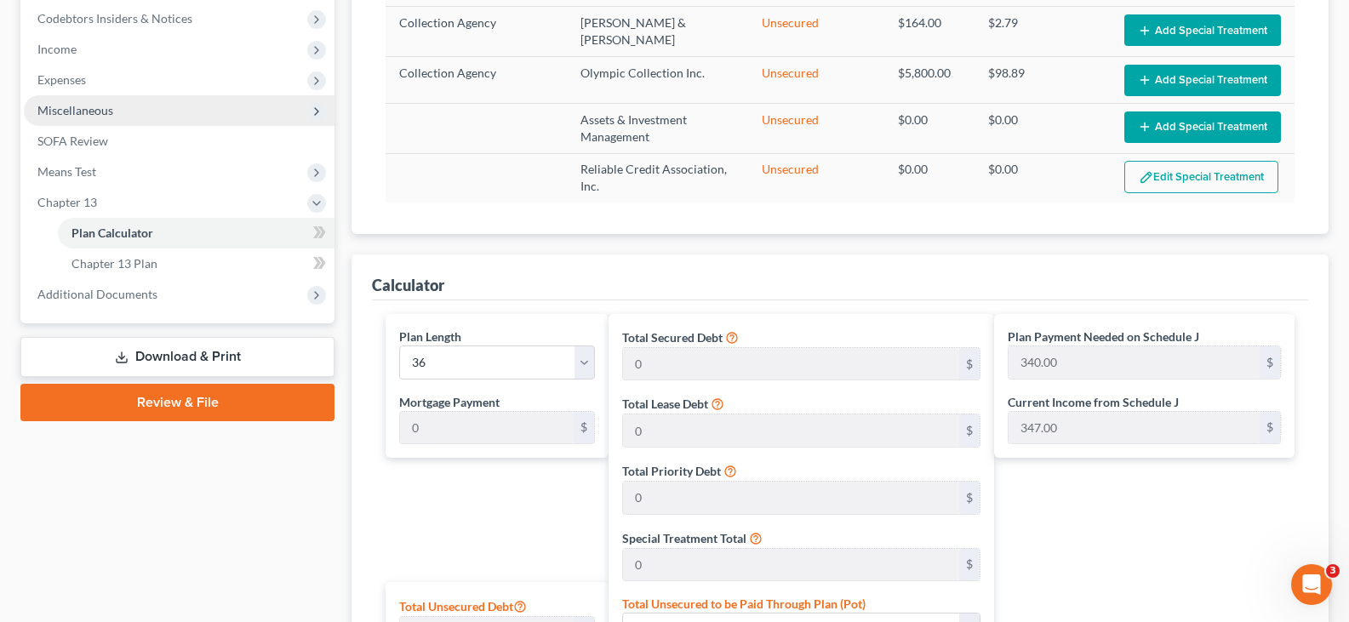
click at [151, 109] on span "Miscellaneous" at bounding box center [179, 110] width 311 height 31
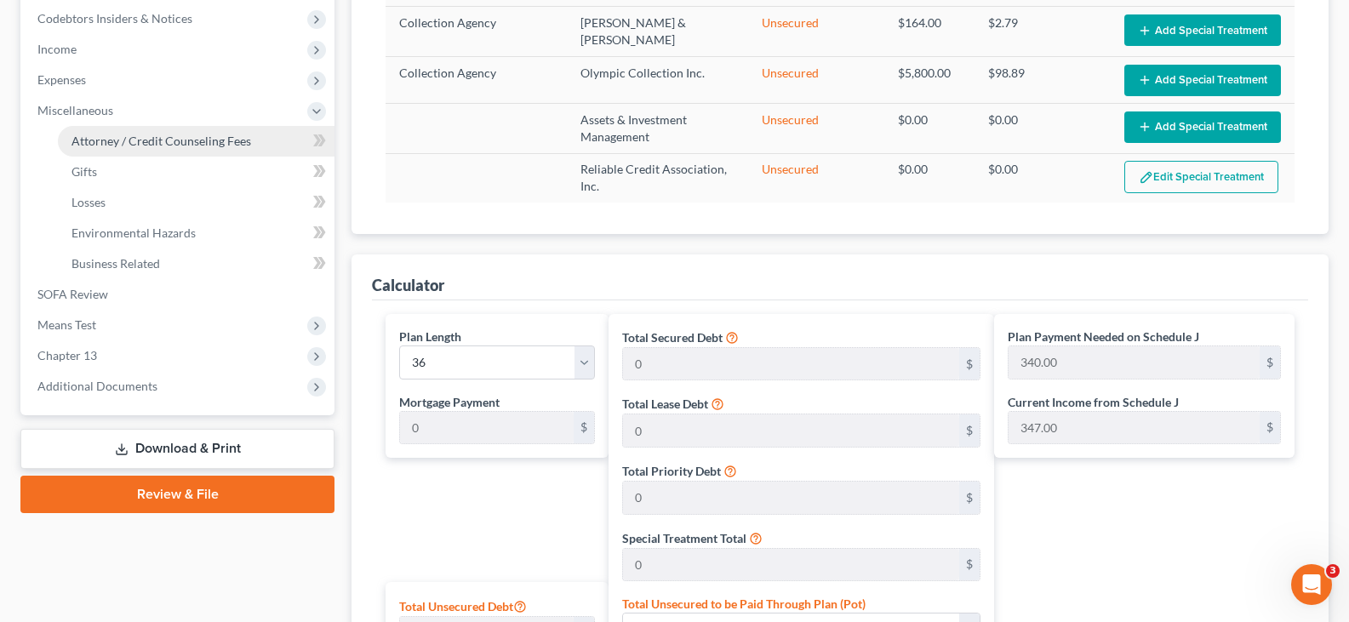
click at [169, 142] on span "Attorney / Credit Counseling Fees" at bounding box center [162, 141] width 180 height 14
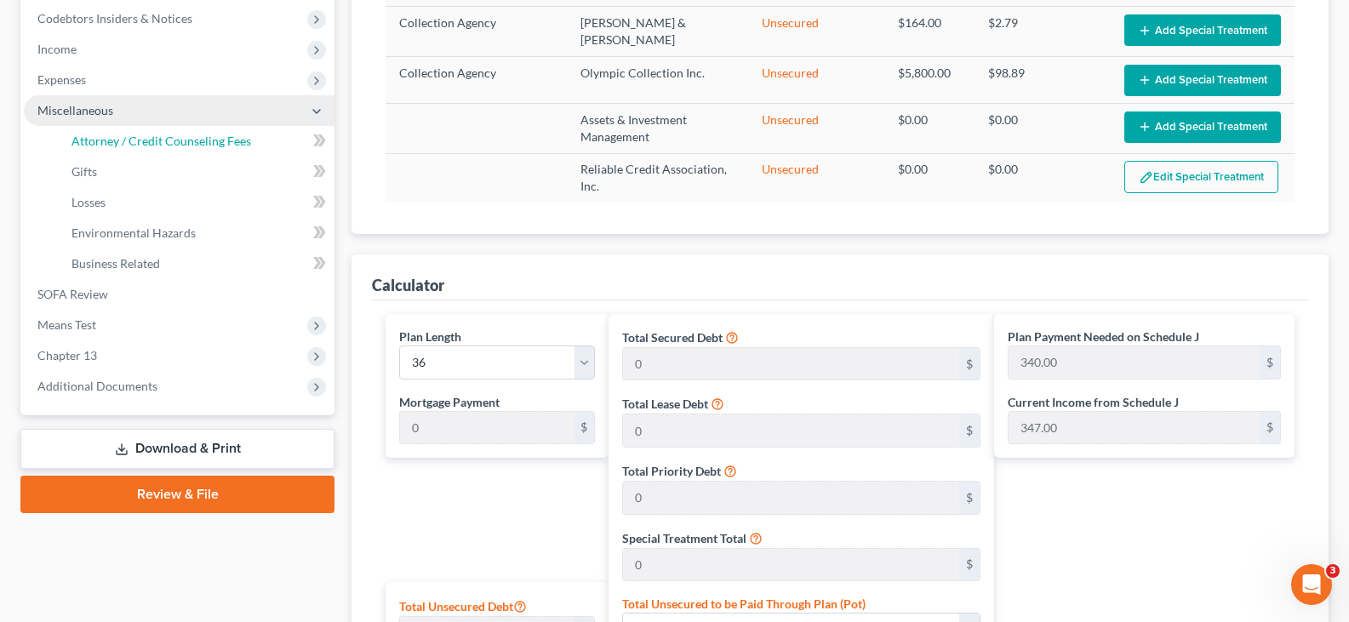
select select "0"
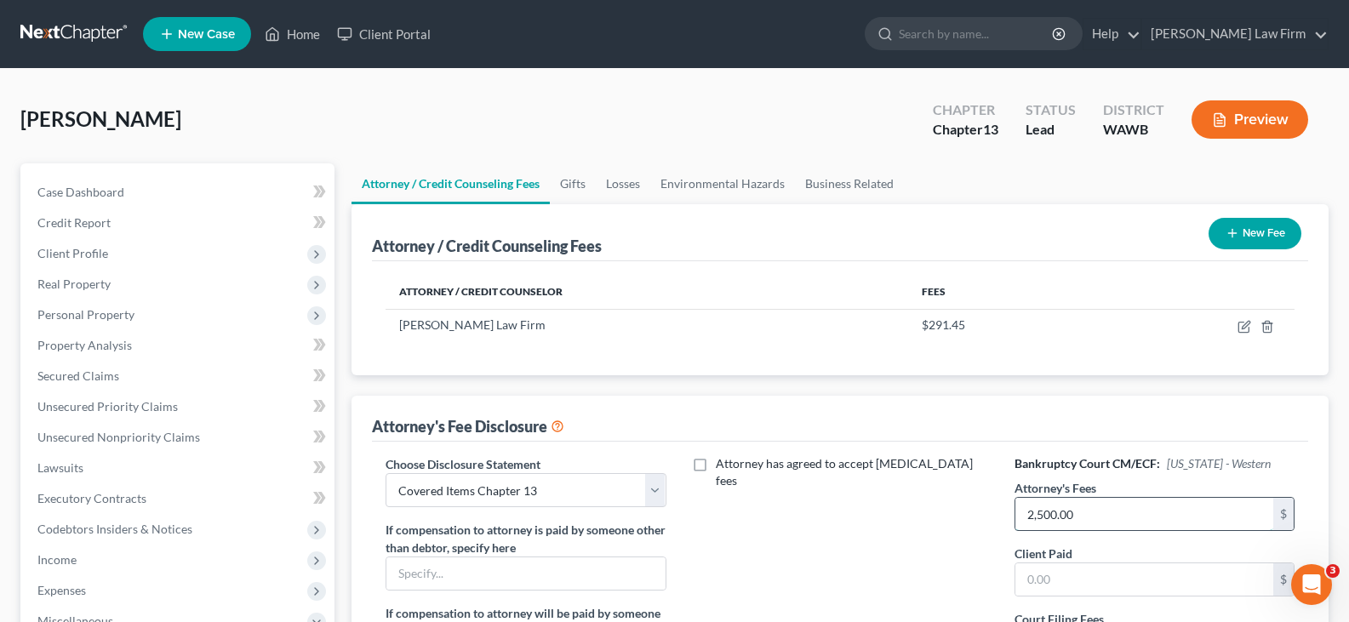
click at [1108, 518] on input "2,500.00" at bounding box center [1145, 514] width 258 height 32
type input "3,000.00"
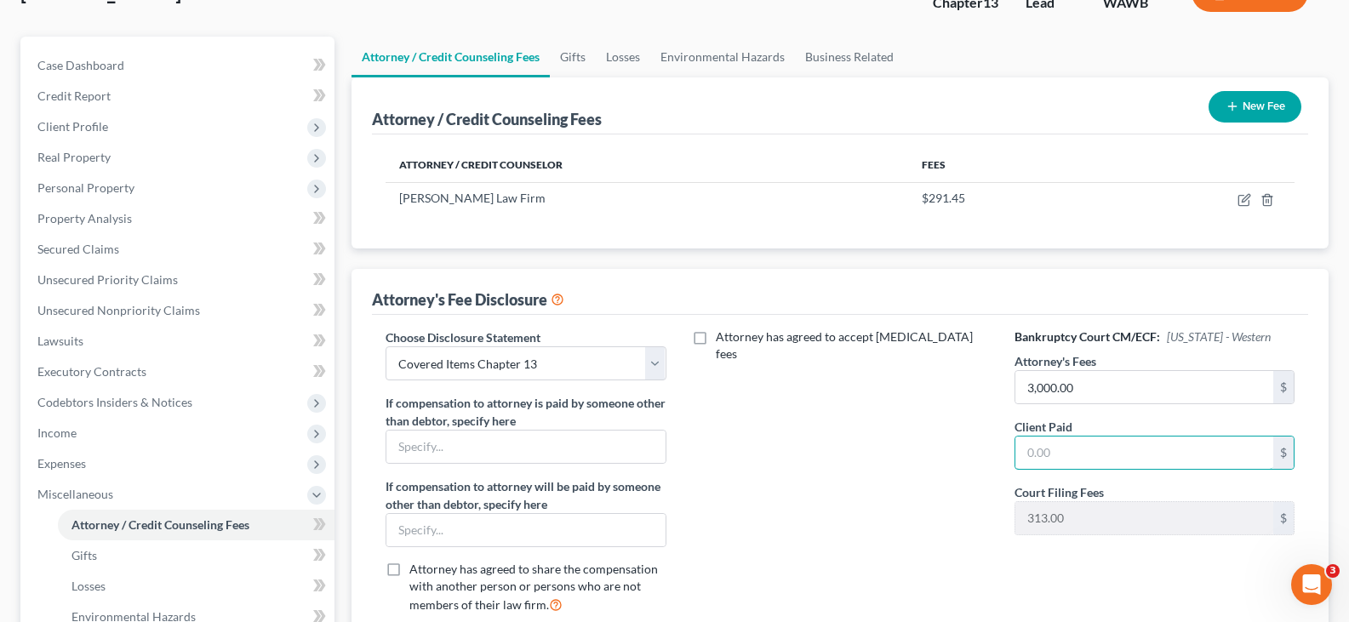
scroll to position [341, 0]
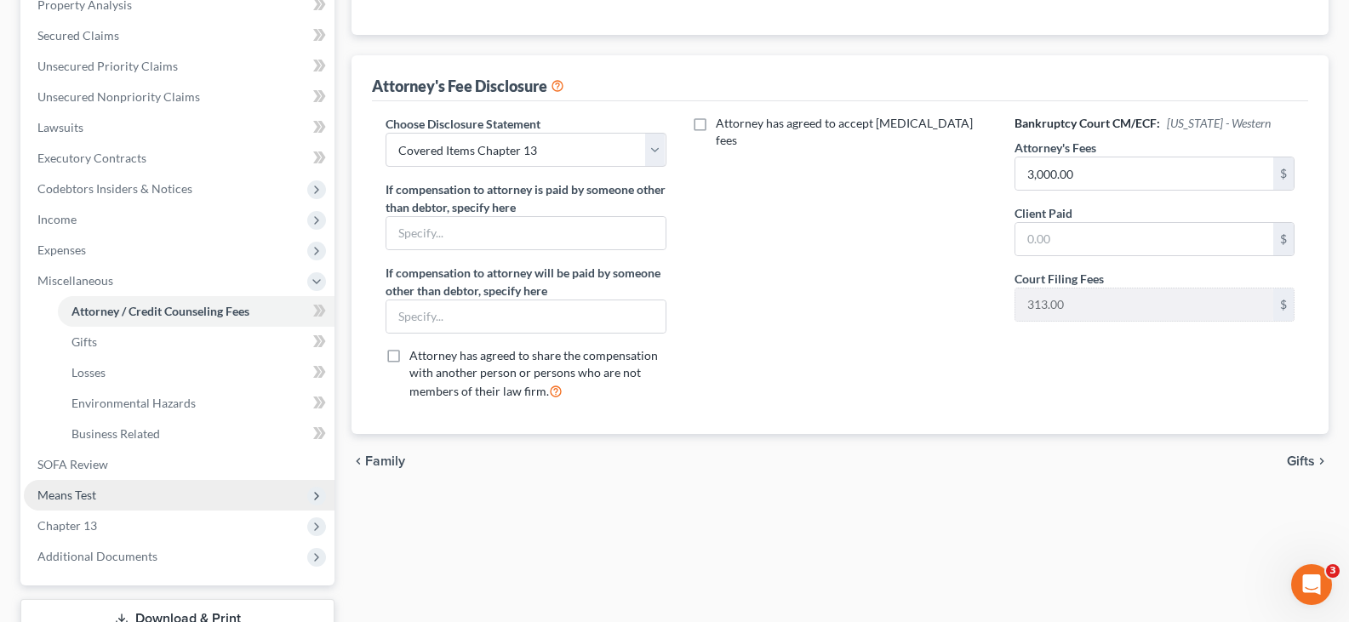
click at [137, 495] on span "Means Test" at bounding box center [179, 495] width 311 height 31
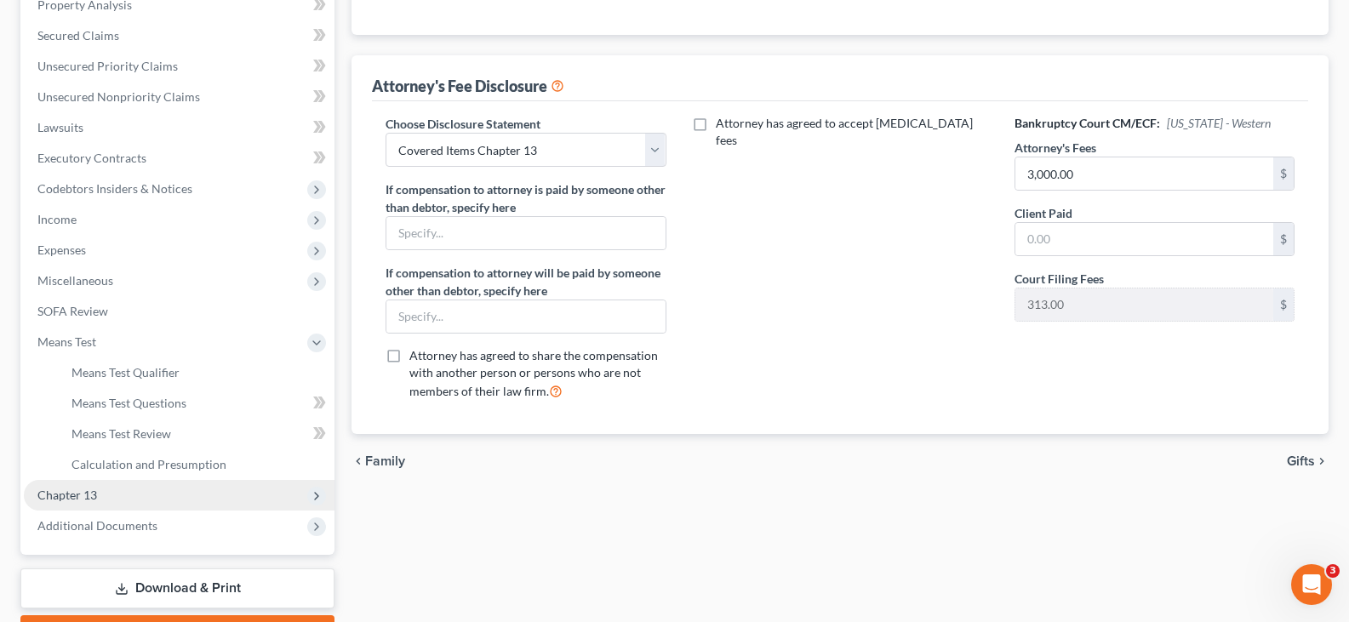
click at [139, 503] on span "Chapter 13" at bounding box center [179, 495] width 311 height 31
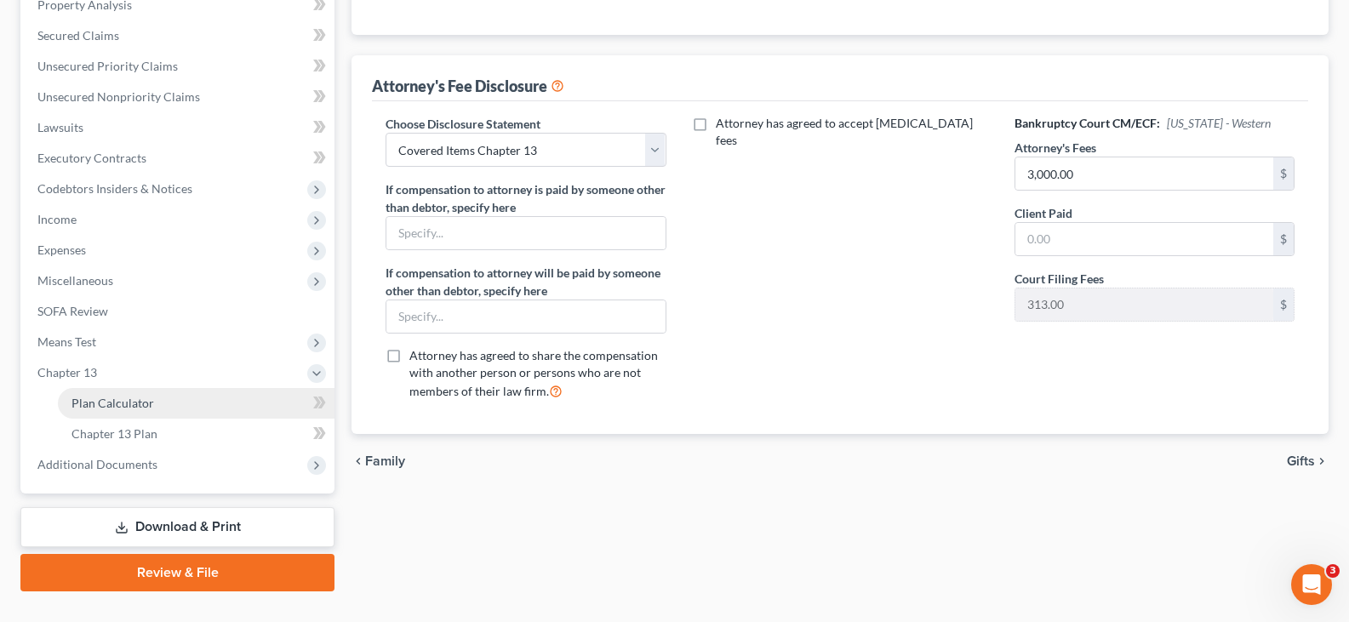
click at [159, 399] on link "Plan Calculator" at bounding box center [196, 403] width 277 height 31
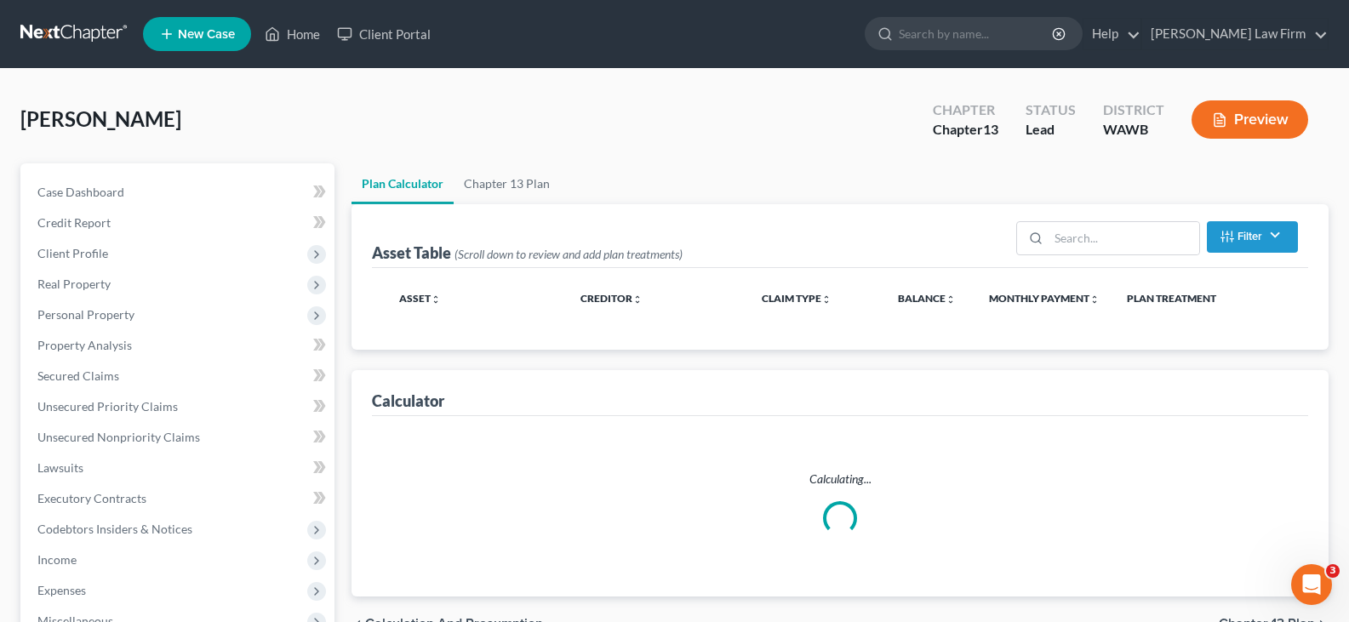
select select "35"
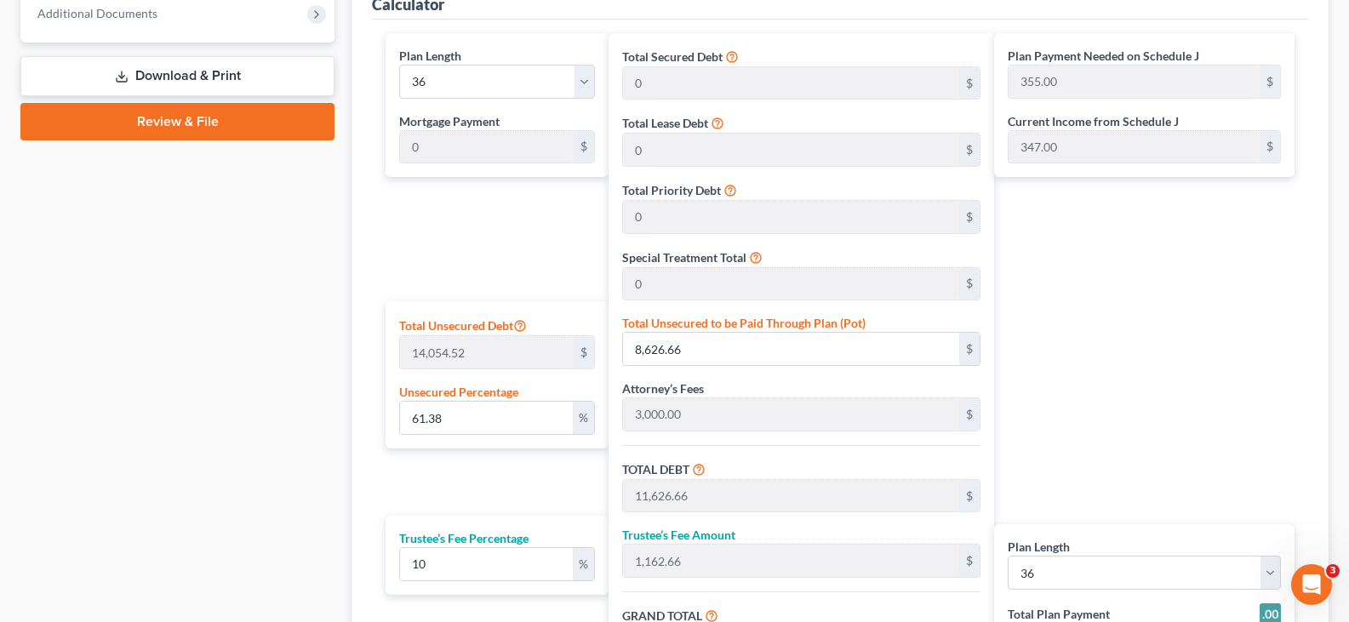
scroll to position [936, 0]
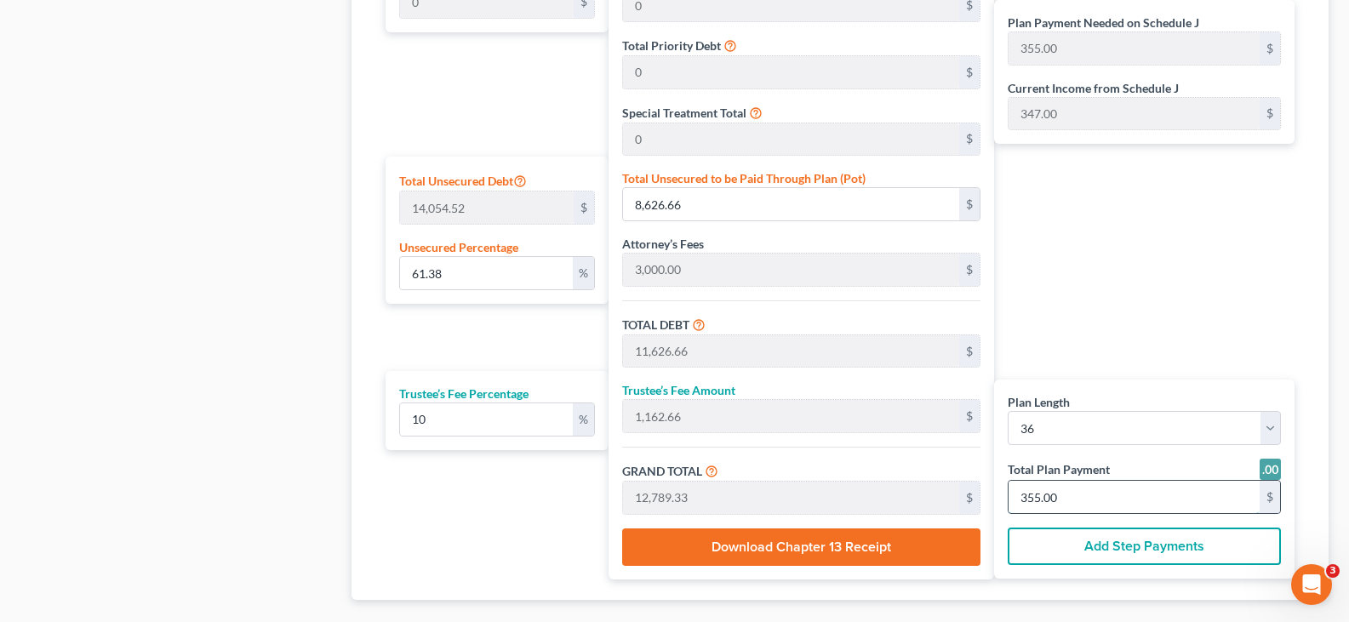
click at [1108, 503] on input "355.00" at bounding box center [1134, 497] width 251 height 32
type input "0"
type input "98.18"
type input "9.81"
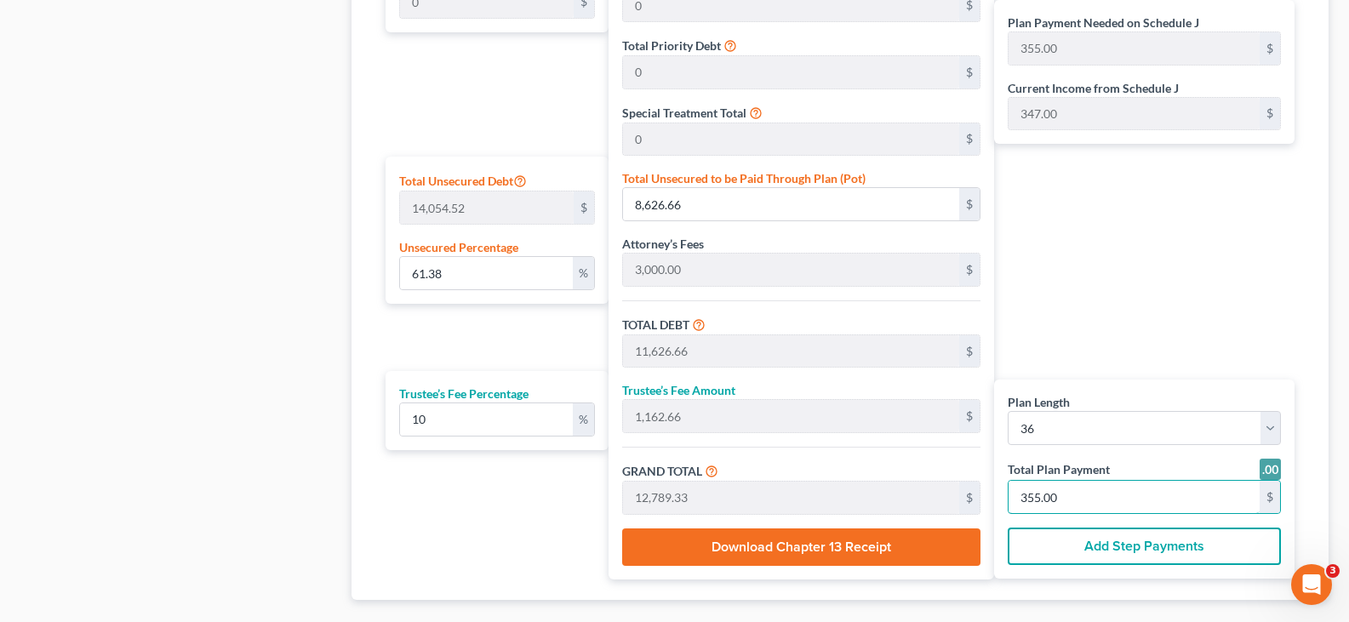
type input "108.00"
type input "3"
type input "1,145.45"
type input "114.54"
type input "1,260.00"
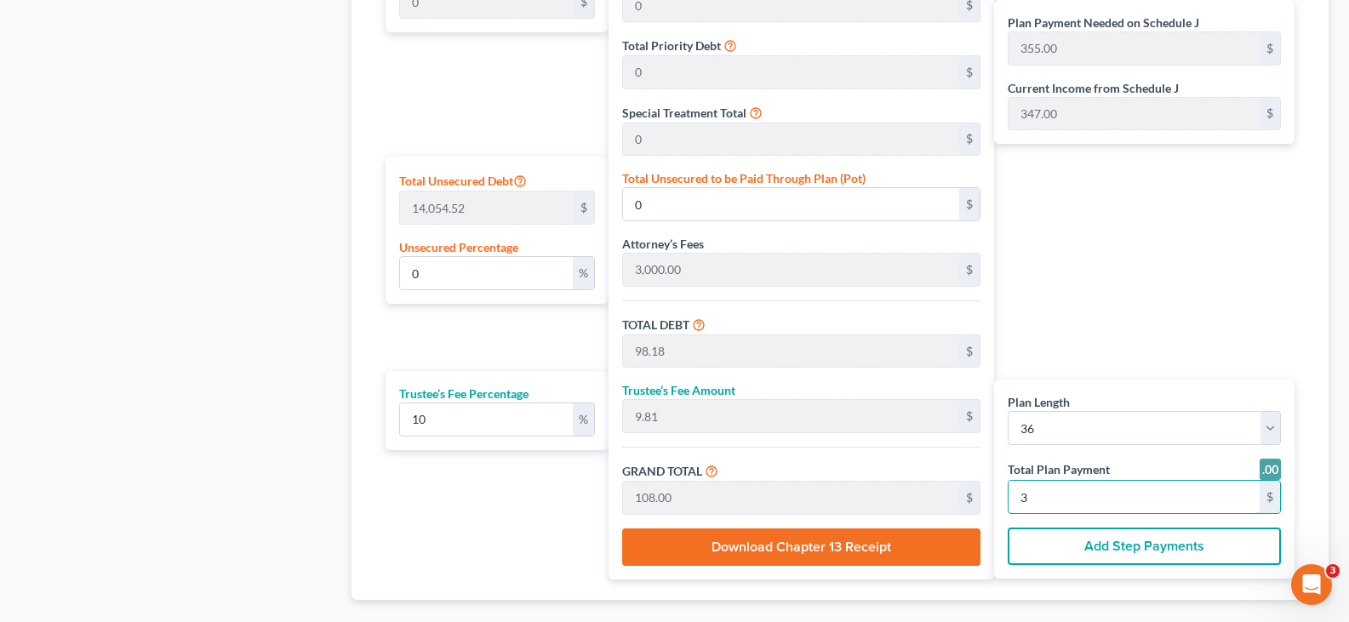
type input "35"
type input "60.16"
type input "8,454.54"
type input "11,454.54"
type input "1,145.45"
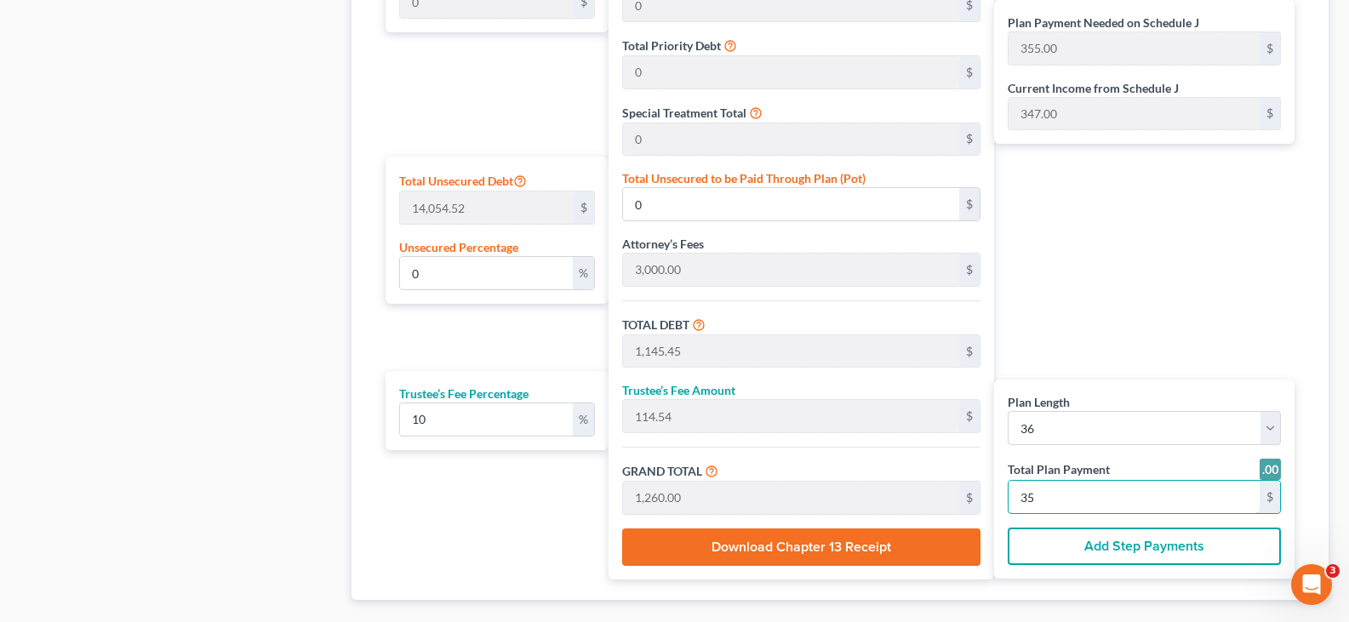
type input "12,600.00"
type input "350.00"
click at [1096, 495] on input "350.00" at bounding box center [1134, 497] width 251 height 32
type input "0"
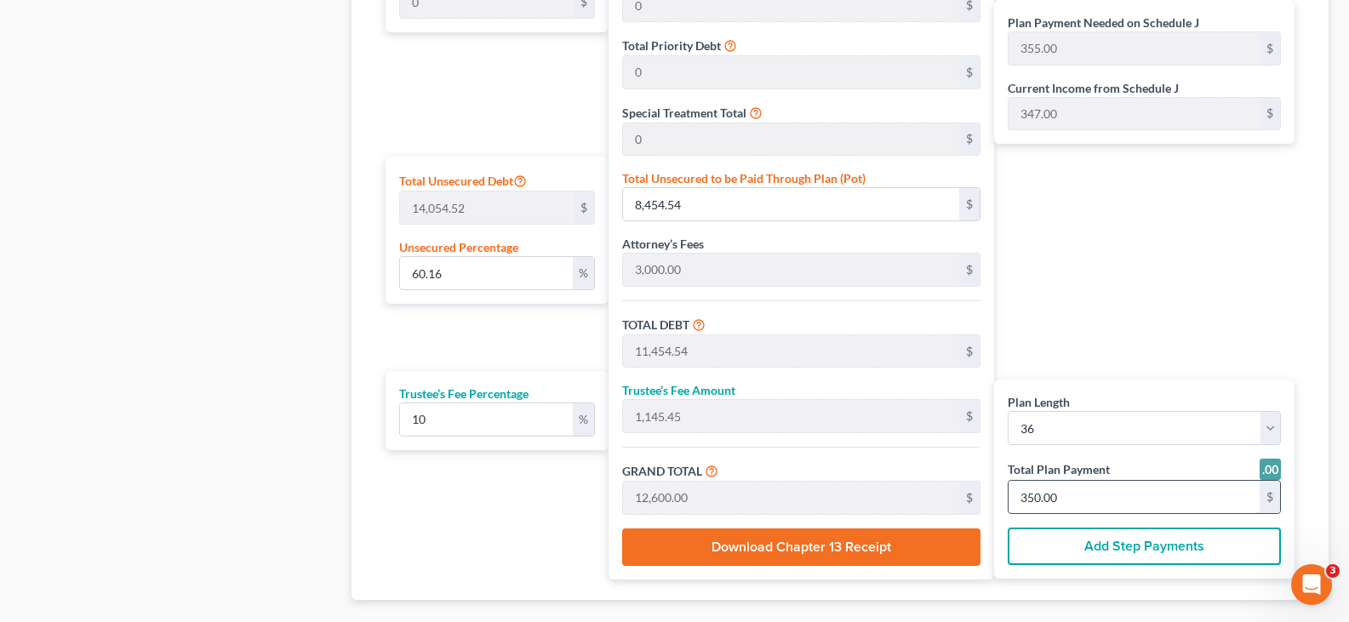
type input "98.18"
type input "9.81"
type input "108.00"
type input "3"
type input "1,112.72"
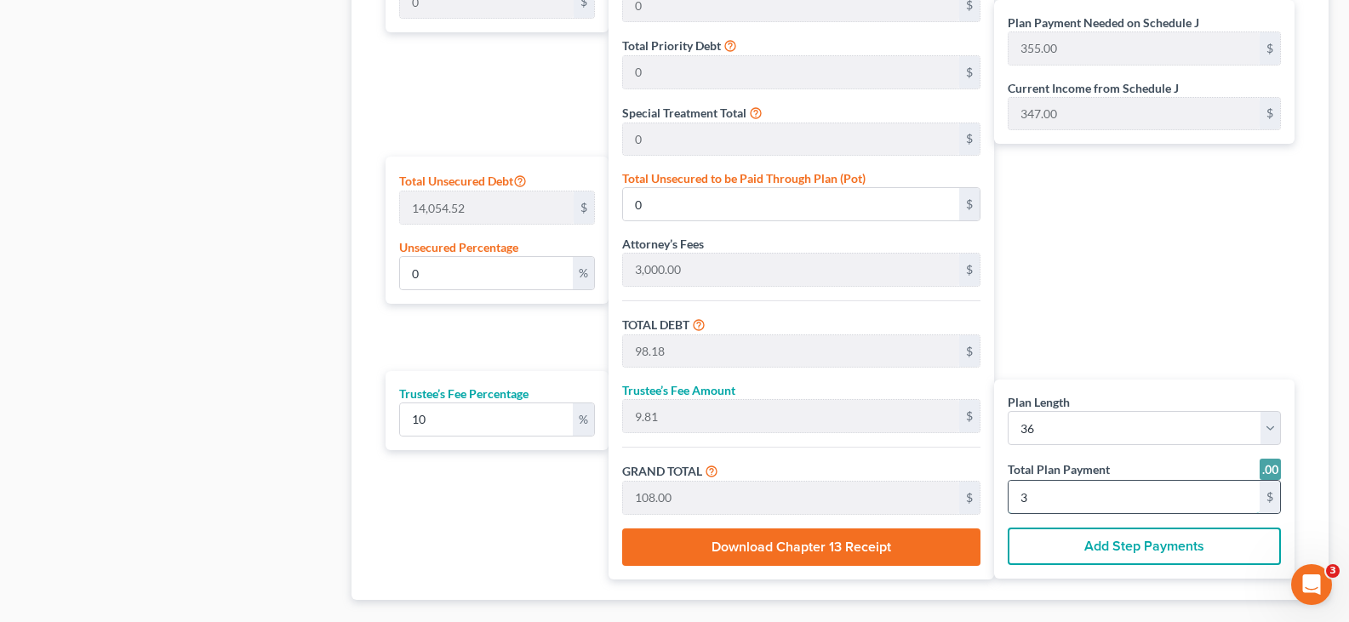
type input "111.27"
type input "1,224.00"
type input "34"
type input "57.83"
type input "8,127.27"
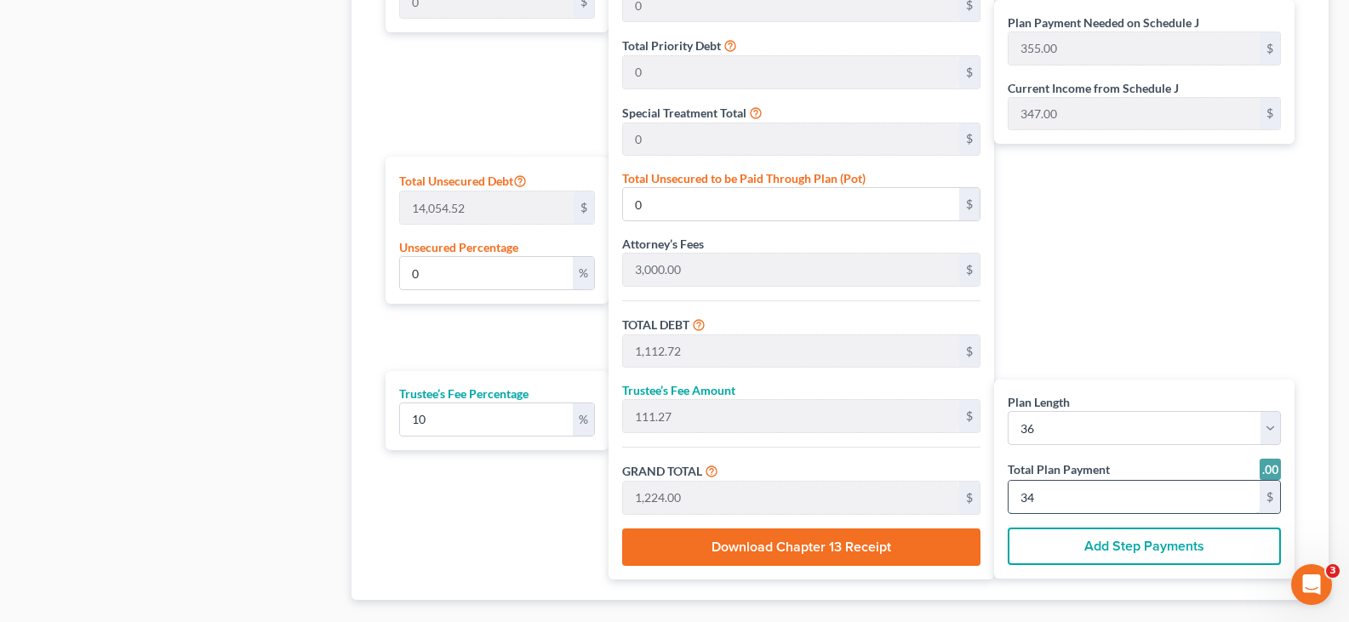
type input "11,127.27"
type input "1,112.72"
type input "12,240.00"
type input "340.00"
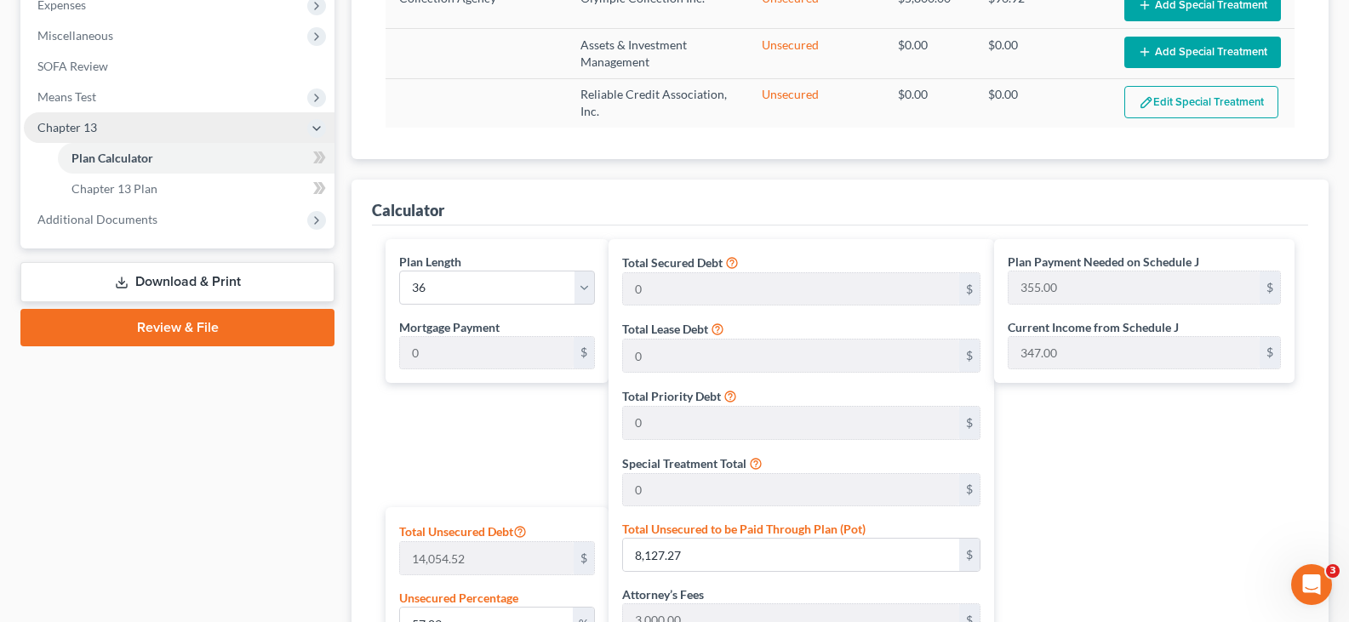
scroll to position [596, 0]
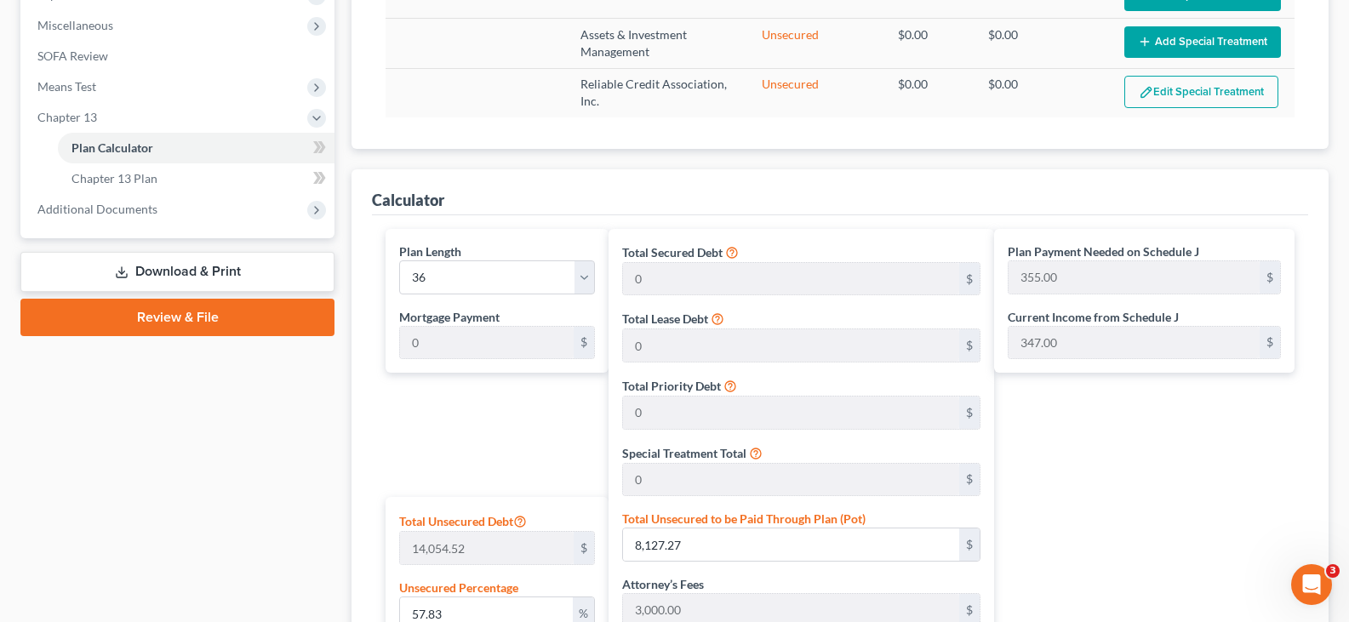
click at [173, 278] on link "Download & Print" at bounding box center [177, 272] width 314 height 40
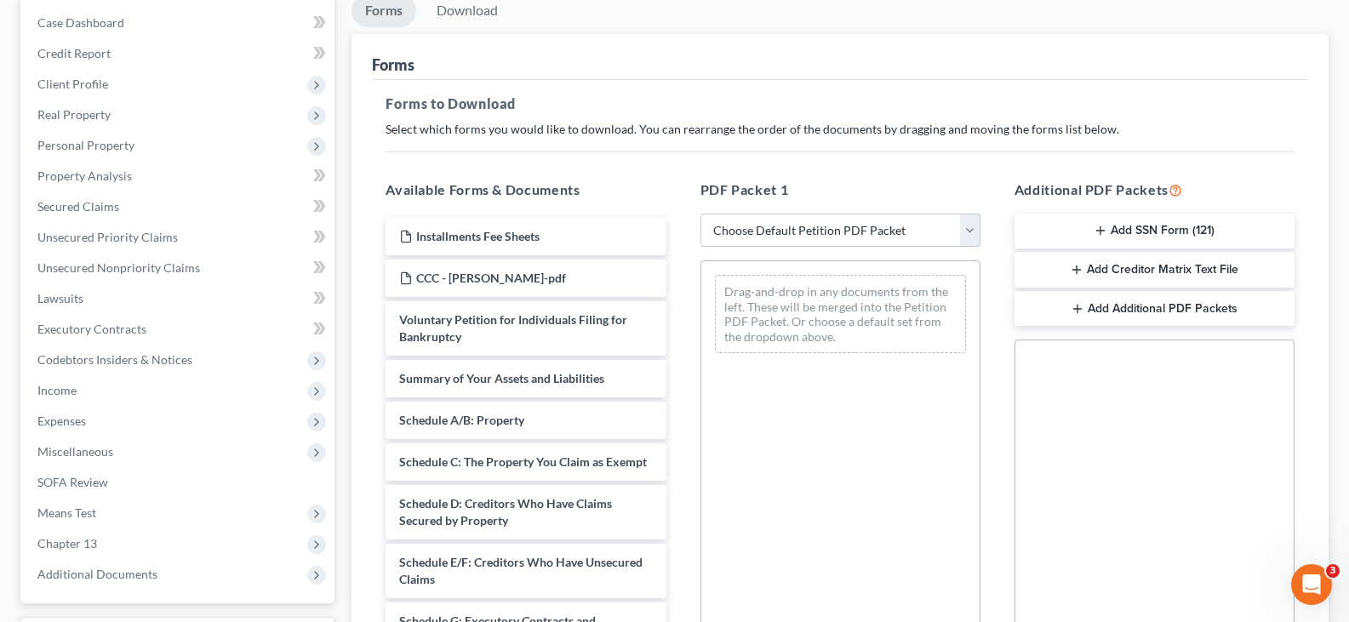
scroll to position [170, 0]
click at [814, 228] on select "Choose Default Petition PDF Packet Complete Bankruptcy Petition (all forms and …" at bounding box center [841, 230] width 280 height 34
select select "0"
click at [701, 213] on select "Choose Default Petition PDF Packet Complete Bankruptcy Petition (all forms and …" at bounding box center [841, 230] width 280 height 34
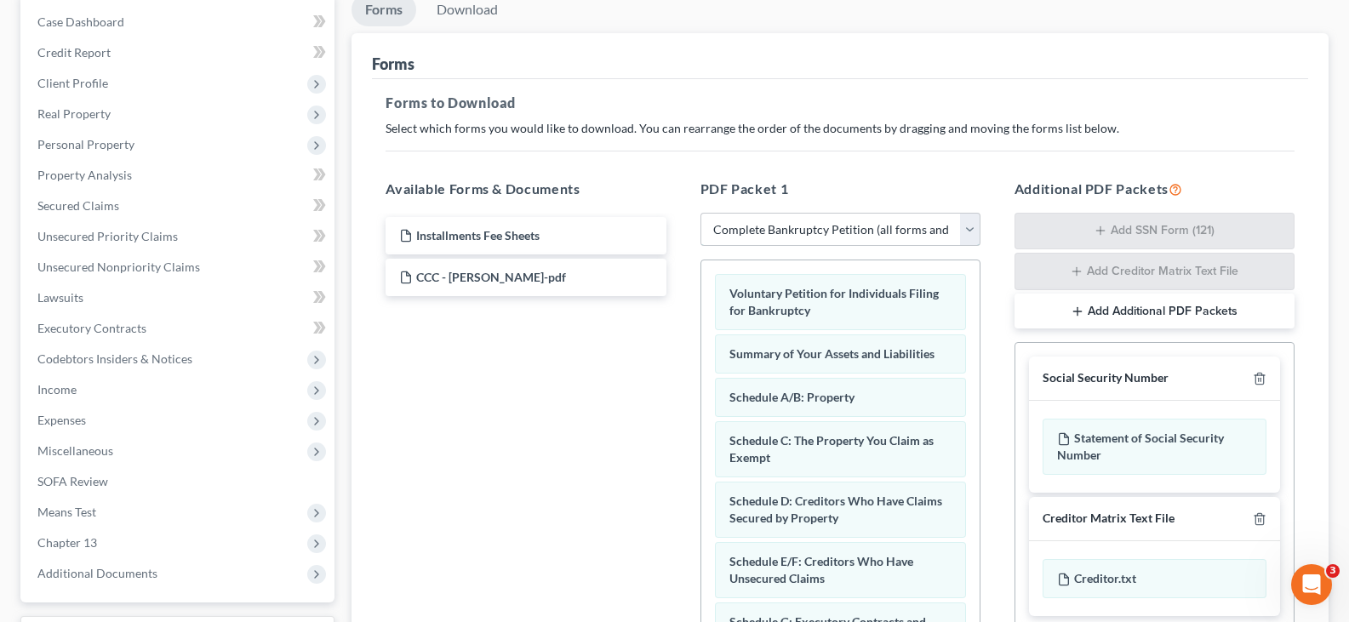
scroll to position [431, 0]
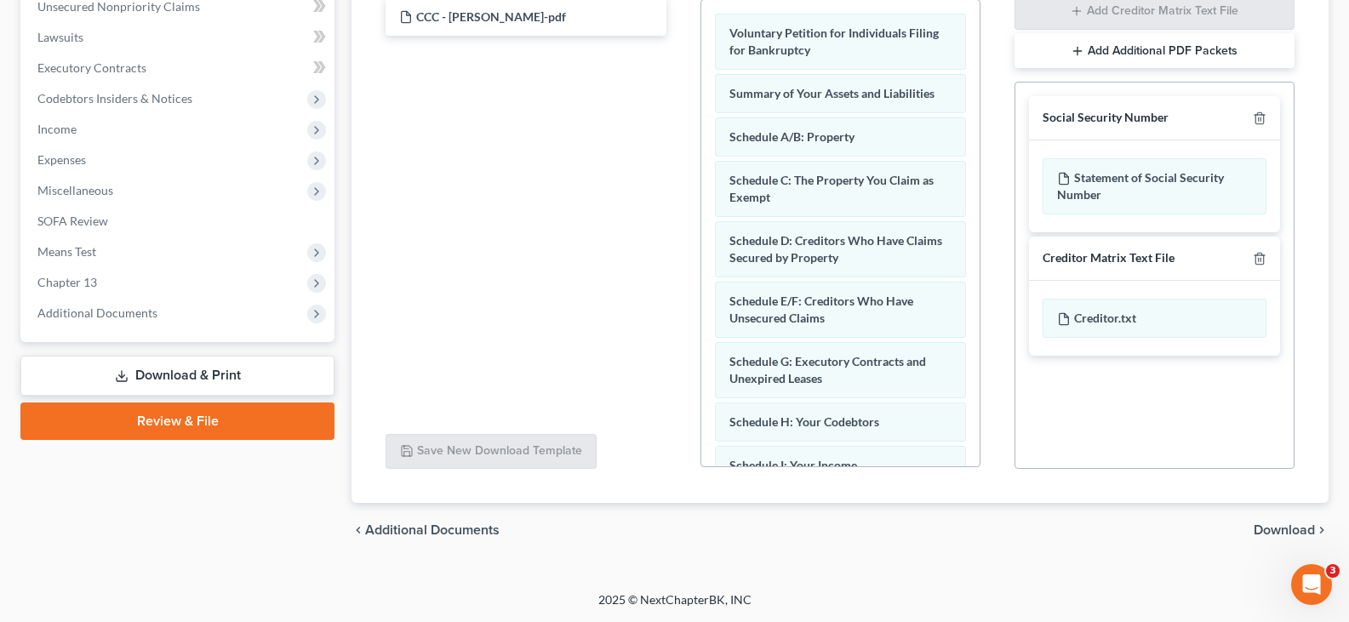
click at [1289, 527] on span "Download" at bounding box center [1284, 531] width 61 height 14
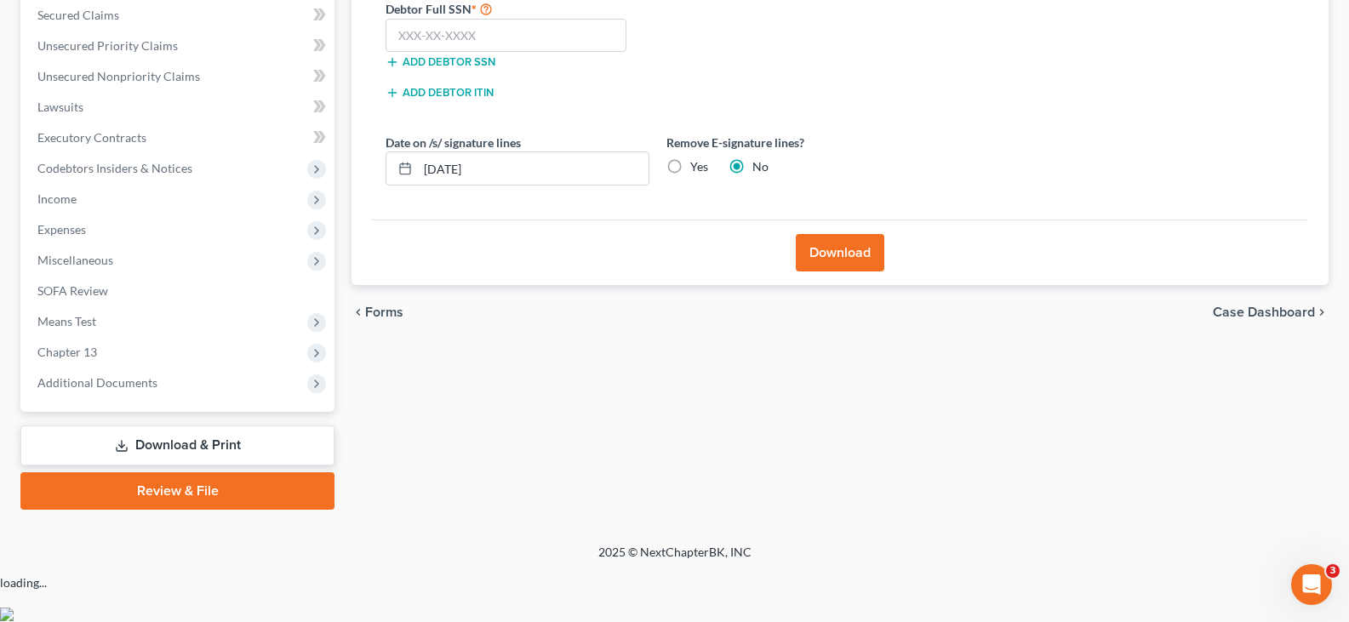
scroll to position [313, 0]
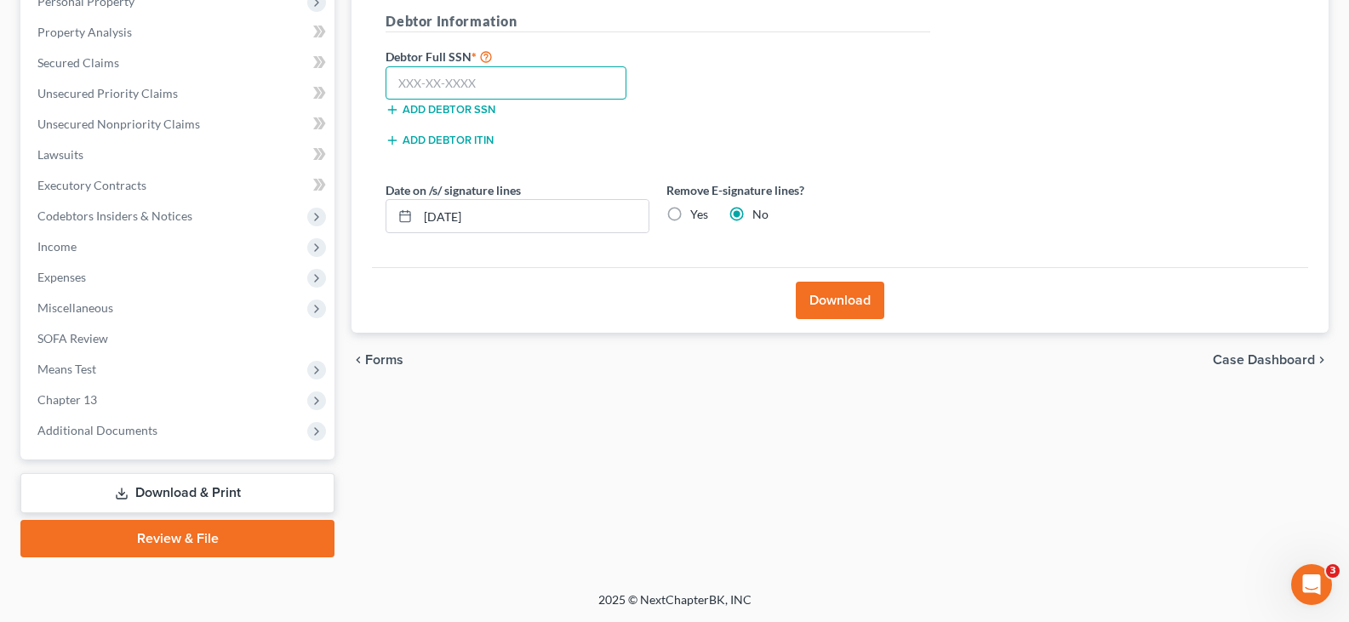
drag, startPoint x: 478, startPoint y: 85, endPoint x: 758, endPoint y: 75, distance: 280.2
click at [478, 84] on input "text" at bounding box center [506, 83] width 241 height 34
type input "539-23-3535"
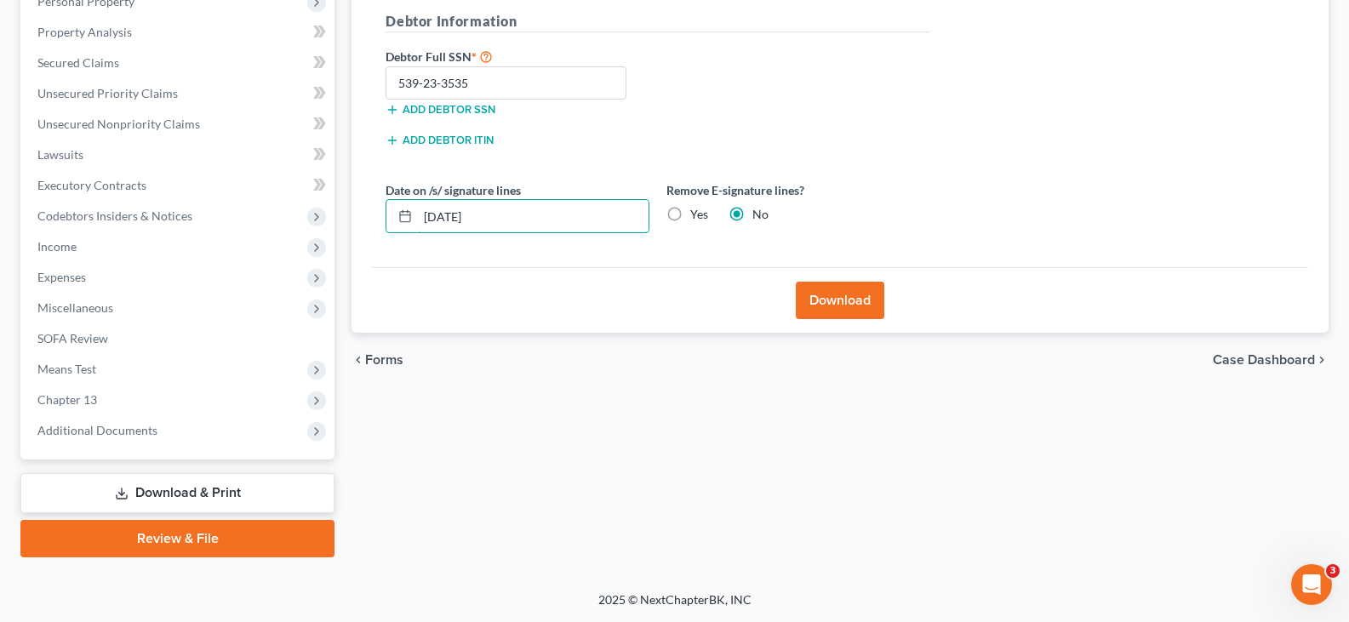
drag, startPoint x: 565, startPoint y: 219, endPoint x: 382, endPoint y: 214, distance: 183.1
click at [382, 214] on div "Date on /s/ signature lines [DATE]" at bounding box center [517, 207] width 281 height 52
click at [705, 213] on label "Yes" at bounding box center [699, 214] width 18 height 17
click at [705, 213] on input "Yes" at bounding box center [702, 211] width 11 height 11
radio input "true"
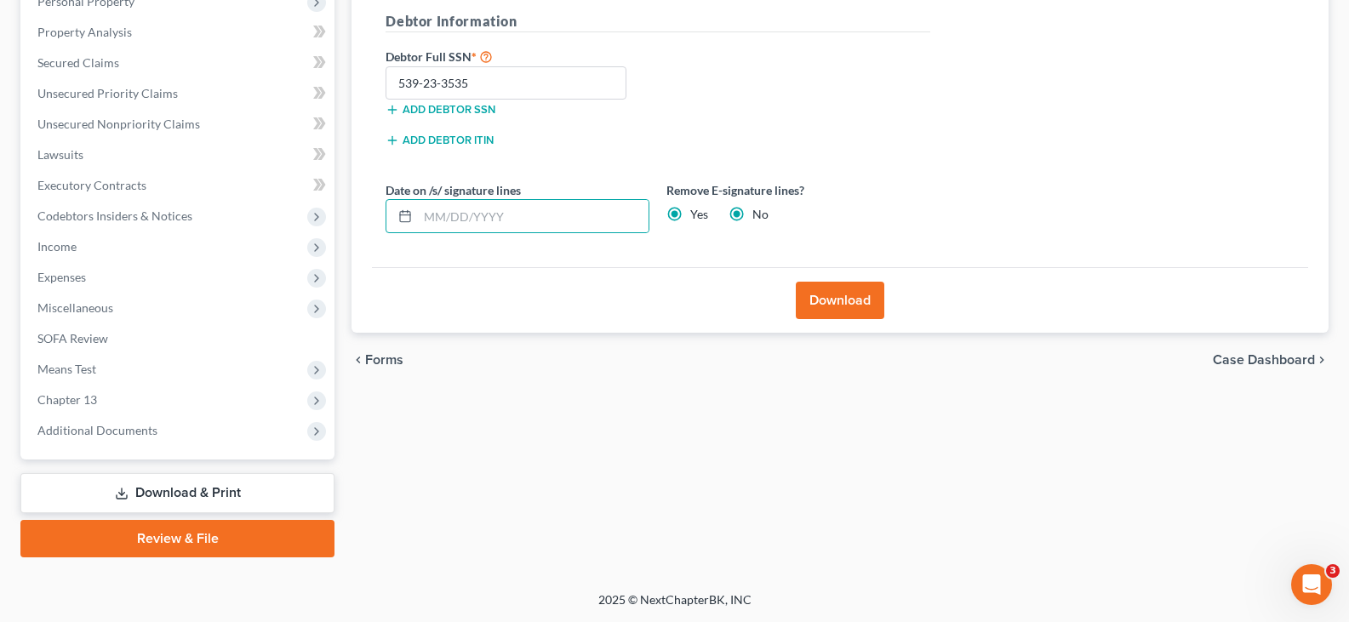
radio input "false"
click at [847, 305] on button "Download" at bounding box center [840, 300] width 89 height 37
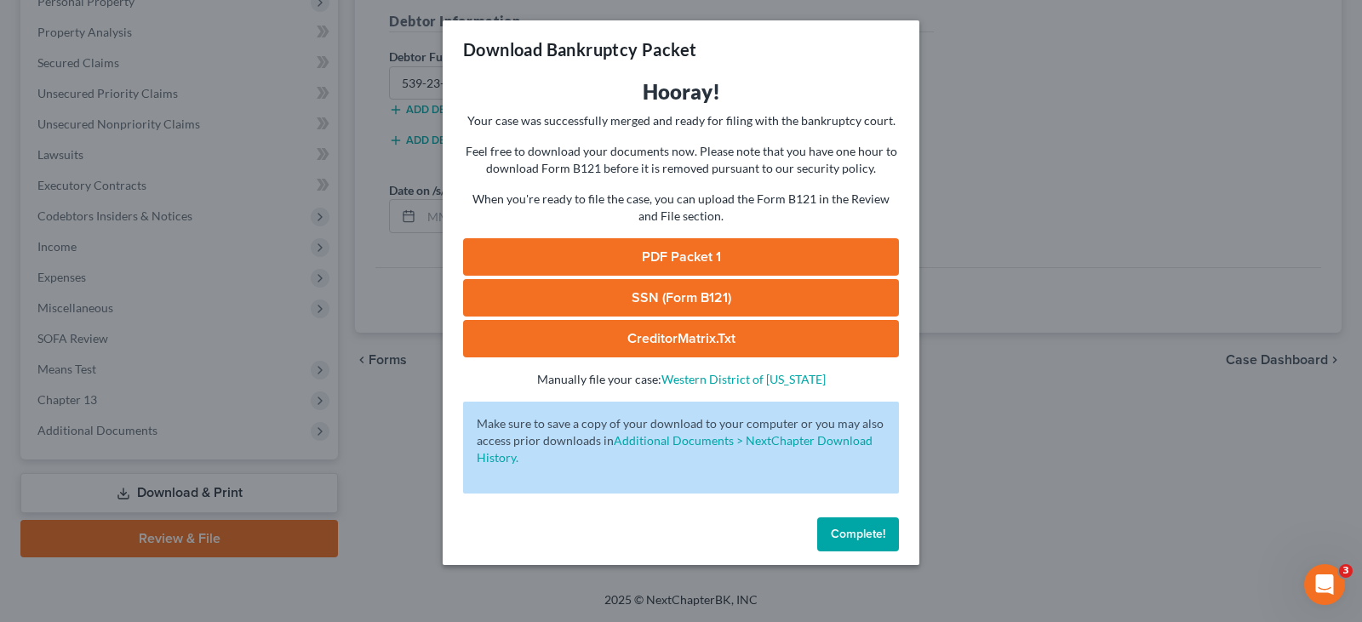
click at [794, 250] on link "PDF Packet 1" at bounding box center [681, 256] width 436 height 37
click at [677, 285] on link "SSN (Form B121)" at bounding box center [681, 297] width 436 height 37
click at [861, 534] on span "Complete!" at bounding box center [858, 534] width 54 height 14
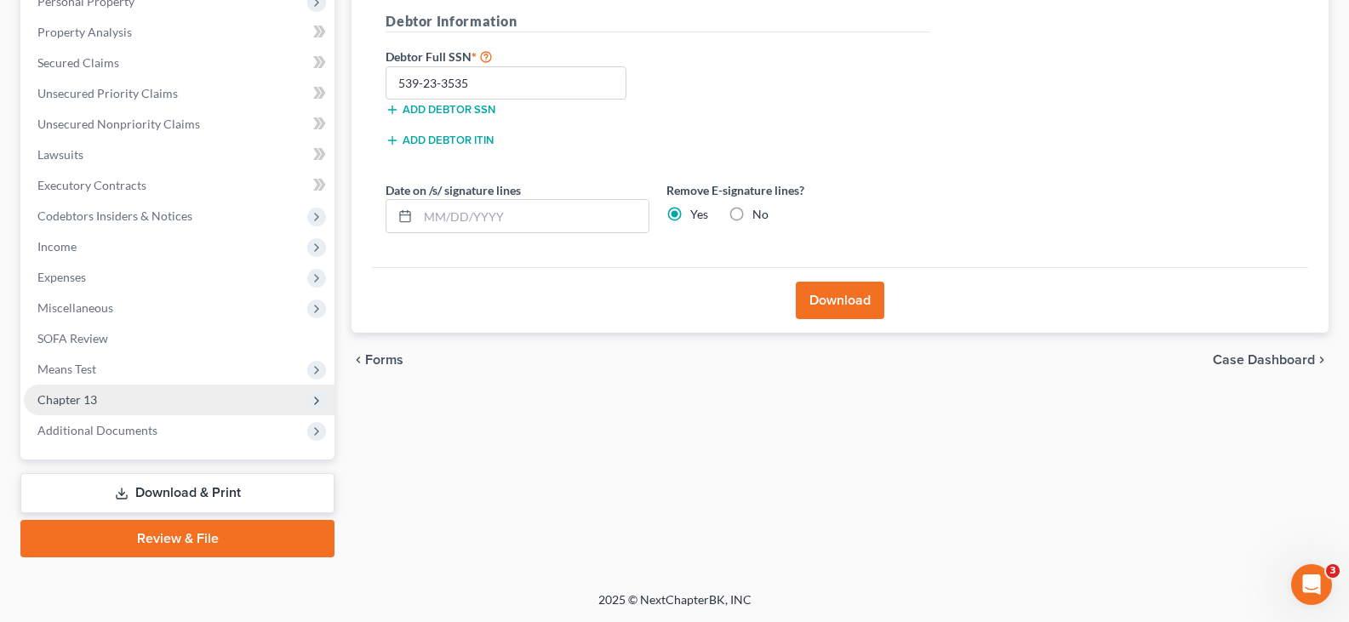
click at [99, 409] on span "Chapter 13" at bounding box center [179, 400] width 311 height 31
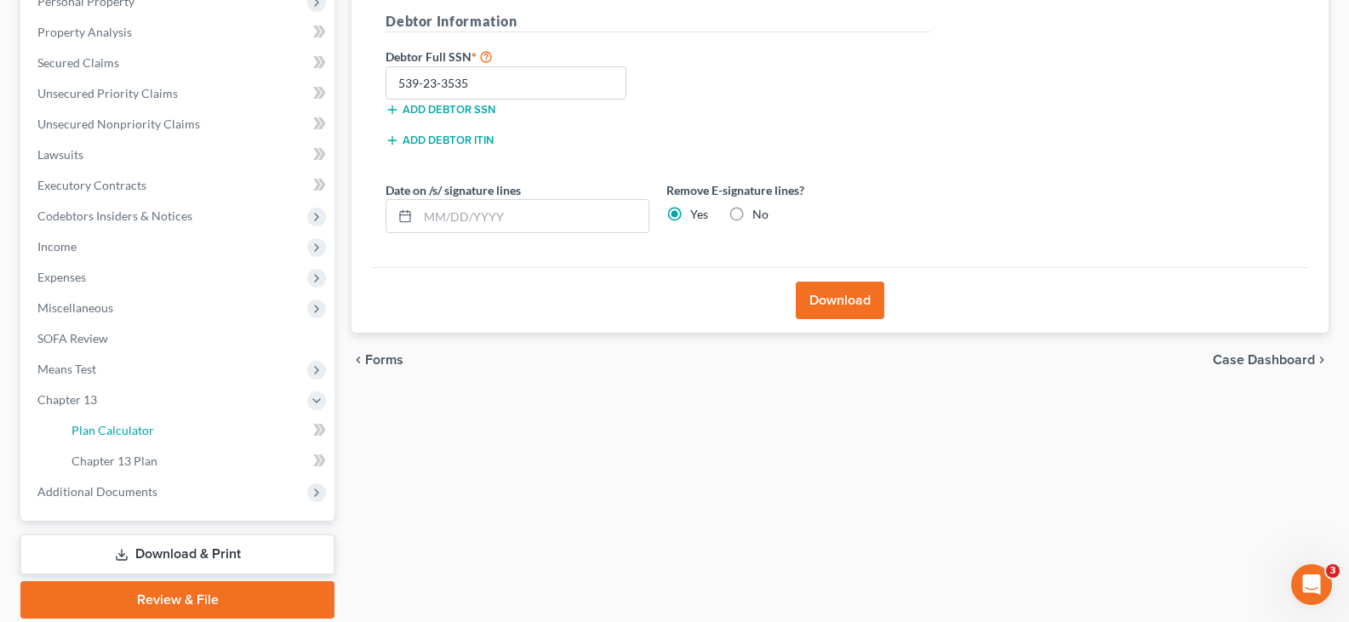
drag, startPoint x: 123, startPoint y: 428, endPoint x: 336, endPoint y: 434, distance: 212.9
click at [124, 428] on span "Plan Calculator" at bounding box center [113, 430] width 83 height 14
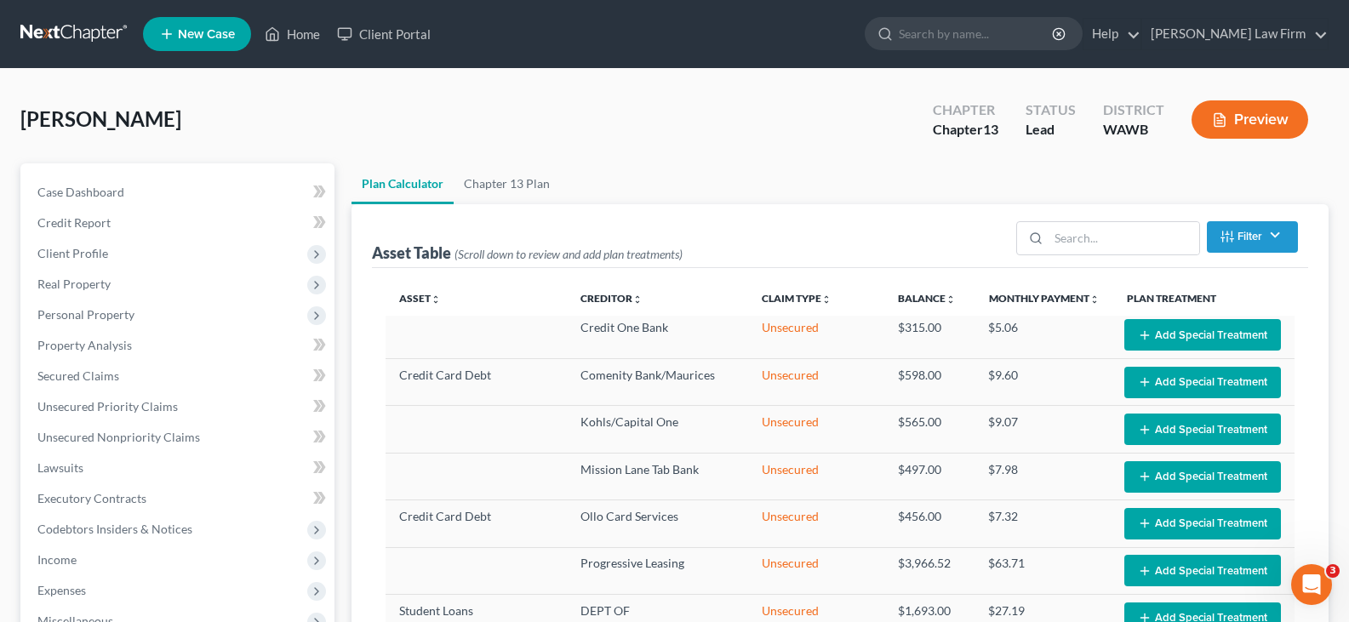
scroll to position [227, 0]
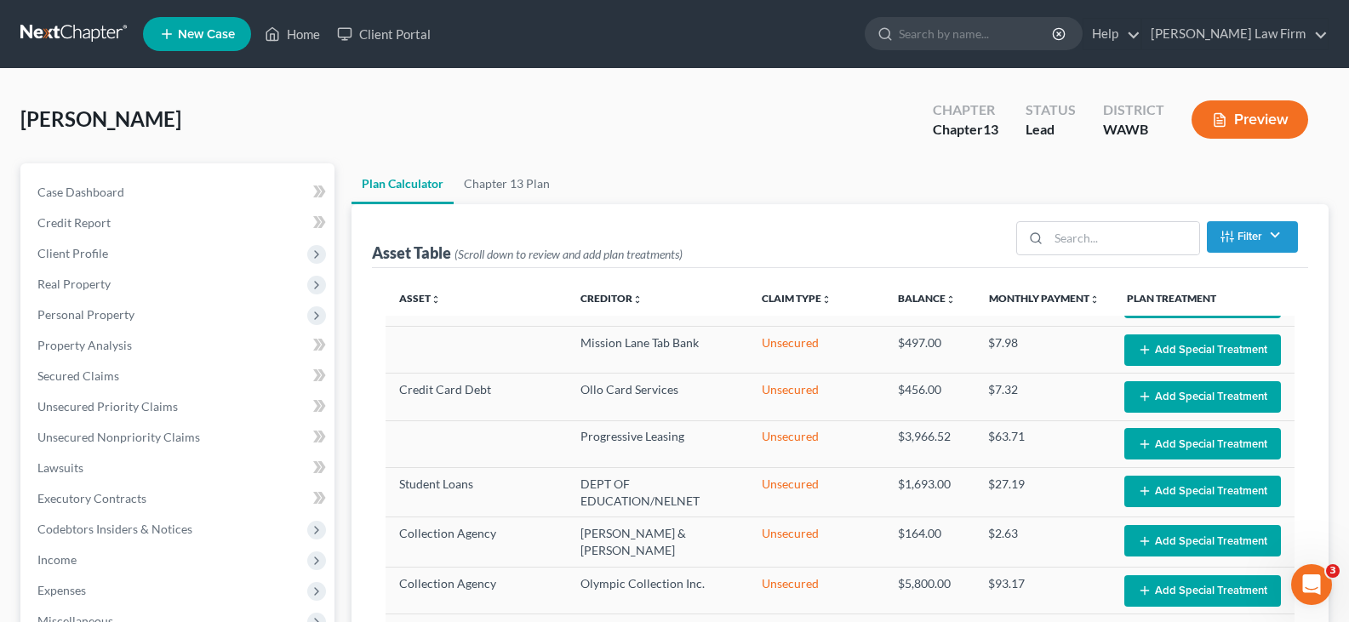
select select "35"
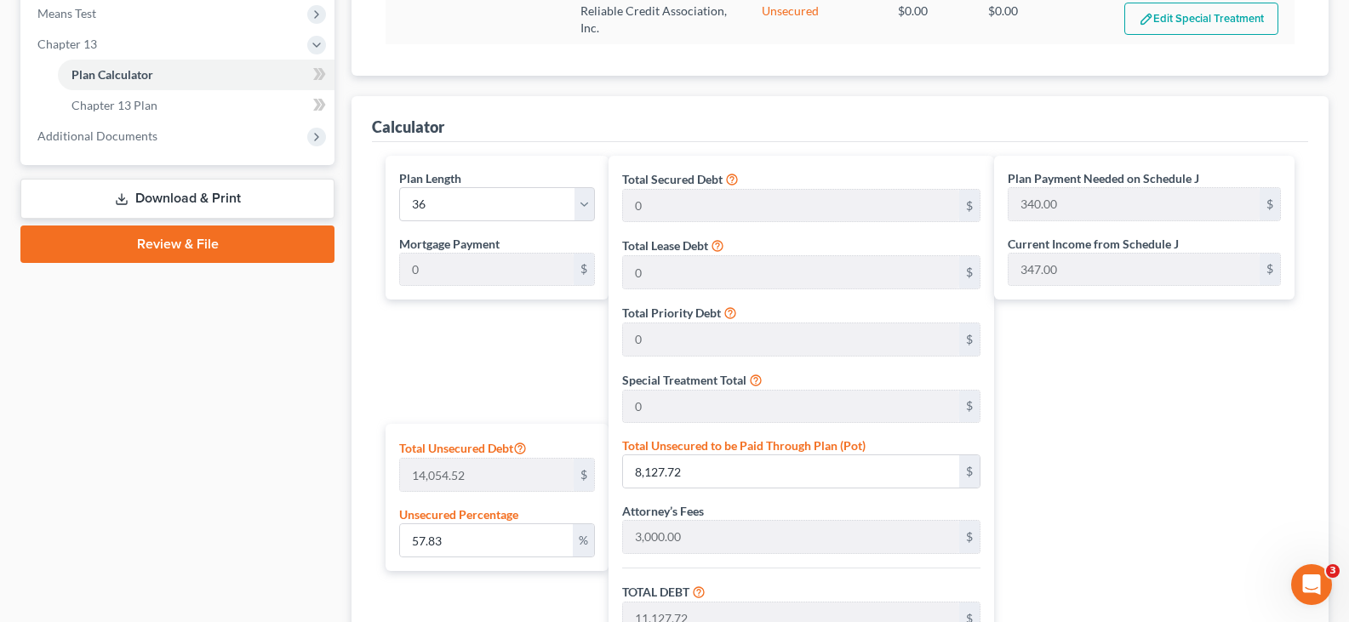
scroll to position [851, 0]
